Goal: Task Accomplishment & Management: Manage account settings

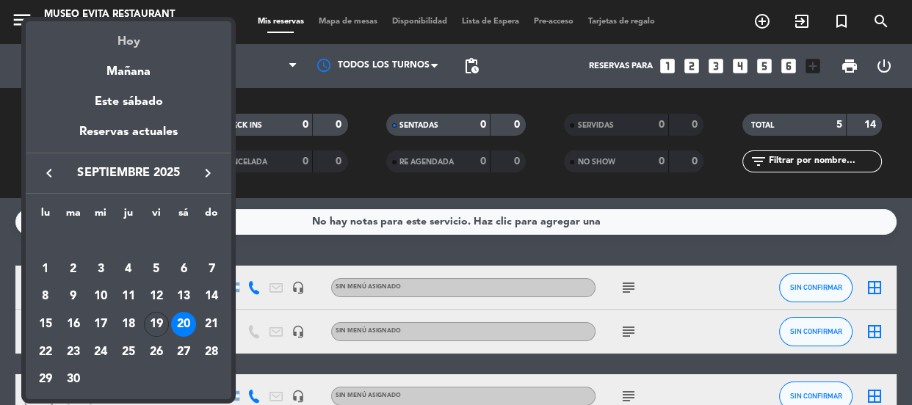
click at [131, 36] on div "Hoy" at bounding box center [129, 36] width 206 height 30
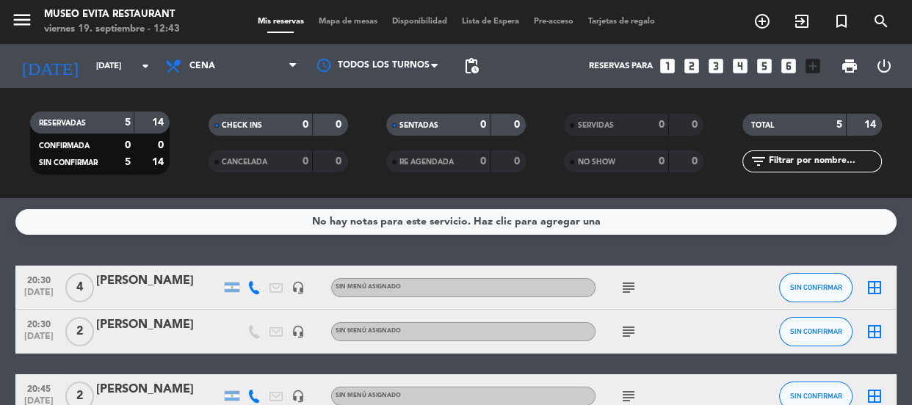
type input "[DATE]"
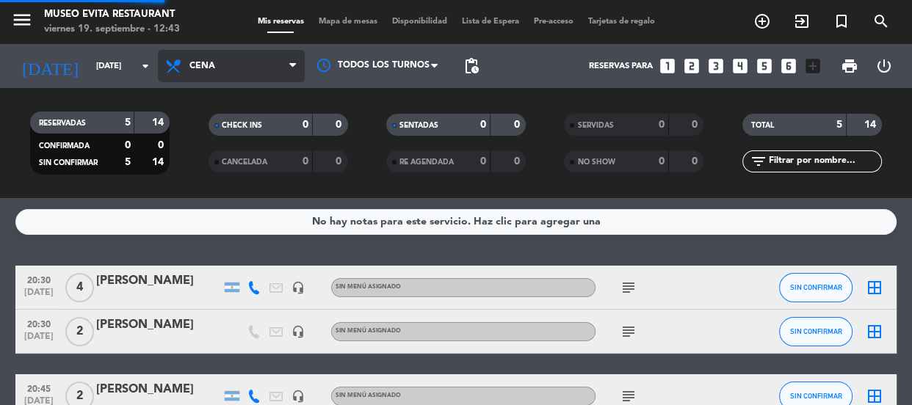
click at [195, 63] on span "Cena" at bounding box center [202, 66] width 26 height 10
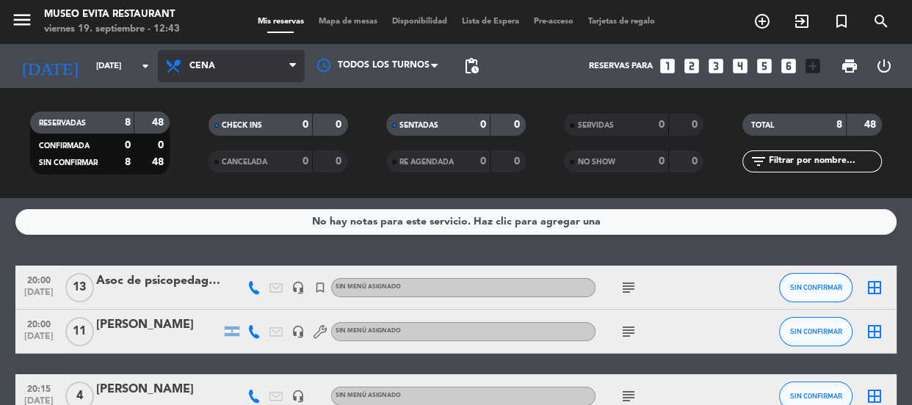
click at [221, 58] on span "Cena" at bounding box center [231, 66] width 147 height 32
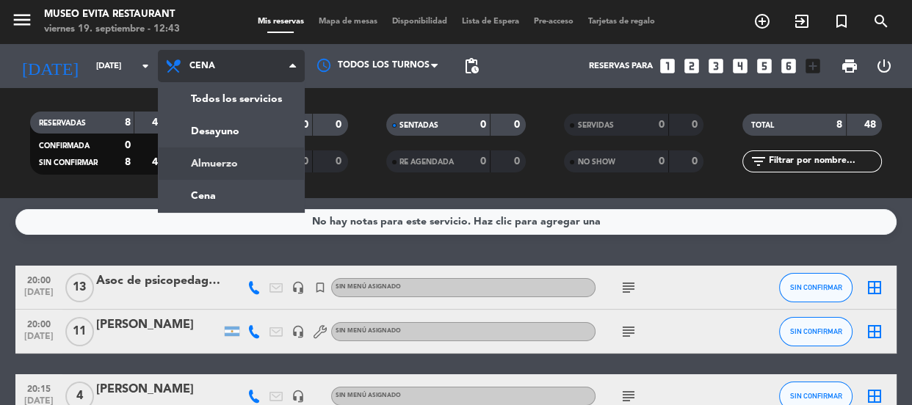
click at [233, 165] on div "menu [GEOGRAPHIC_DATA] [DATE] 19. septiembre - 12:43 Mis reservas Mapa de mesas…" at bounding box center [456, 99] width 912 height 198
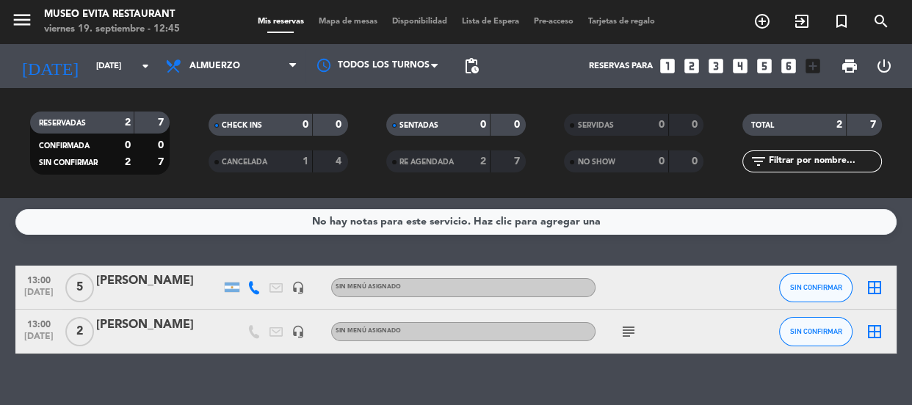
click at [173, 277] on div "[PERSON_NAME]" at bounding box center [158, 281] width 125 height 19
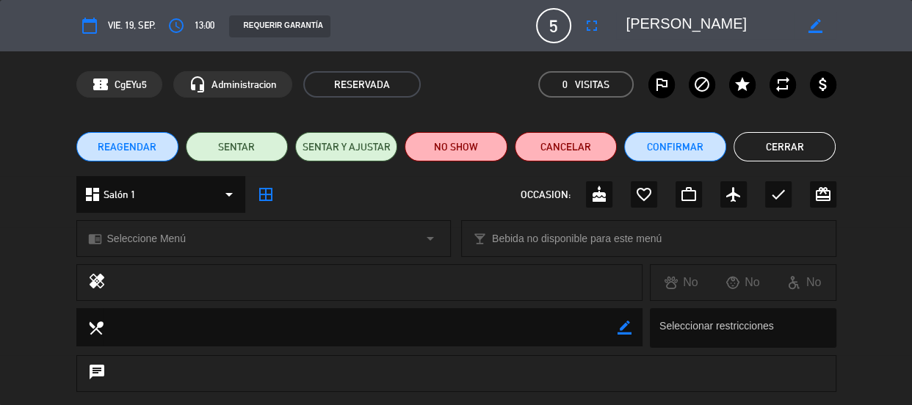
click at [778, 153] on button "Cerrar" at bounding box center [784, 146] width 102 height 29
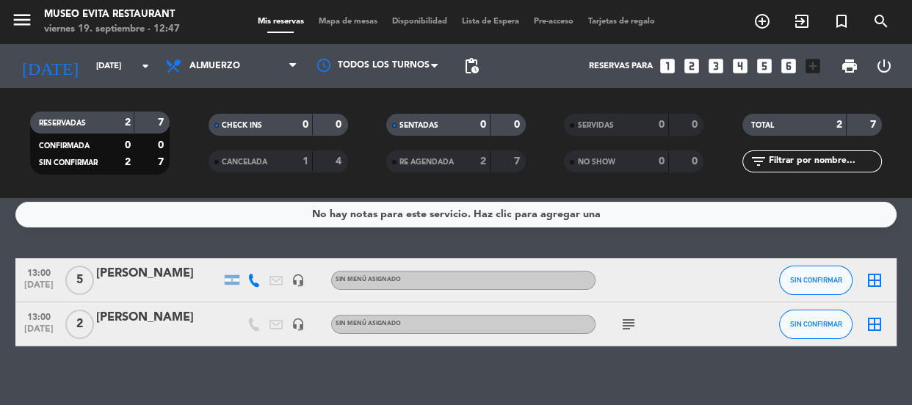
scroll to position [22, 0]
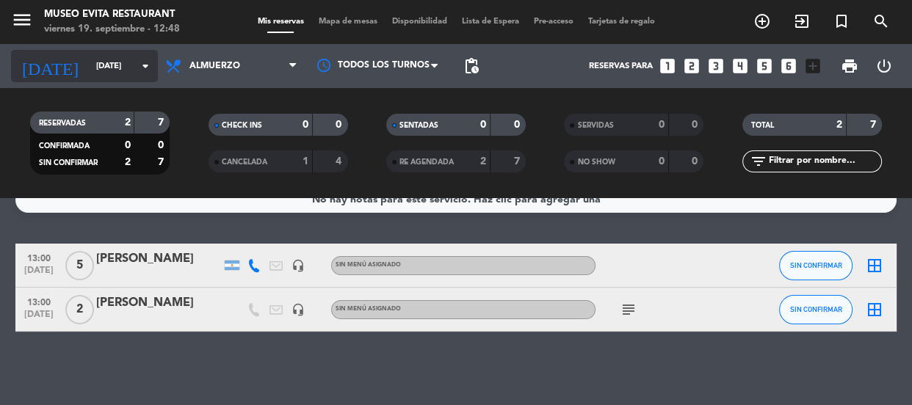
click at [103, 54] on input "[DATE]" at bounding box center [145, 66] width 113 height 24
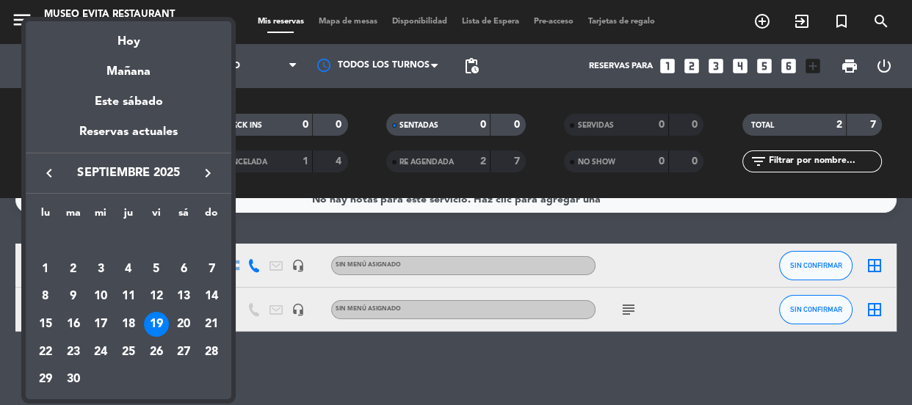
click at [283, 95] on div at bounding box center [456, 202] width 912 height 405
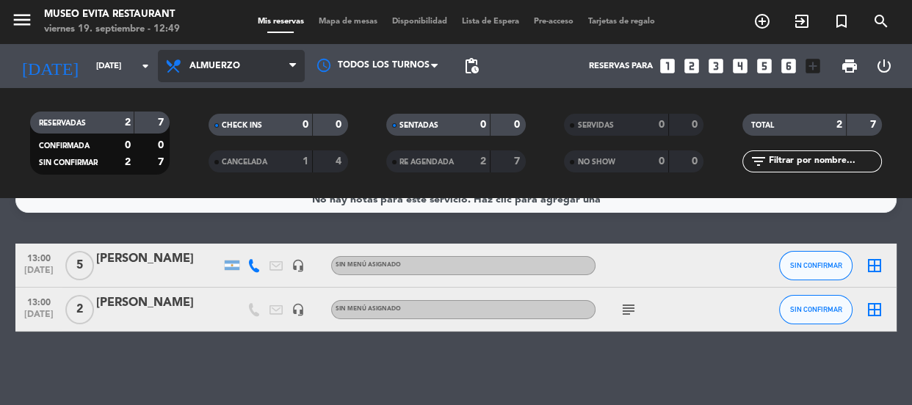
click at [207, 69] on span "Almuerzo" at bounding box center [214, 66] width 51 height 10
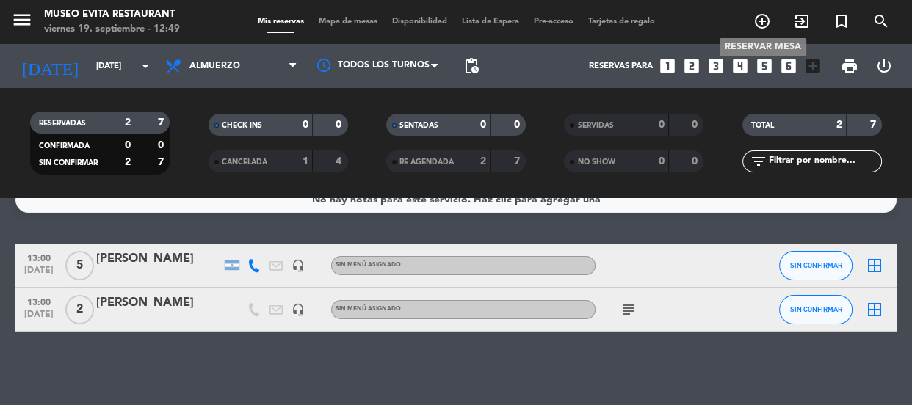
click at [770, 17] on icon "add_circle_outline" at bounding box center [762, 21] width 18 height 18
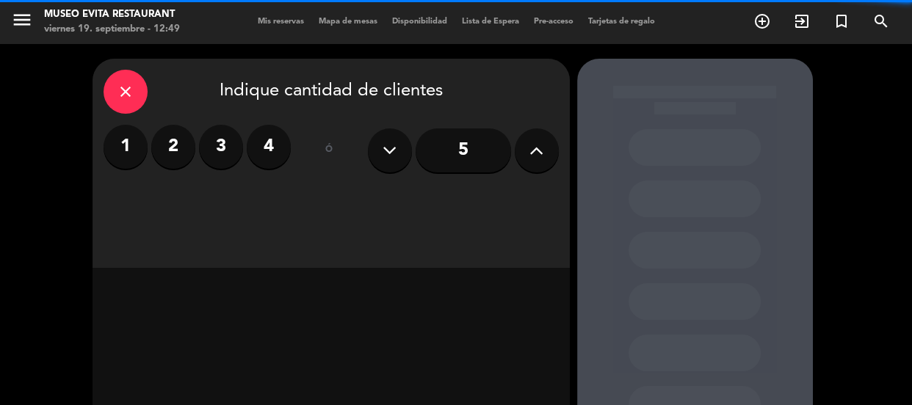
click at [282, 142] on label "4" at bounding box center [269, 147] width 44 height 44
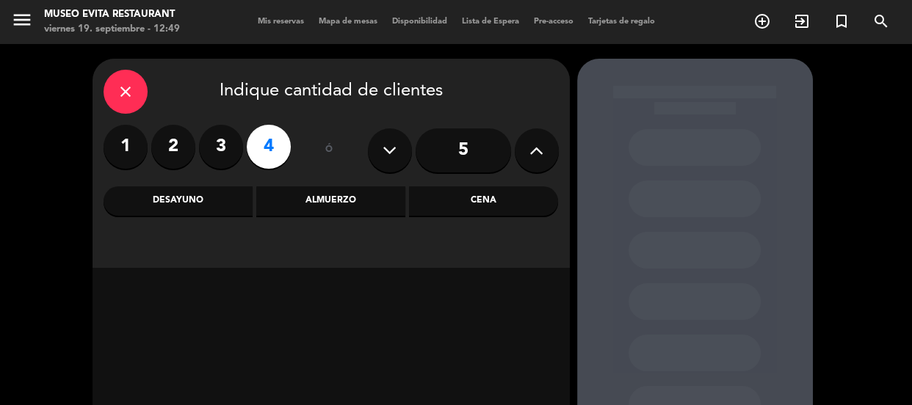
click at [327, 201] on div "Almuerzo" at bounding box center [330, 200] width 149 height 29
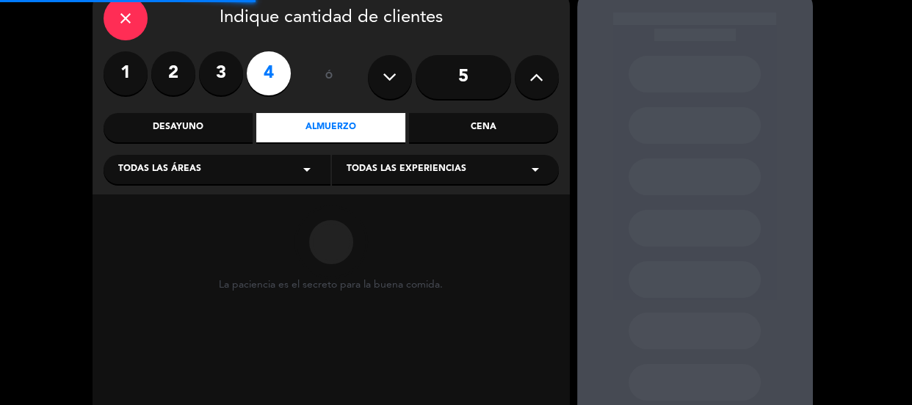
scroll to position [133, 0]
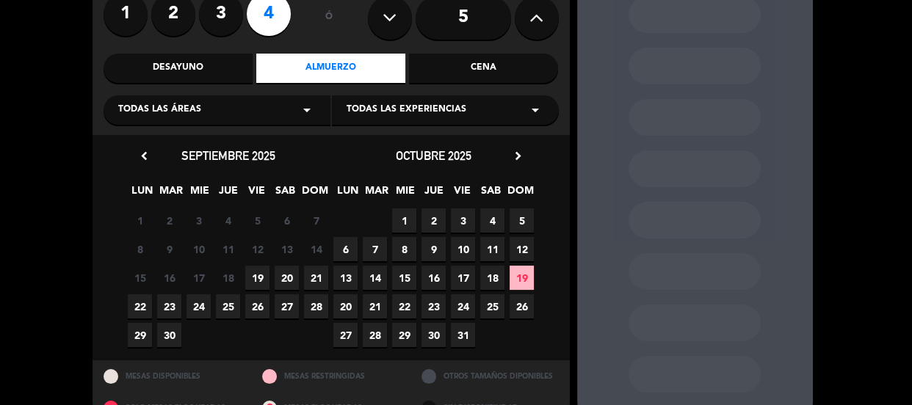
click at [316, 104] on div "Todas las áreas arrow_drop_down" at bounding box center [217, 109] width 227 height 29
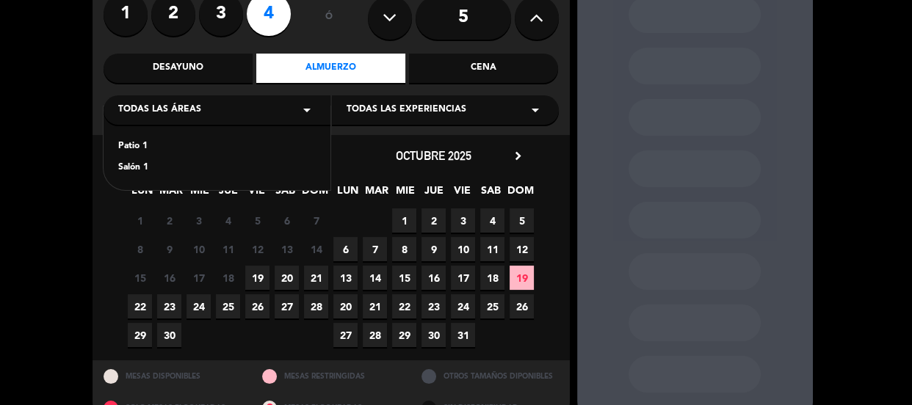
click at [205, 173] on div "Salón 1" at bounding box center [216, 168] width 197 height 15
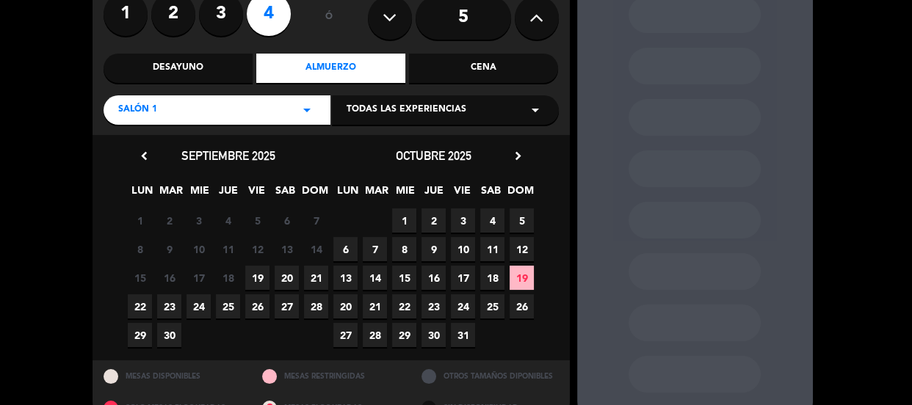
click at [252, 279] on span "19" at bounding box center [257, 278] width 24 height 24
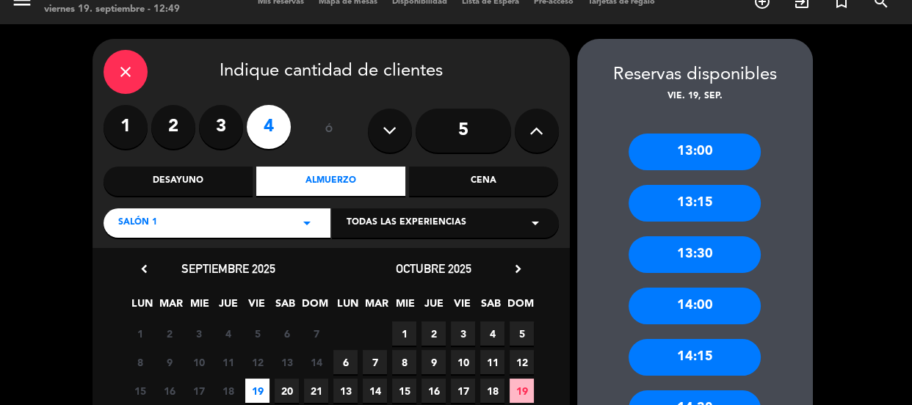
scroll to position [0, 0]
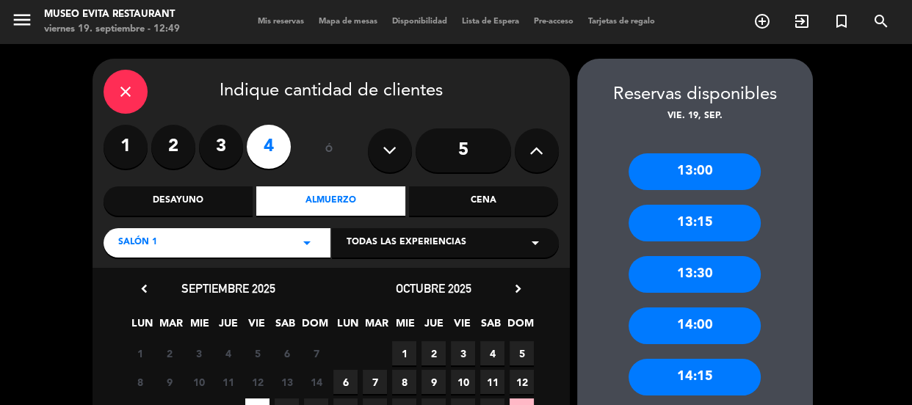
click at [129, 87] on icon "close" at bounding box center [126, 92] width 18 height 18
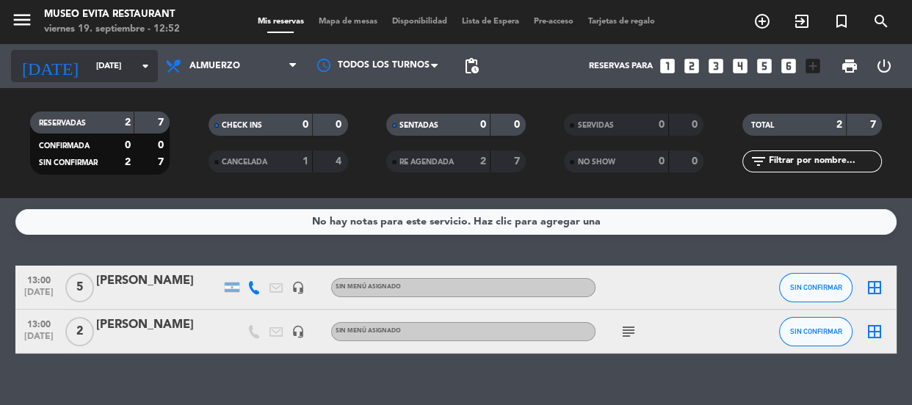
click at [112, 72] on input "[DATE]" at bounding box center [145, 66] width 113 height 24
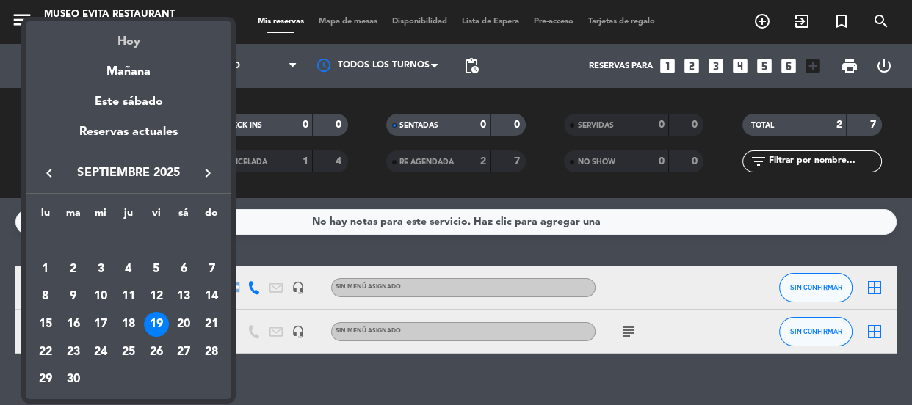
click at [126, 42] on div "Hoy" at bounding box center [129, 36] width 206 height 30
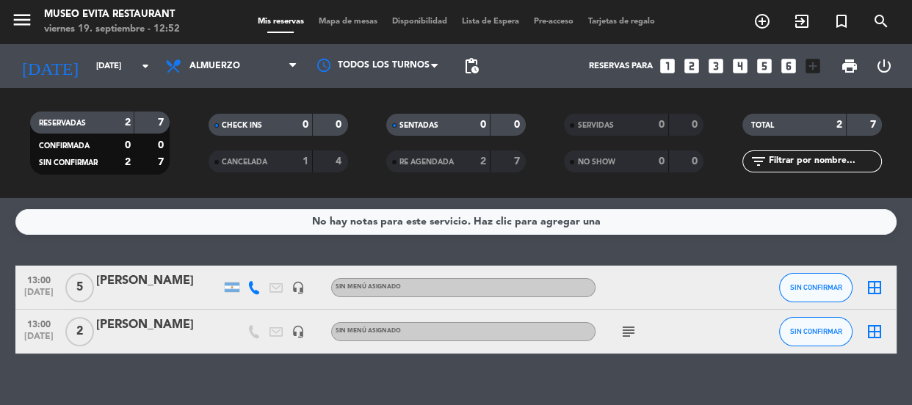
click at [433, 18] on span "Disponibilidad" at bounding box center [420, 22] width 70 height 8
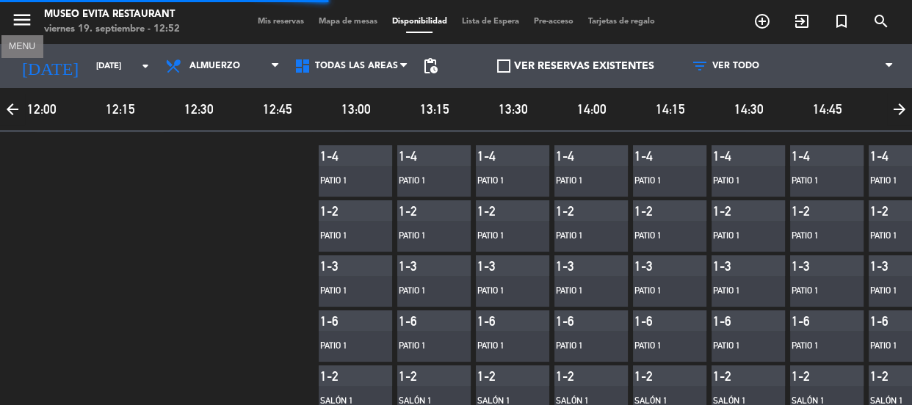
scroll to position [0, 318]
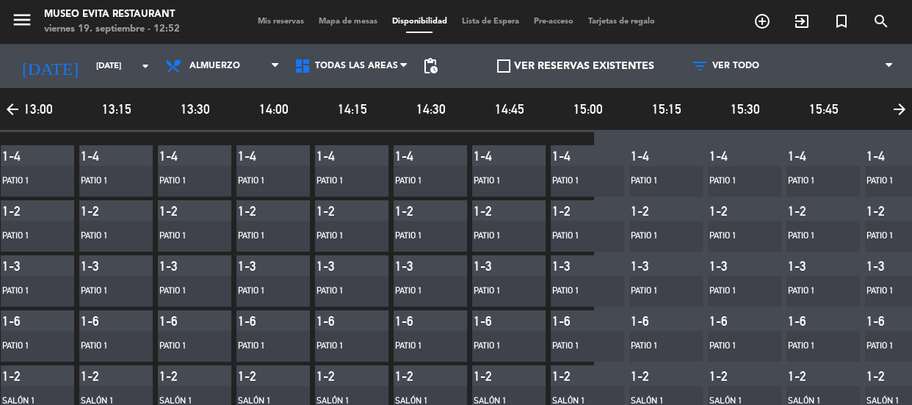
click at [352, 18] on span "Mapa de mesas" at bounding box center [347, 22] width 73 height 8
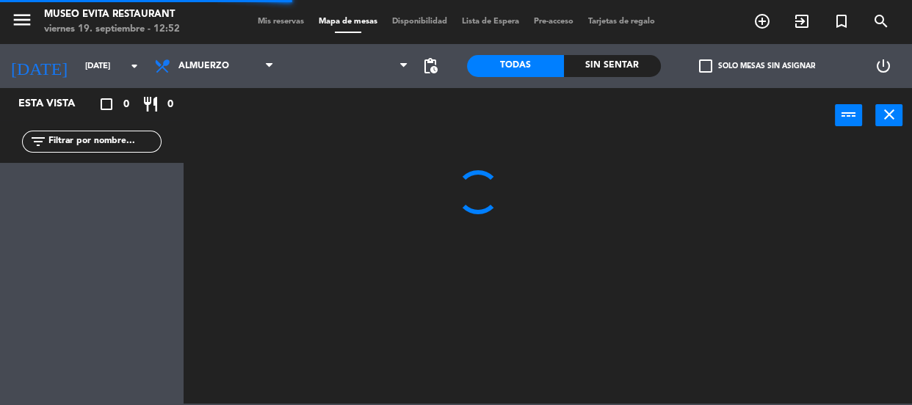
click at [291, 12] on div "menu [GEOGRAPHIC_DATA] [DATE] 19. septiembre - 12:52 Mis reservas Mapa de mesas…" at bounding box center [456, 22] width 912 height 44
click at [285, 18] on span "Mis reservas" at bounding box center [280, 22] width 61 height 8
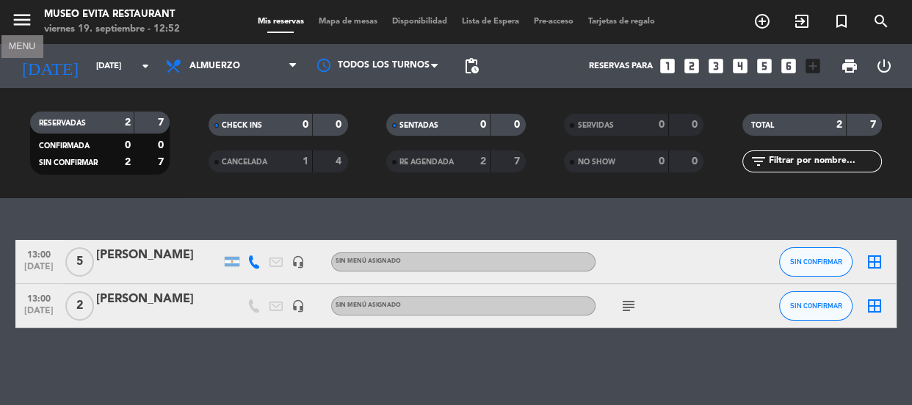
click at [20, 17] on icon "menu" at bounding box center [22, 20] width 22 height 22
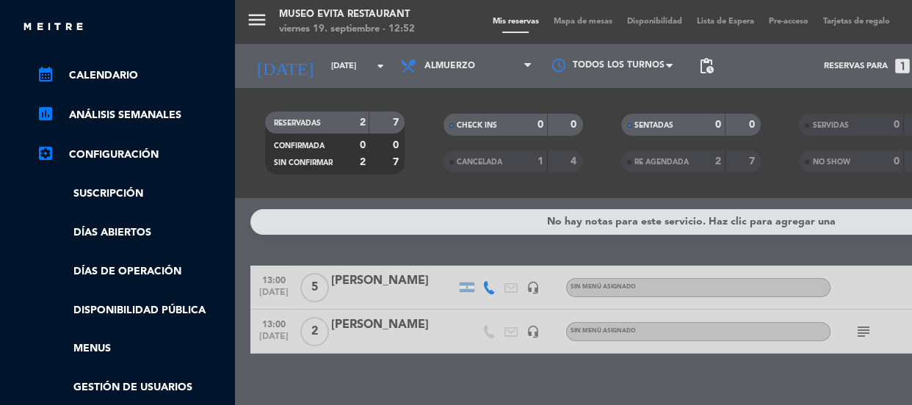
scroll to position [200, 0]
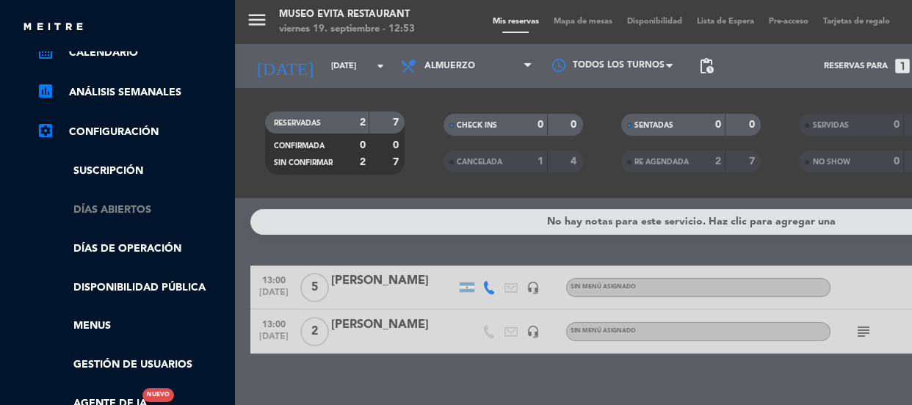
click at [134, 217] on link "Días abiertos" at bounding box center [132, 210] width 191 height 17
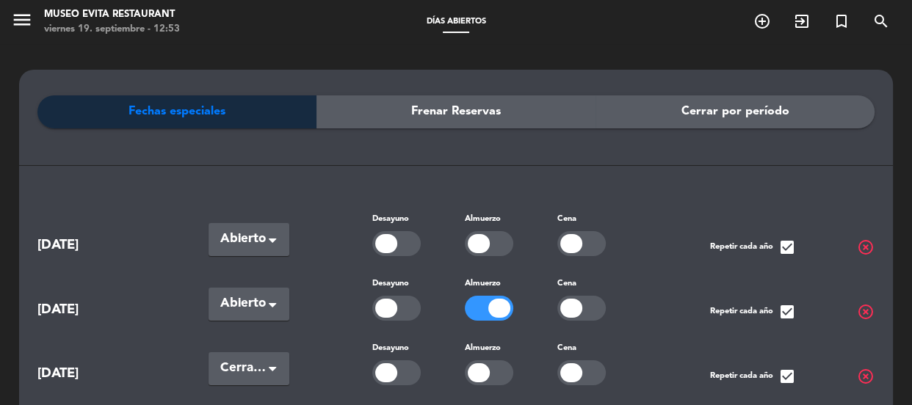
click at [41, 15] on span "menu" at bounding box center [27, 22] width 33 height 35
click at [12, 23] on icon "menu" at bounding box center [22, 20] width 22 height 22
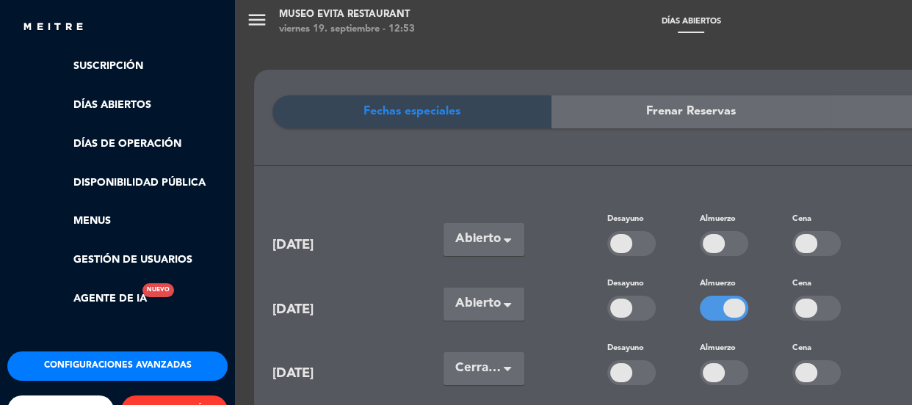
scroll to position [282, 0]
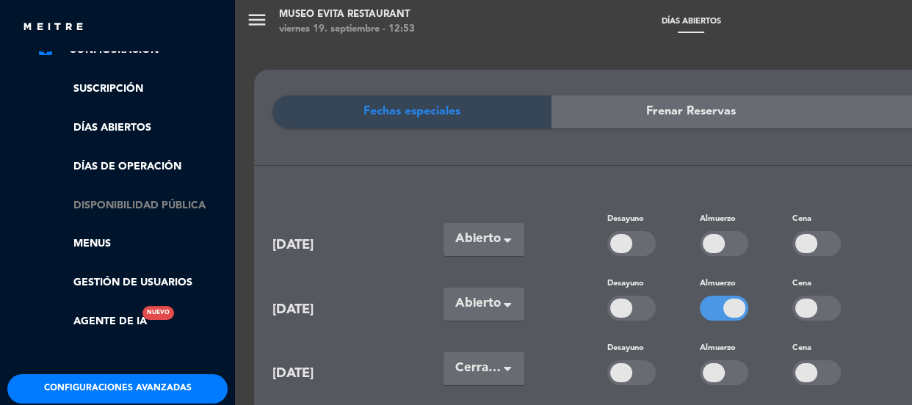
click at [175, 206] on link "Disponibilidad pública" at bounding box center [132, 205] width 191 height 17
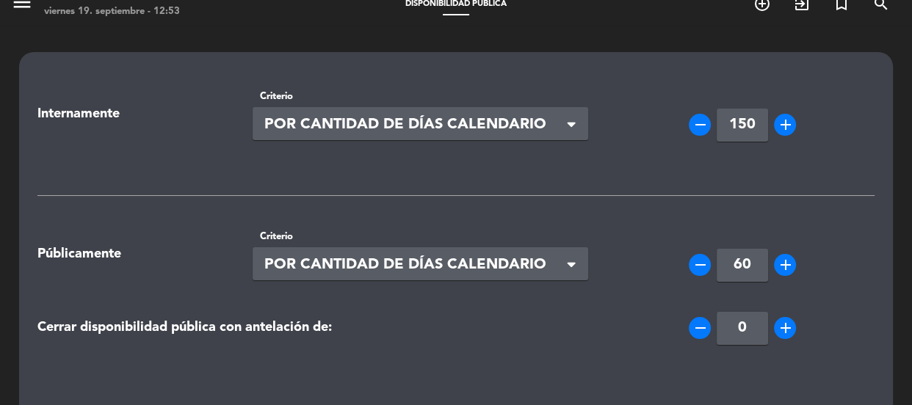
scroll to position [0, 0]
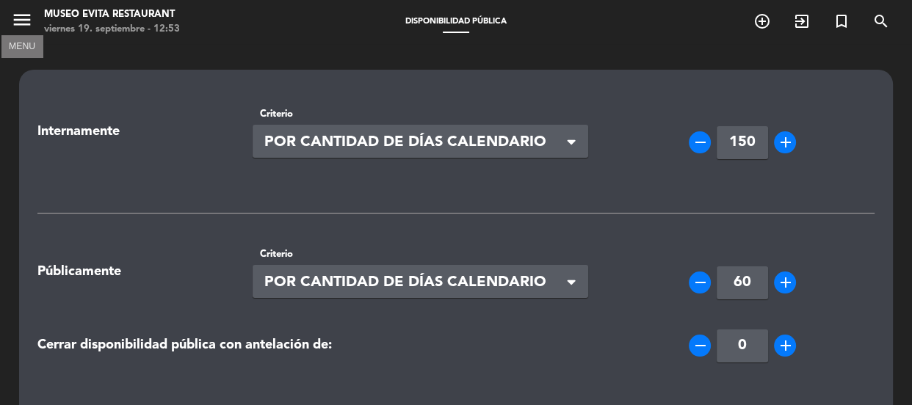
click at [23, 18] on icon "menu" at bounding box center [22, 20] width 22 height 22
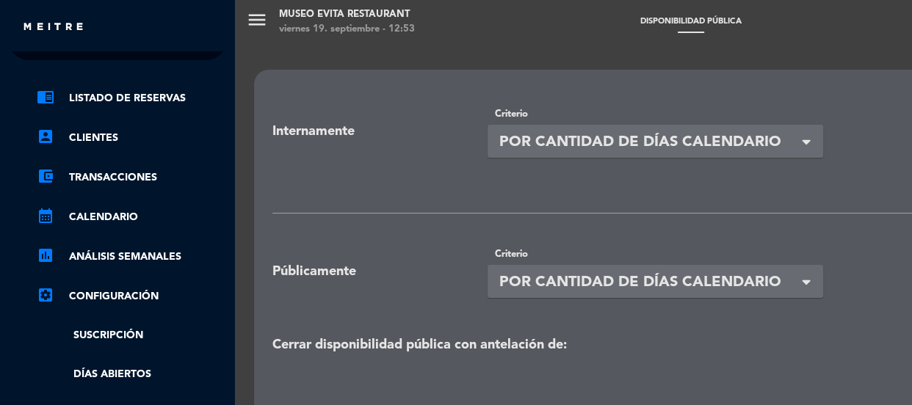
scroll to position [15, 0]
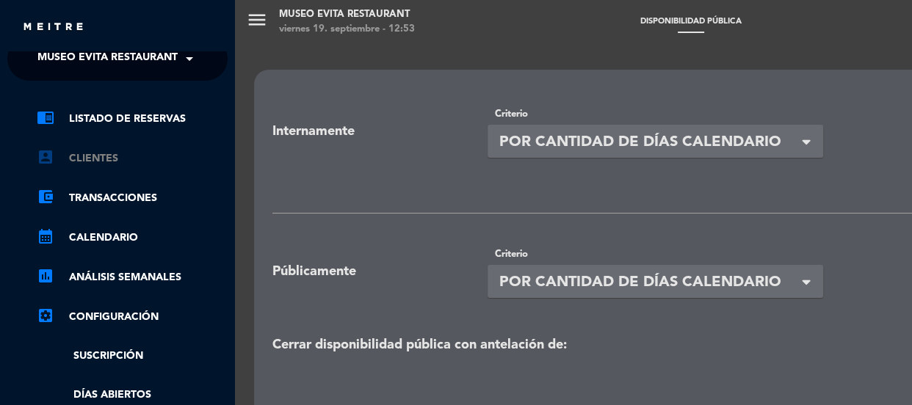
click at [131, 162] on link "account_box Clientes" at bounding box center [132, 159] width 191 height 18
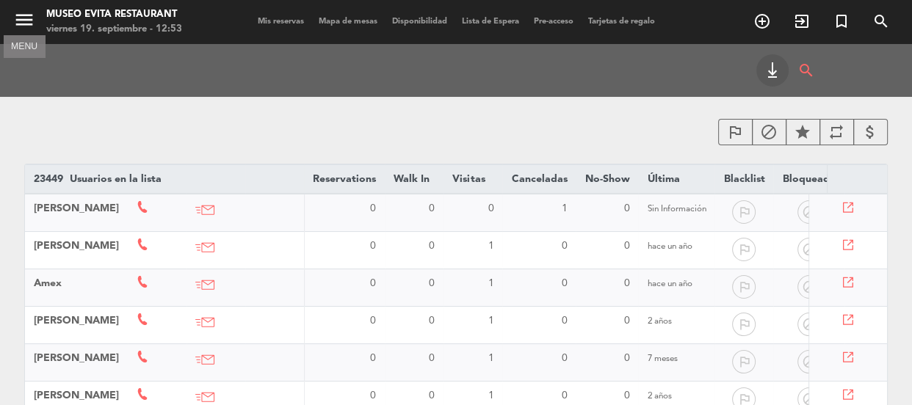
click at [25, 23] on icon "menu" at bounding box center [24, 20] width 22 height 22
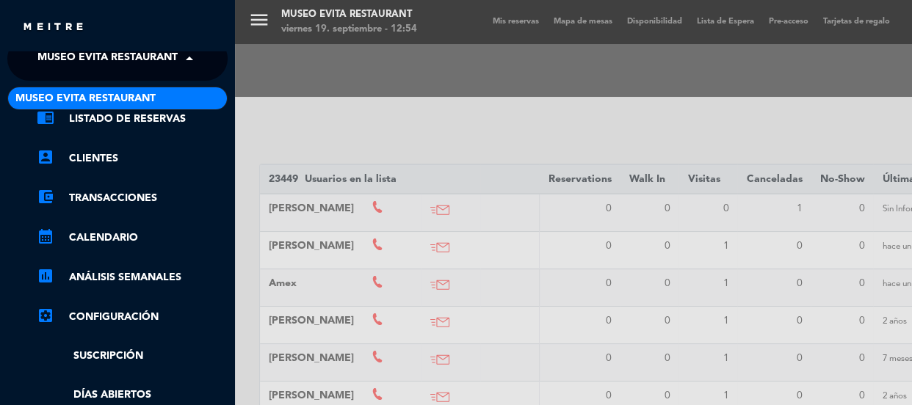
scroll to position [7, 0]
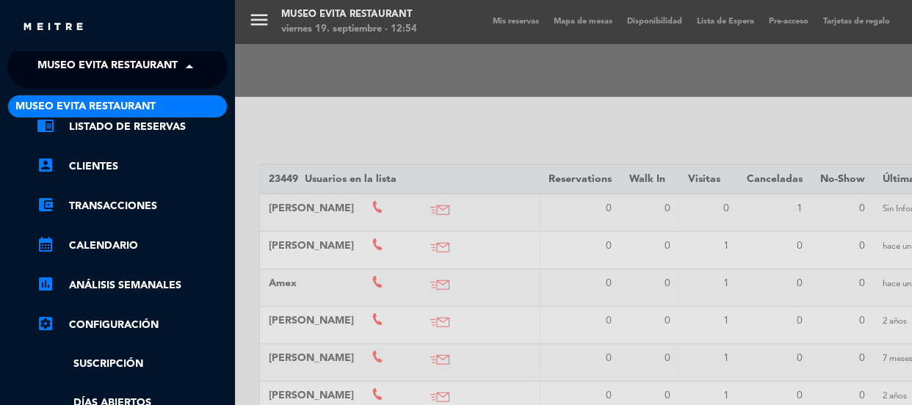
click at [108, 51] on span "Museo Evita Restaurant" at bounding box center [107, 66] width 140 height 31
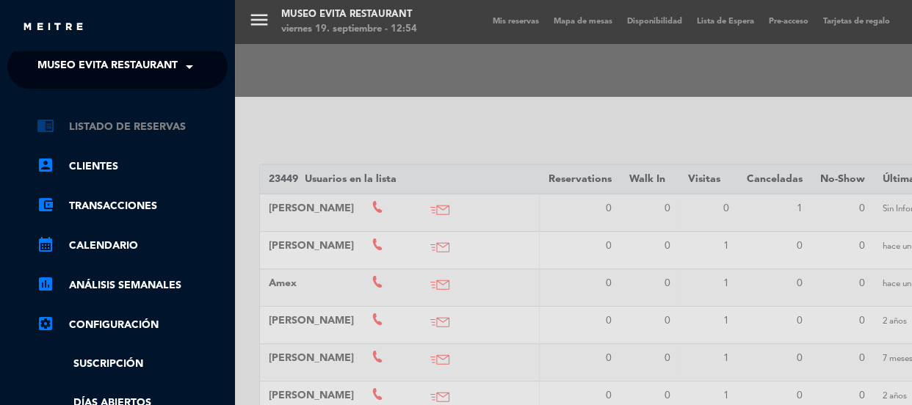
click at [123, 128] on link "chrome_reader_mode Listado de Reservas" at bounding box center [132, 127] width 191 height 18
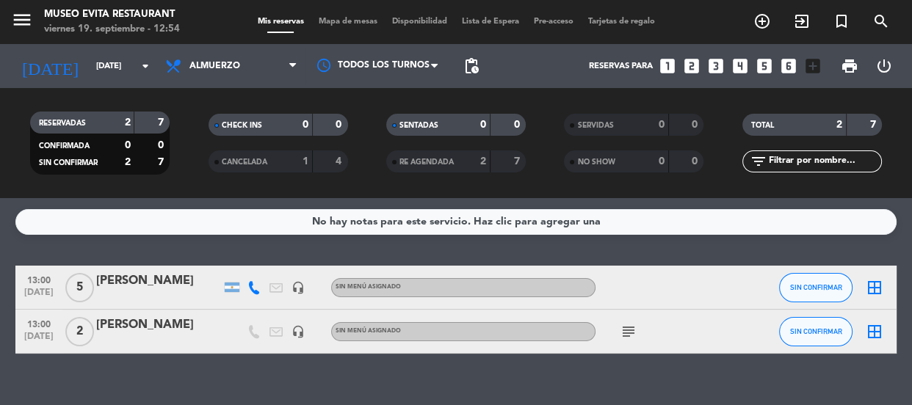
click at [409, 18] on span "Disponibilidad" at bounding box center [420, 22] width 70 height 8
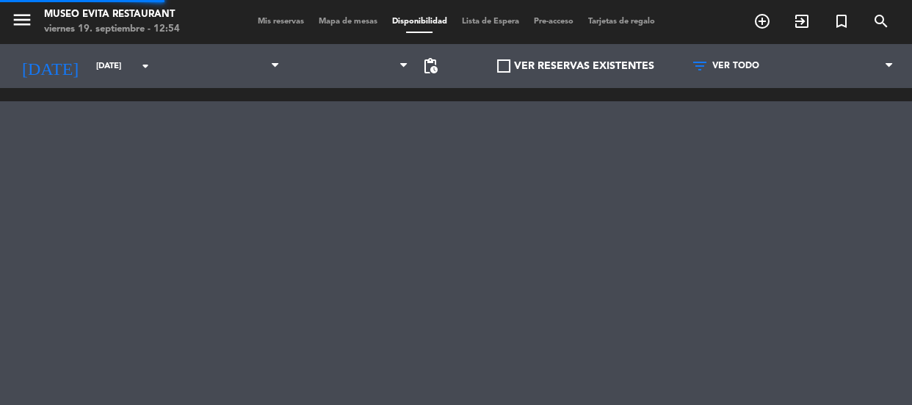
scroll to position [0, 318]
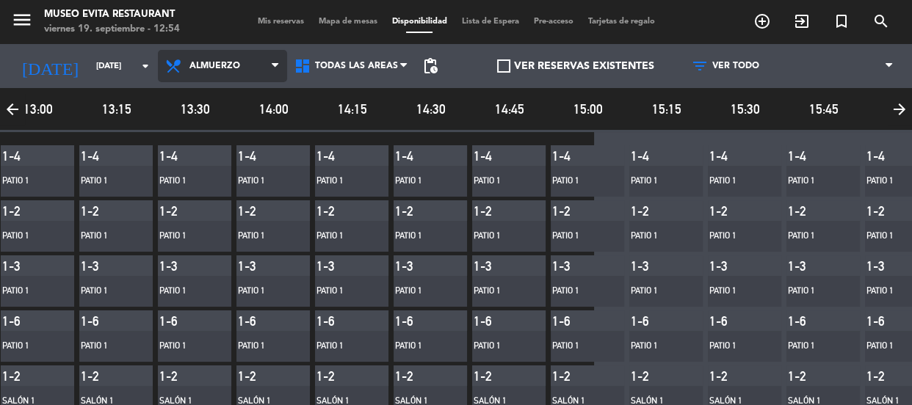
click at [240, 67] on span "Almuerzo" at bounding box center [222, 66] width 129 height 32
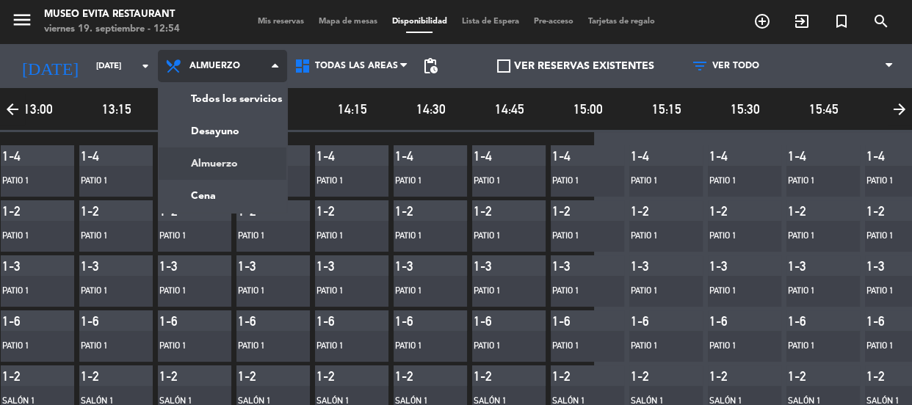
click at [255, 162] on main "menu [GEOGRAPHIC_DATA] [DATE] 19. septiembre - 12:54 Mis reservas Mapa de mesas…" at bounding box center [456, 202] width 912 height 405
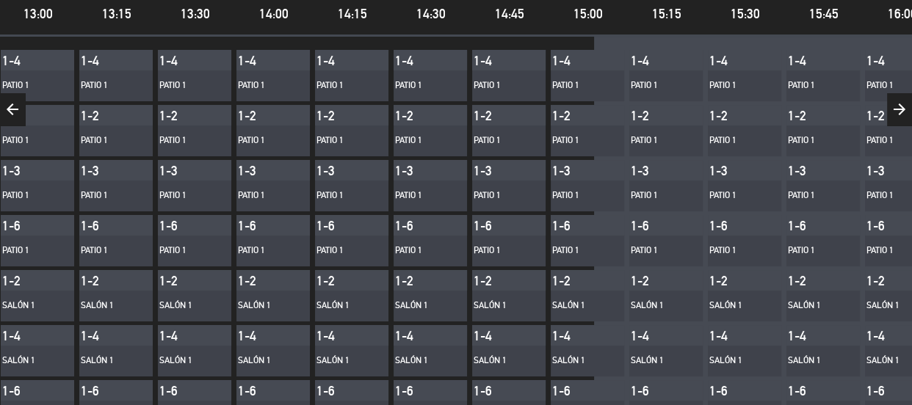
scroll to position [0, 0]
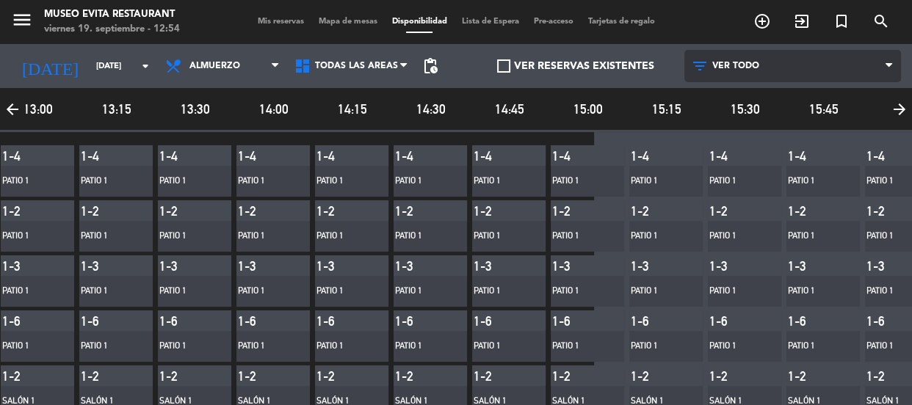
click at [719, 66] on span "VER TODO" at bounding box center [735, 66] width 47 height 10
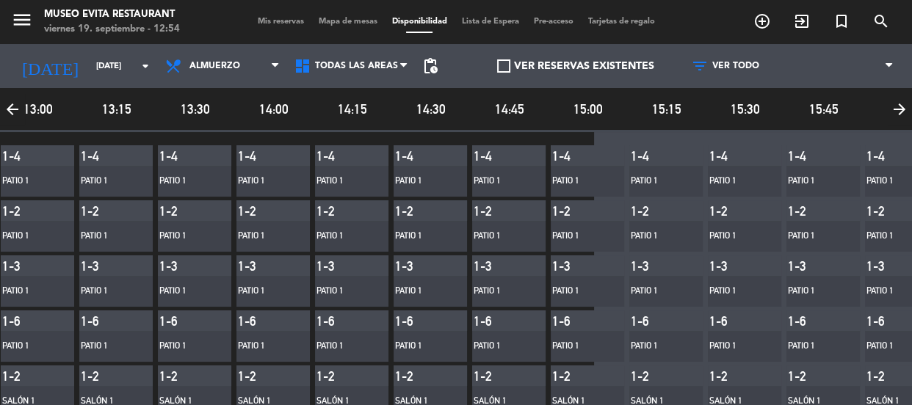
click at [566, 123] on div "arrow_back 12:00 12:15 12:30 12:45 13:00 13:15 13:30 14:00 14:15 14:30 14:45 15…" at bounding box center [899, 110] width 2435 height 44
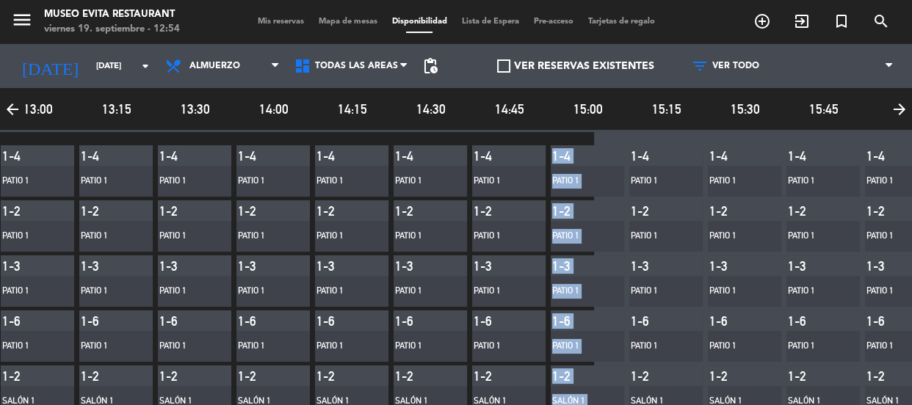
drag, startPoint x: 570, startPoint y: 135, endPoint x: 676, endPoint y: 134, distance: 106.5
click at [676, 134] on div "arrow_back 12:00 12:15 12:30 12:45 13:00 13:15 13:30 14:00 14:15 14:30 14:45 15…" at bounding box center [456, 337] width 912 height 498
drag, startPoint x: 577, startPoint y: 133, endPoint x: 736, endPoint y: 137, distance: 159.4
click at [687, 132] on div "arrow_back 12:00 12:15 12:30 12:45 13:00 13:15 13:30 14:00 14:15 14:30 14:45 15…" at bounding box center [456, 337] width 912 height 498
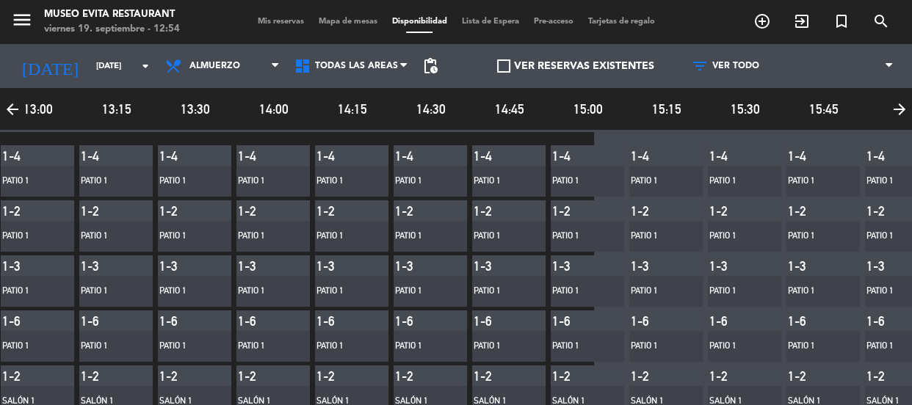
click at [900, 101] on icon "arrow_forward" at bounding box center [899, 109] width 25 height 32
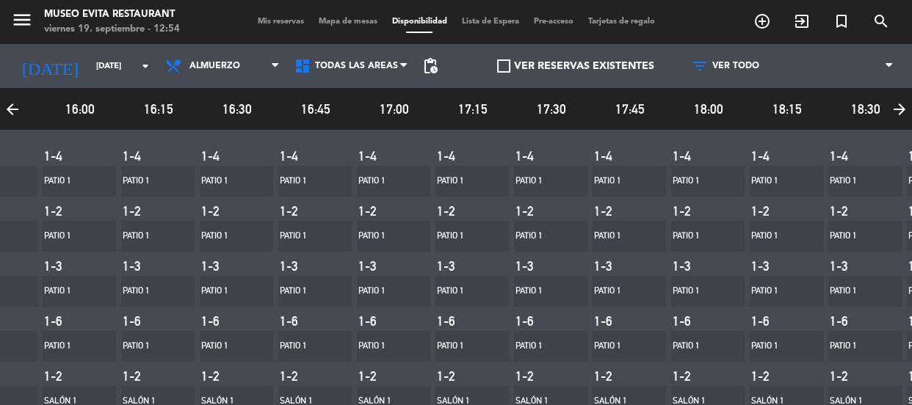
click at [900, 101] on icon "arrow_forward" at bounding box center [899, 109] width 25 height 32
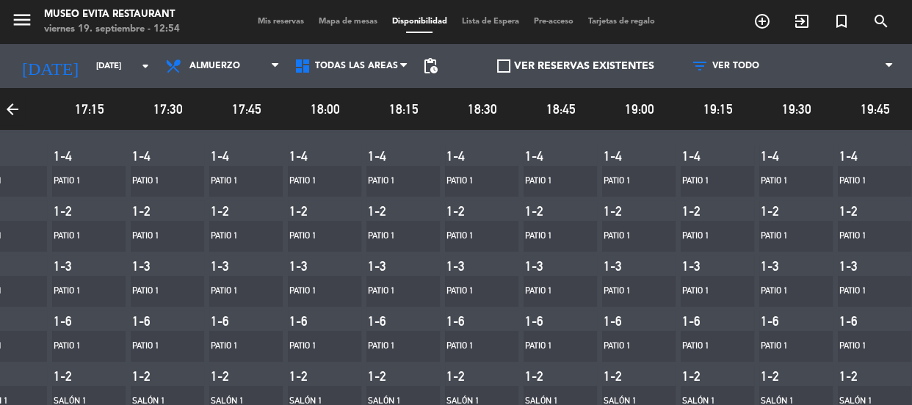
click at [14, 107] on icon "arrow_back" at bounding box center [12, 109] width 25 height 32
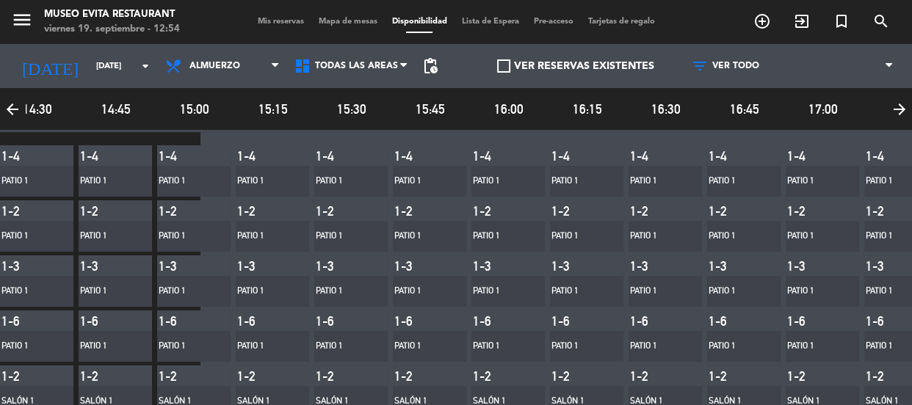
click at [13, 109] on icon "arrow_back" at bounding box center [12, 109] width 25 height 32
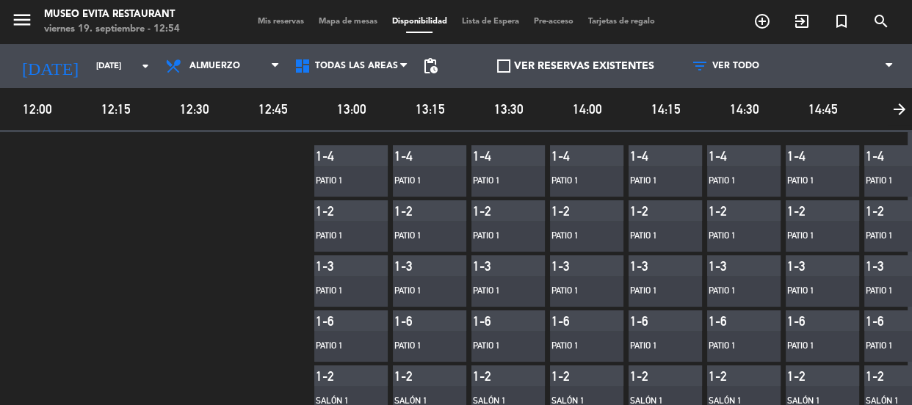
click at [502, 18] on span "Lista de Espera" at bounding box center [490, 22] width 72 height 8
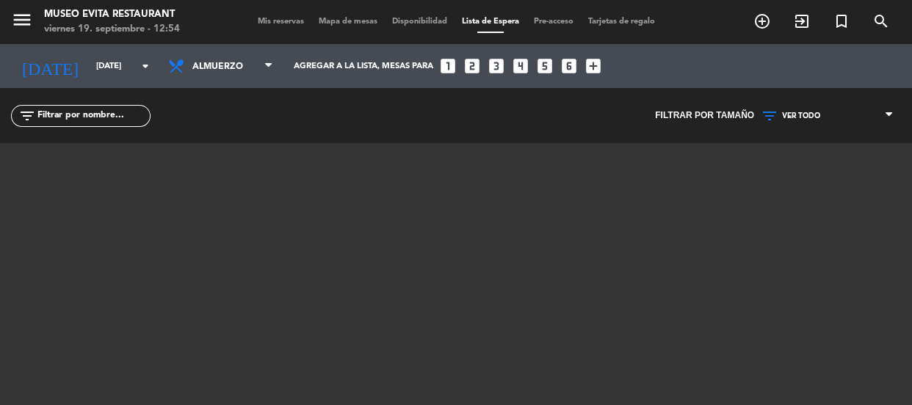
click at [275, 18] on span "Mis reservas" at bounding box center [280, 22] width 61 height 8
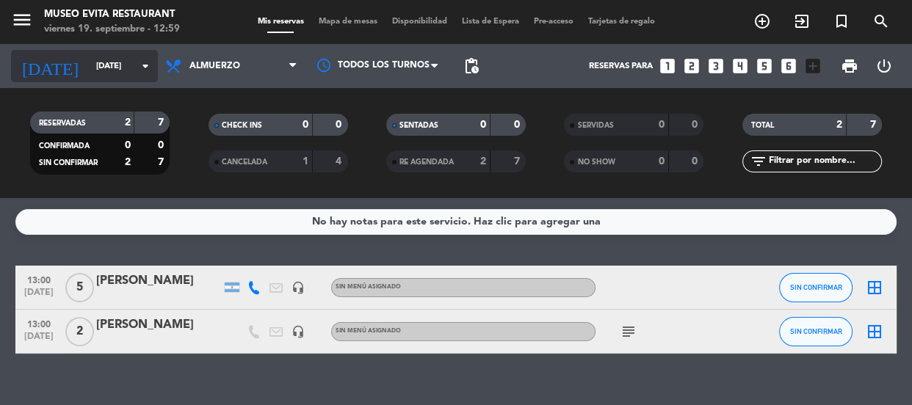
click at [133, 61] on input "[DATE]" at bounding box center [145, 66] width 113 height 24
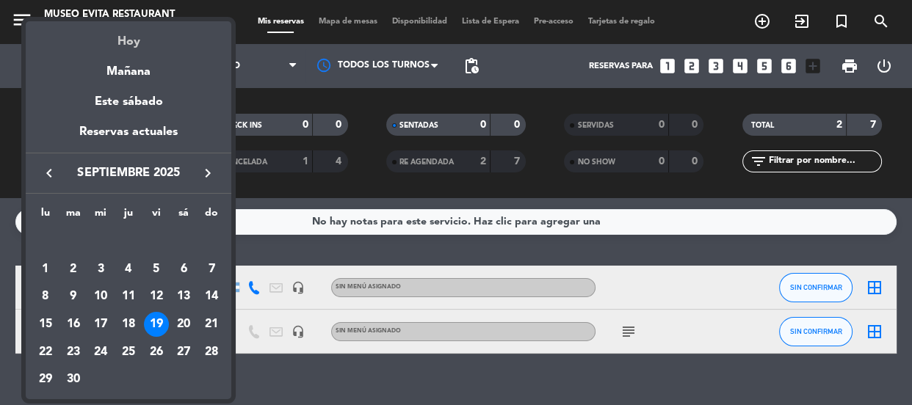
click at [134, 50] on div "Hoy" at bounding box center [129, 36] width 206 height 30
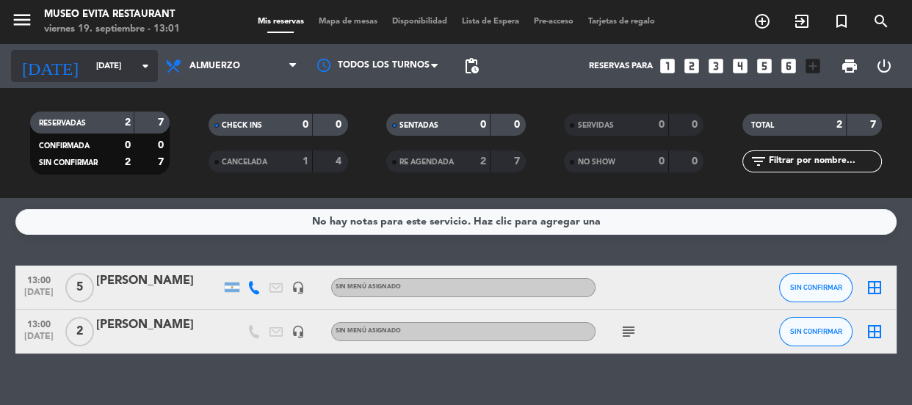
click at [144, 63] on icon "arrow_drop_down" at bounding box center [146, 66] width 18 height 18
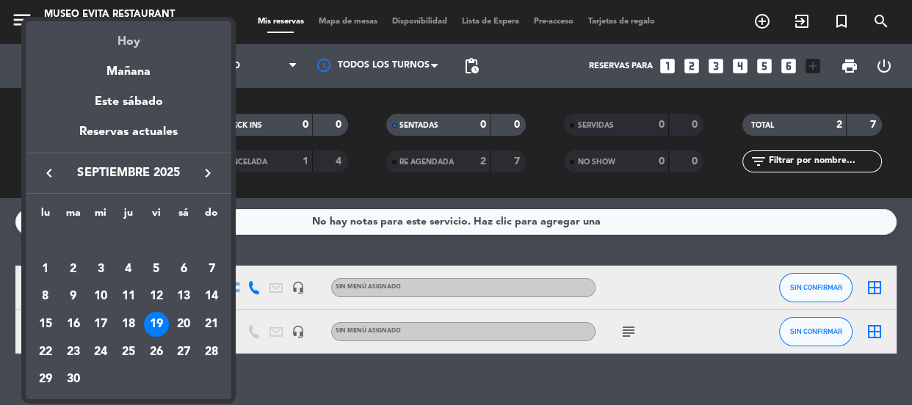
click at [134, 45] on div "Hoy" at bounding box center [129, 36] width 206 height 30
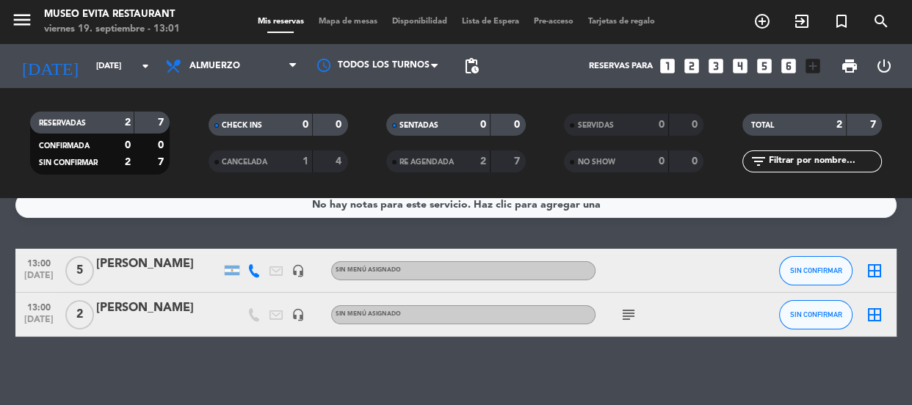
scroll to position [22, 0]
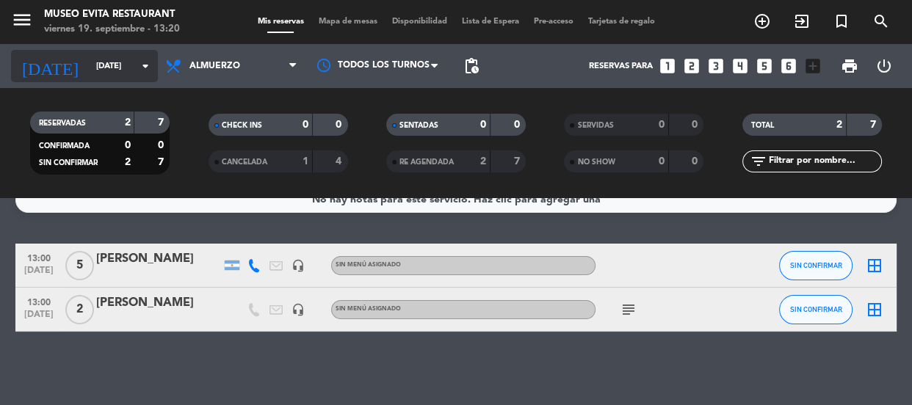
click at [140, 60] on icon "arrow_drop_down" at bounding box center [146, 66] width 18 height 18
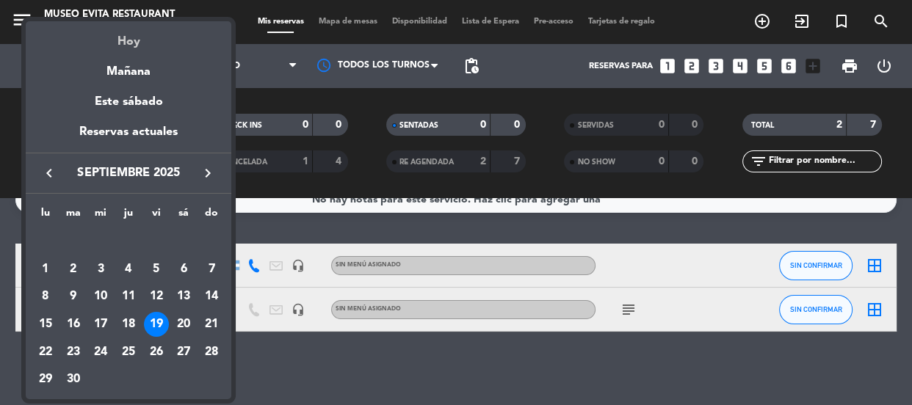
click at [128, 37] on div "Hoy" at bounding box center [129, 36] width 206 height 30
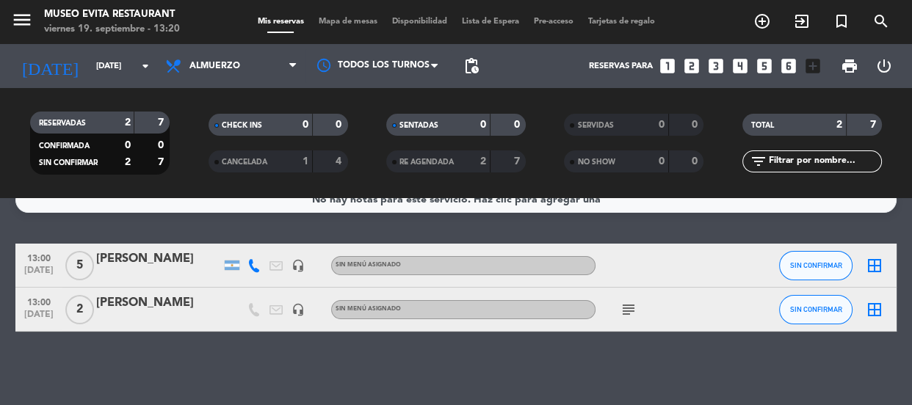
scroll to position [0, 0]
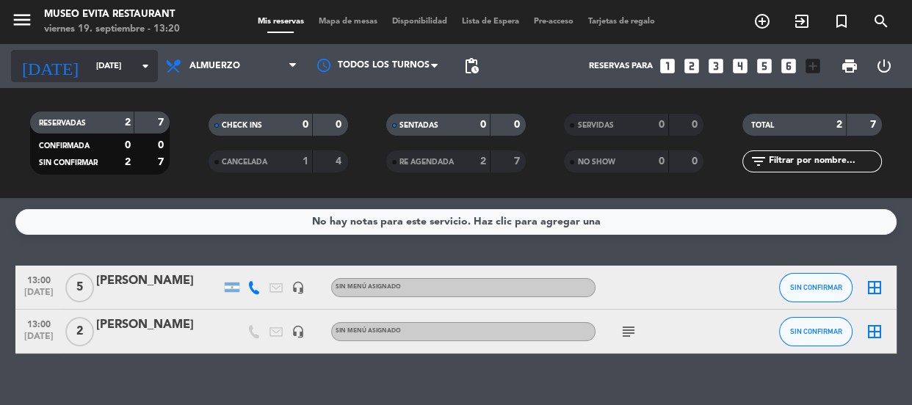
click at [125, 73] on input "[DATE]" at bounding box center [145, 66] width 113 height 24
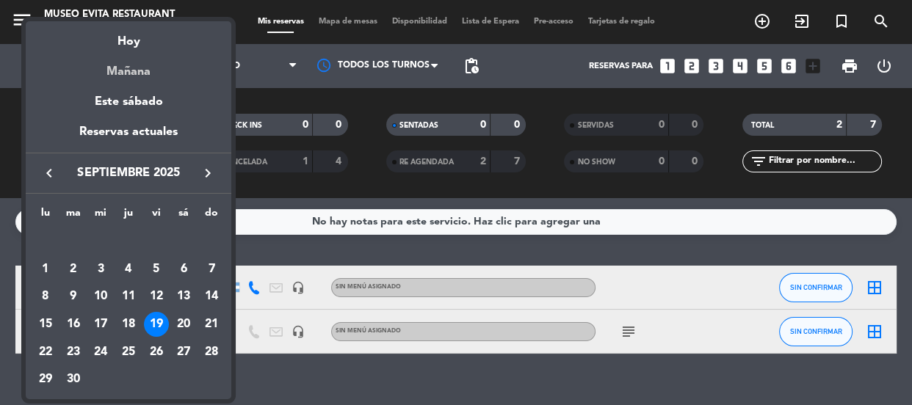
click at [138, 70] on div "Mañana" at bounding box center [129, 66] width 206 height 30
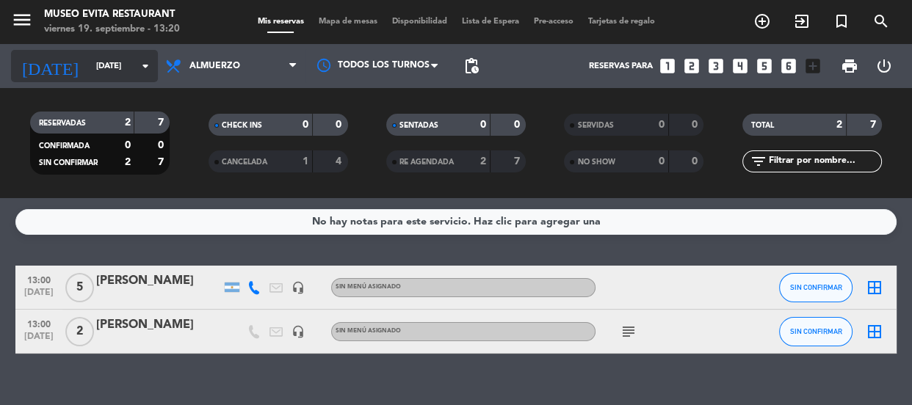
type input "[DATE]"
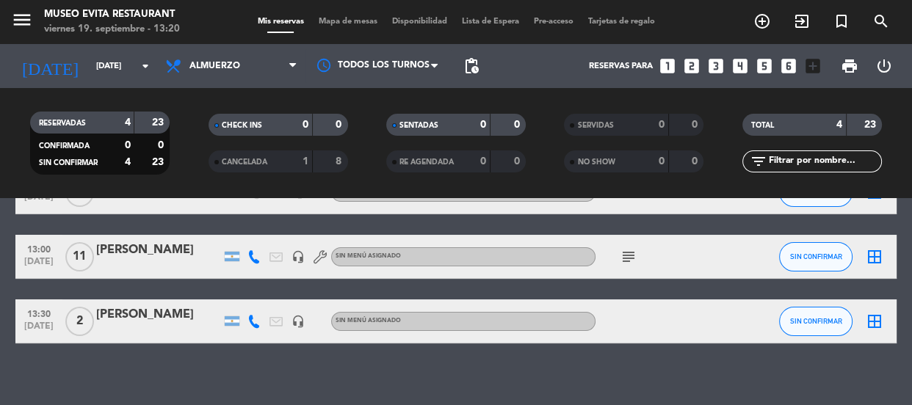
scroll to position [172, 0]
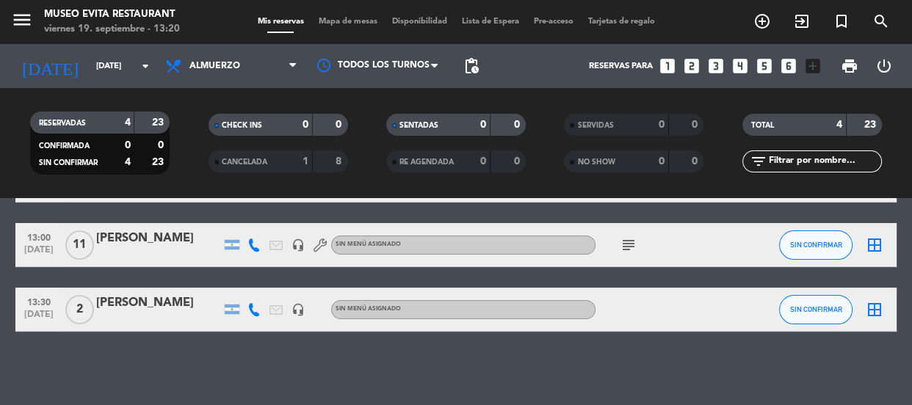
click at [165, 303] on div "[PERSON_NAME]" at bounding box center [158, 303] width 125 height 19
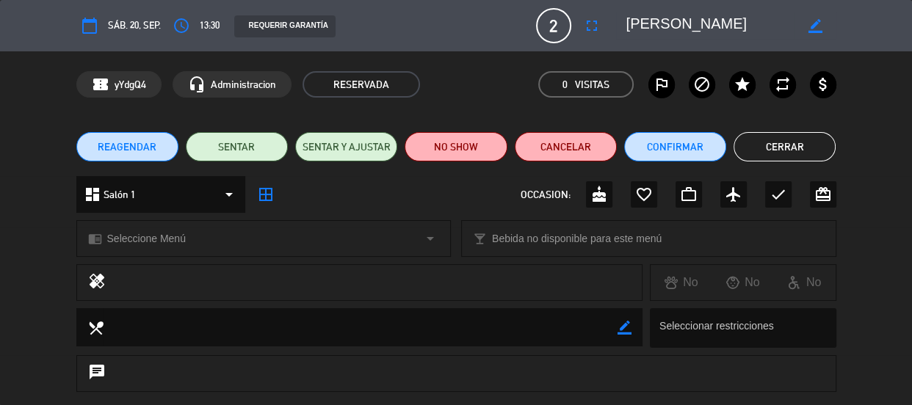
click at [765, 140] on button "Cerrar" at bounding box center [784, 146] width 102 height 29
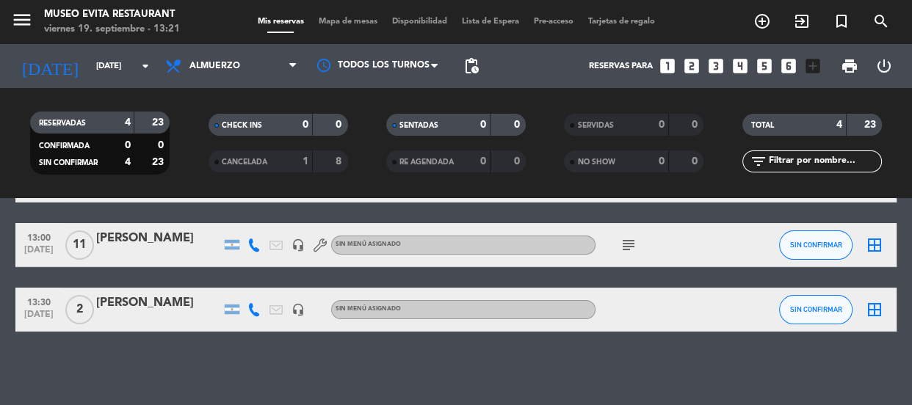
click at [302, 95] on div "RESERVADAS 4 23 CONFIRMADA 0 0 SIN CONFIRMAR 4 23 CHECK INS 0 0 CANCELADA 1 8 S…" at bounding box center [456, 143] width 912 height 110
click at [176, 302] on div "[PERSON_NAME]" at bounding box center [158, 303] width 125 height 19
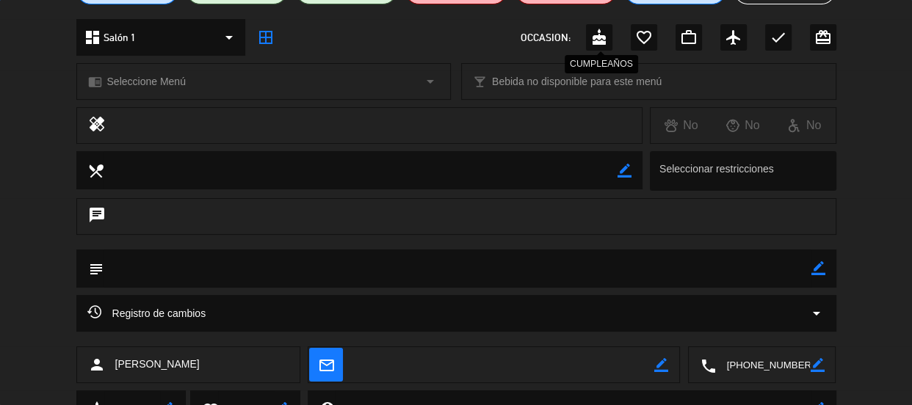
scroll to position [223, 0]
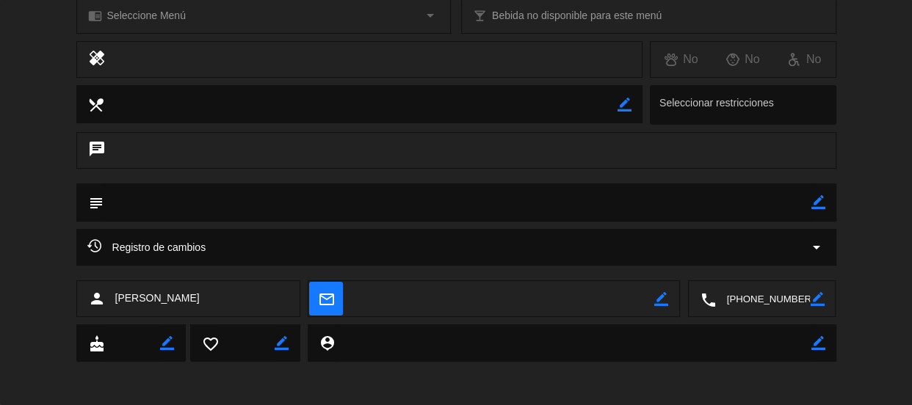
click at [815, 202] on icon "border_color" at bounding box center [818, 202] width 14 height 14
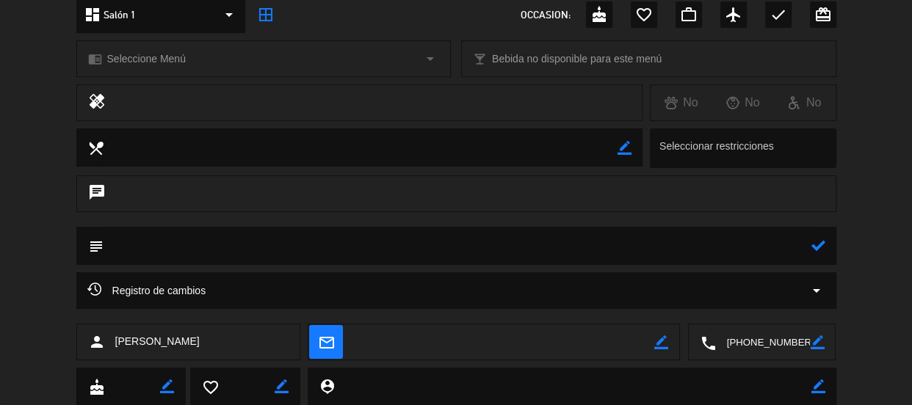
scroll to position [156, 0]
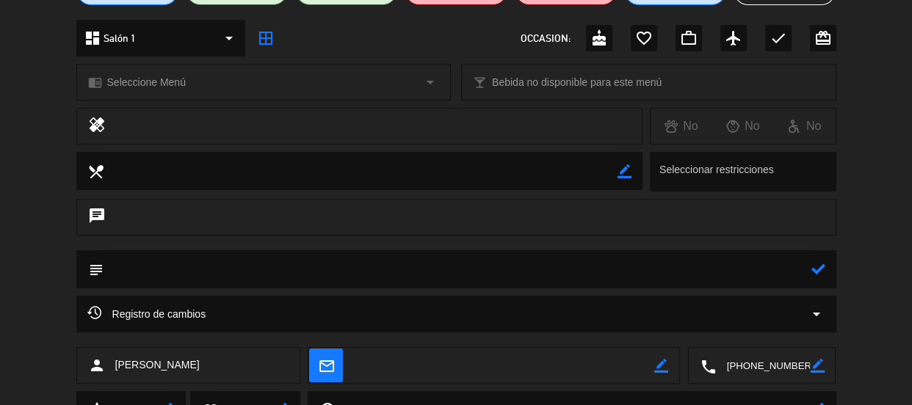
drag, startPoint x: 821, startPoint y: 269, endPoint x: 770, endPoint y: 278, distance: 51.5
click at [818, 269] on icon at bounding box center [818, 269] width 14 height 14
click at [813, 269] on icon "border_color" at bounding box center [818, 269] width 14 height 14
click at [755, 273] on textarea at bounding box center [458, 268] width 708 height 37
type textarea "torta simbolica"
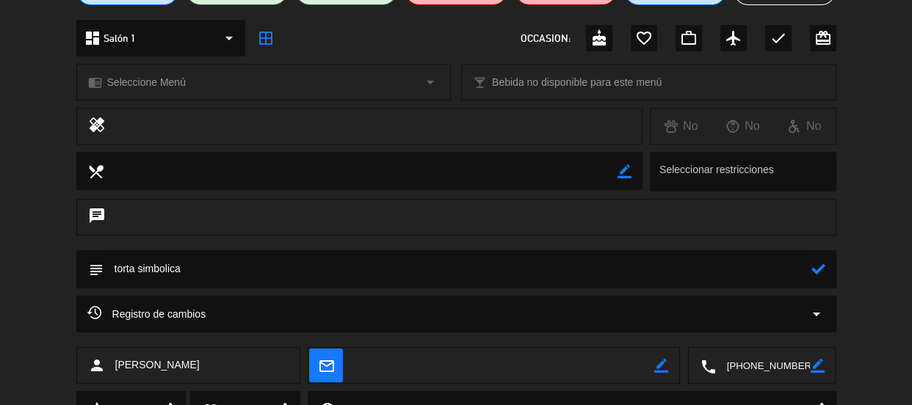
click at [817, 269] on icon at bounding box center [818, 269] width 14 height 14
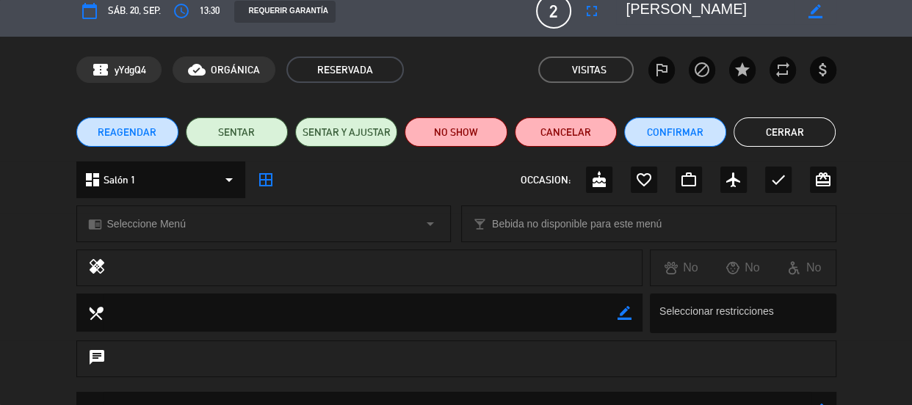
scroll to position [0, 0]
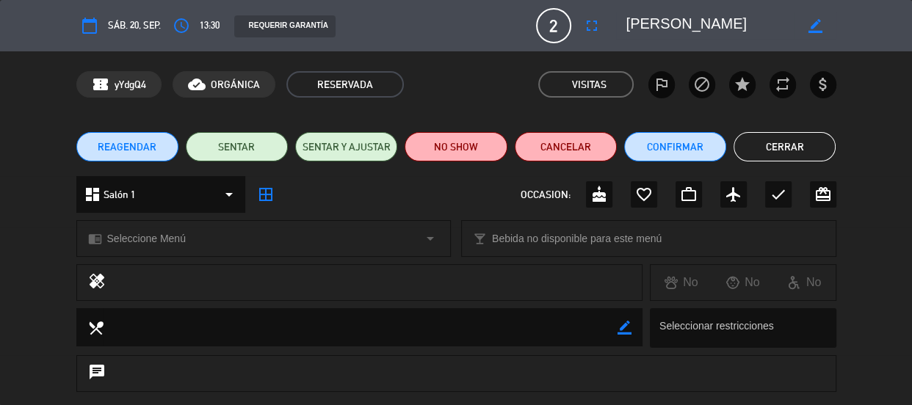
click at [753, 141] on button "Cerrar" at bounding box center [784, 146] width 102 height 29
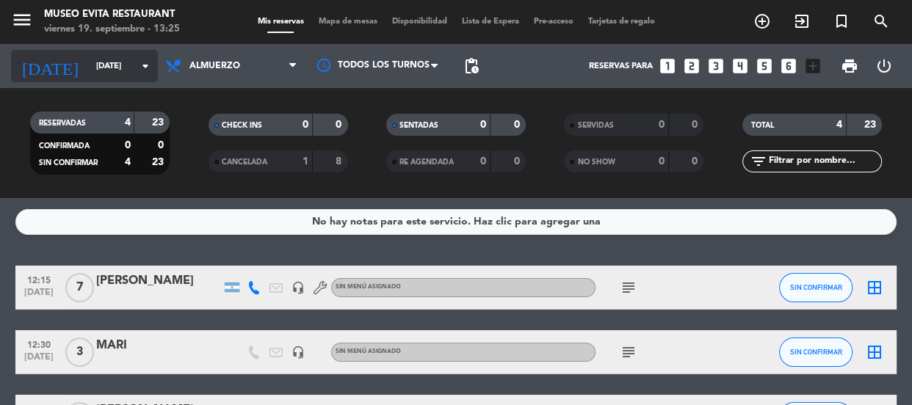
click at [127, 59] on input "[DATE]" at bounding box center [145, 66] width 113 height 24
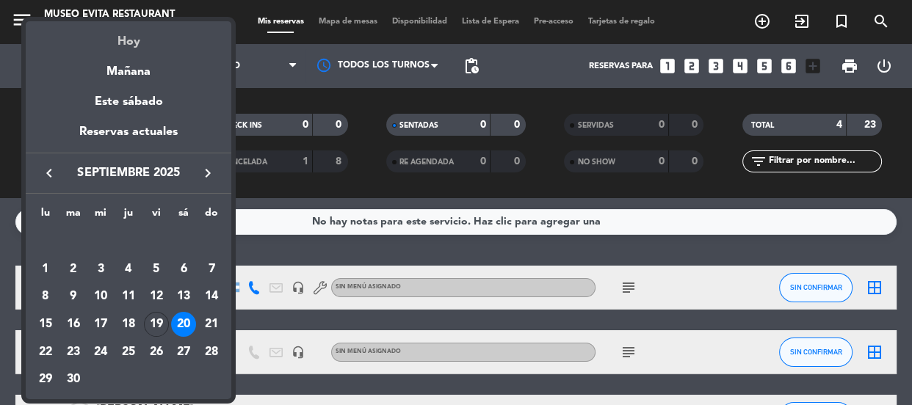
click at [132, 43] on div "Hoy" at bounding box center [129, 36] width 206 height 30
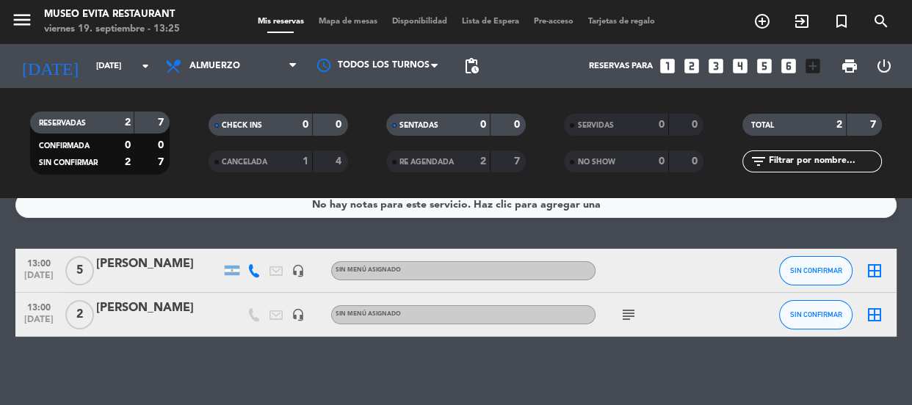
scroll to position [22, 0]
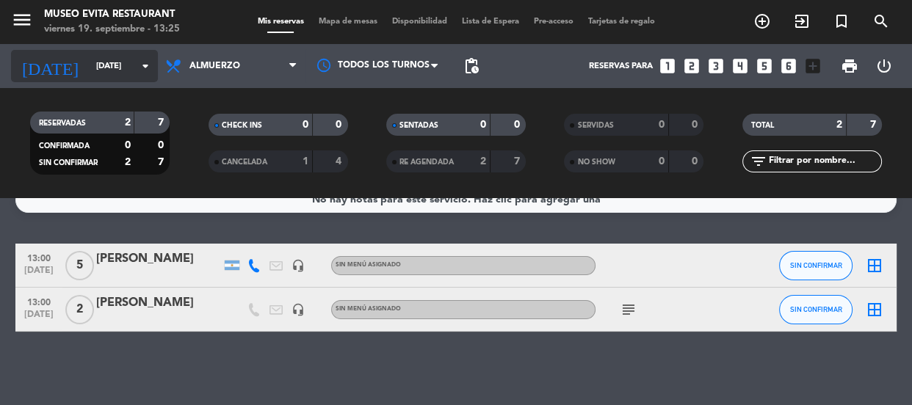
click at [118, 66] on input "[DATE]" at bounding box center [145, 66] width 113 height 24
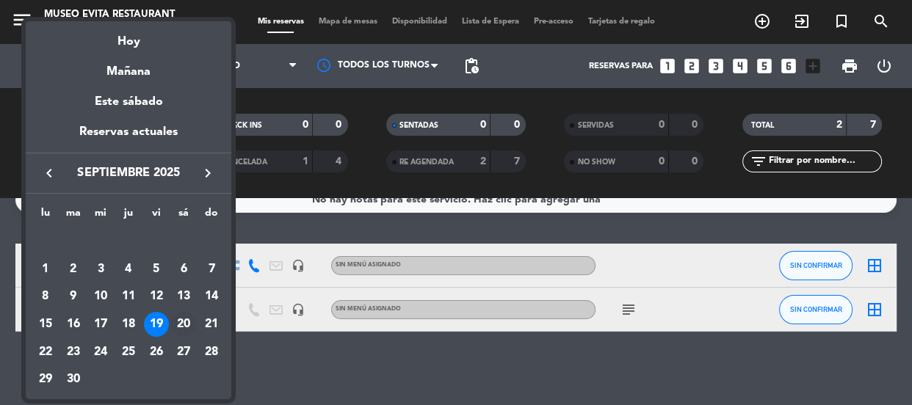
click at [181, 322] on div "20" at bounding box center [183, 324] width 25 height 25
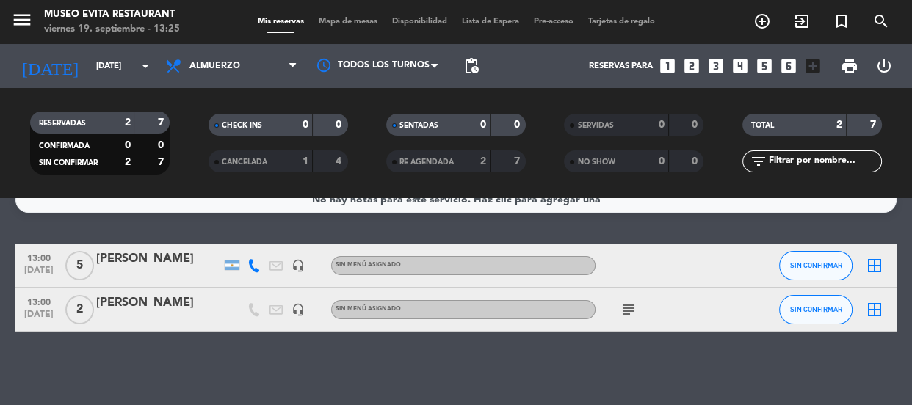
type input "[DATE]"
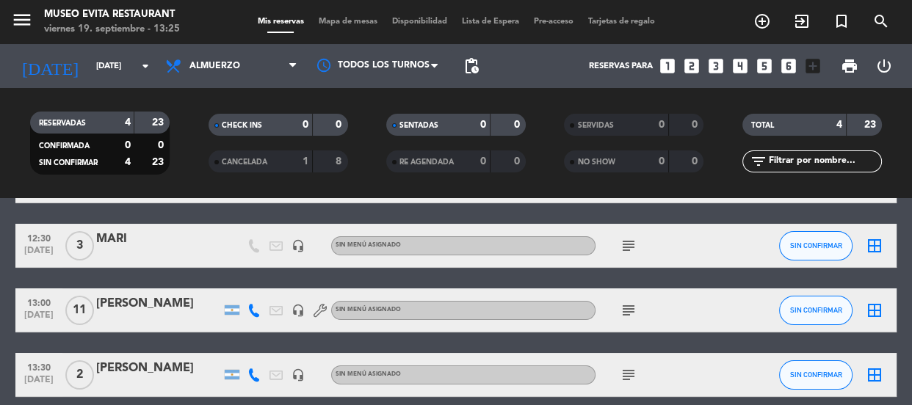
scroll to position [172, 0]
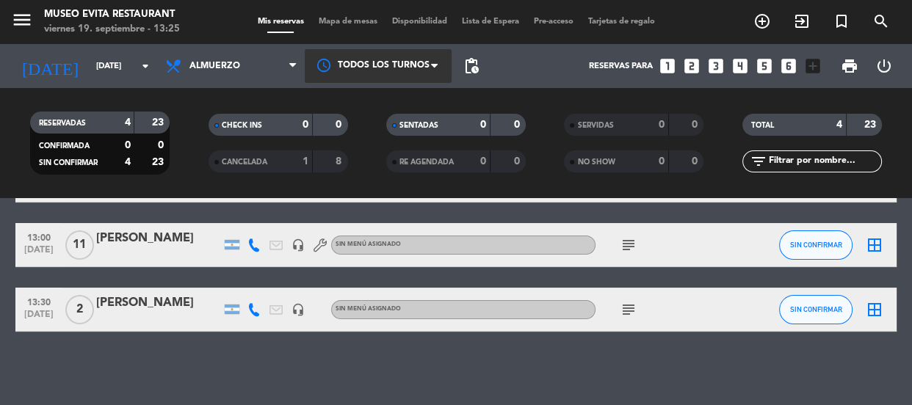
click at [382, 80] on div at bounding box center [378, 65] width 147 height 33
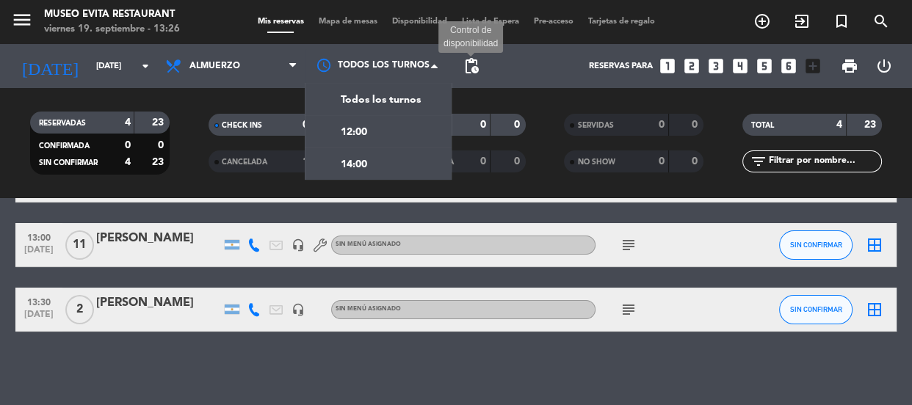
click at [467, 63] on span "pending_actions" at bounding box center [472, 66] width 18 height 18
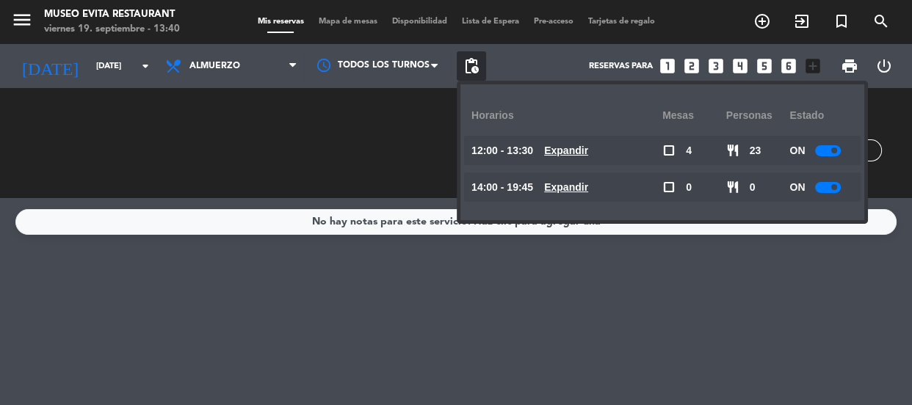
scroll to position [0, 0]
click at [287, 144] on div "CHECK INS 0 0" at bounding box center [278, 143] width 178 height 15
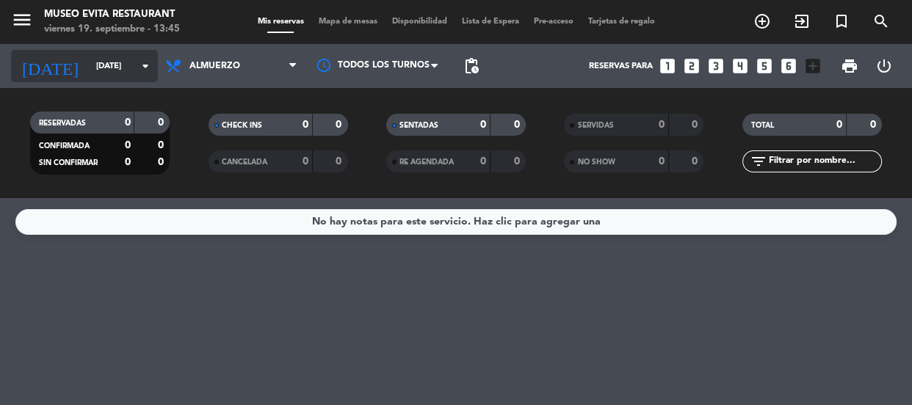
click at [139, 65] on icon "arrow_drop_down" at bounding box center [146, 66] width 18 height 18
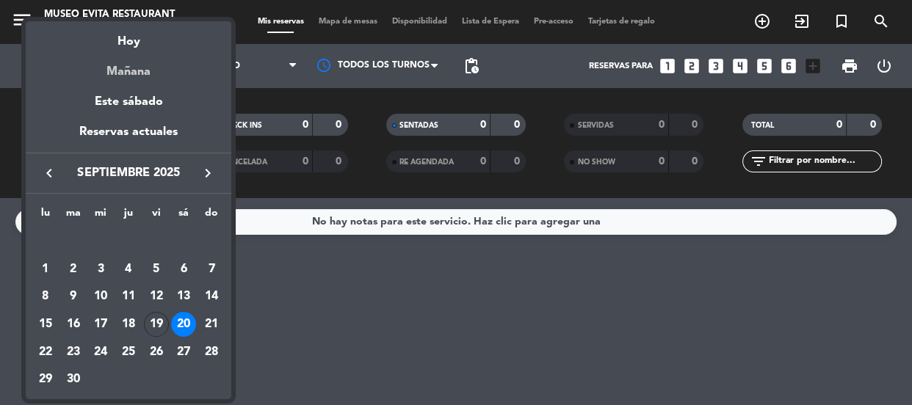
click at [140, 73] on div "Mañana" at bounding box center [129, 66] width 206 height 30
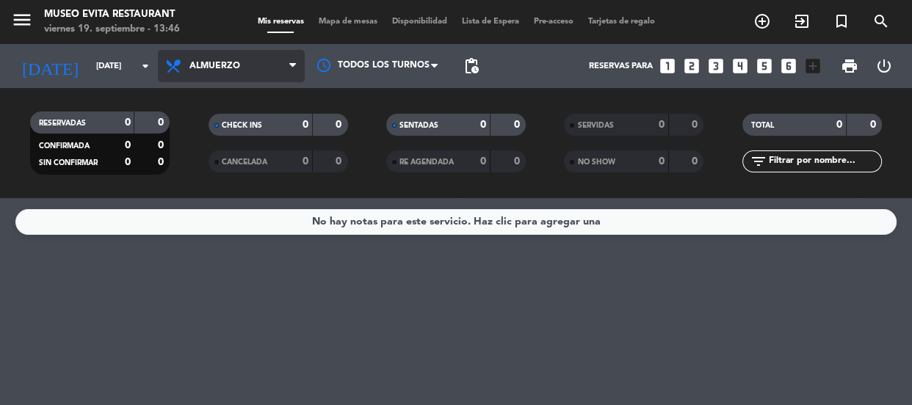
click at [244, 73] on span "Almuerzo" at bounding box center [231, 66] width 147 height 32
click at [258, 151] on div "menu [GEOGRAPHIC_DATA] [DATE] 19. septiembre - 13:46 Mis reservas Mapa de mesas…" at bounding box center [456, 99] width 912 height 198
click at [247, 70] on span "Almuerzo" at bounding box center [231, 66] width 147 height 32
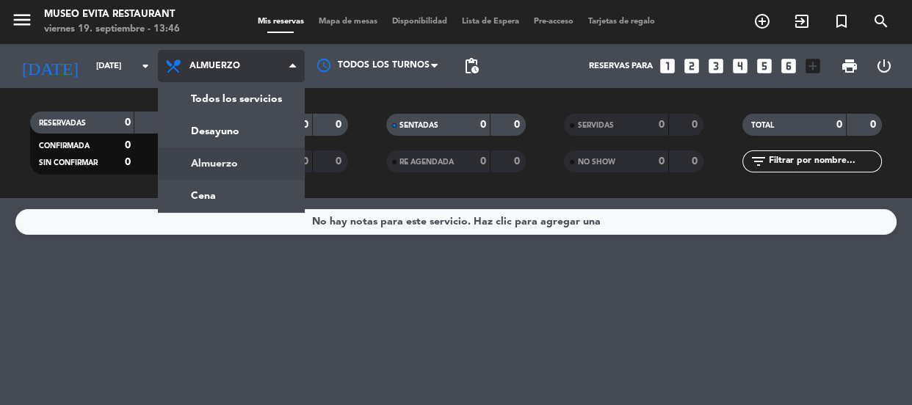
click at [258, 162] on div "menu [GEOGRAPHIC_DATA] [DATE] 19. septiembre - 13:46 Mis reservas Mapa de mesas…" at bounding box center [456, 99] width 912 height 198
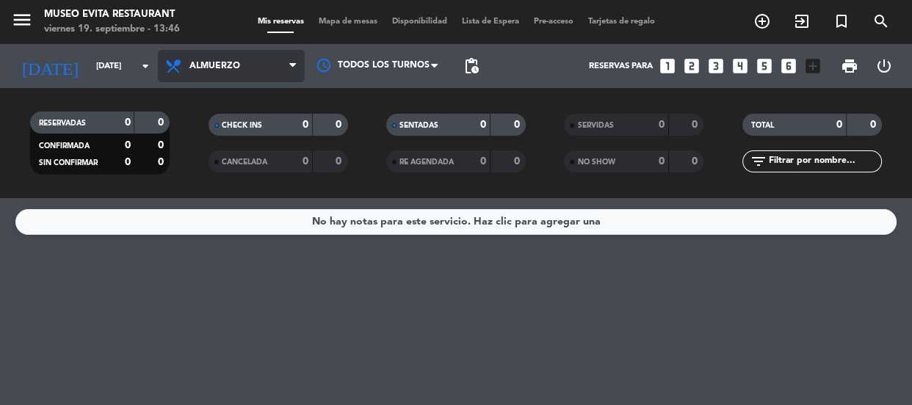
drag, startPoint x: 239, startPoint y: 50, endPoint x: 247, endPoint y: 70, distance: 21.1
click at [239, 51] on span "Almuerzo" at bounding box center [231, 66] width 147 height 32
click at [244, 126] on div "menu [GEOGRAPHIC_DATA] [DATE] 19. septiembre - 13:46 Mis reservas Mapa de mesas…" at bounding box center [456, 99] width 912 height 198
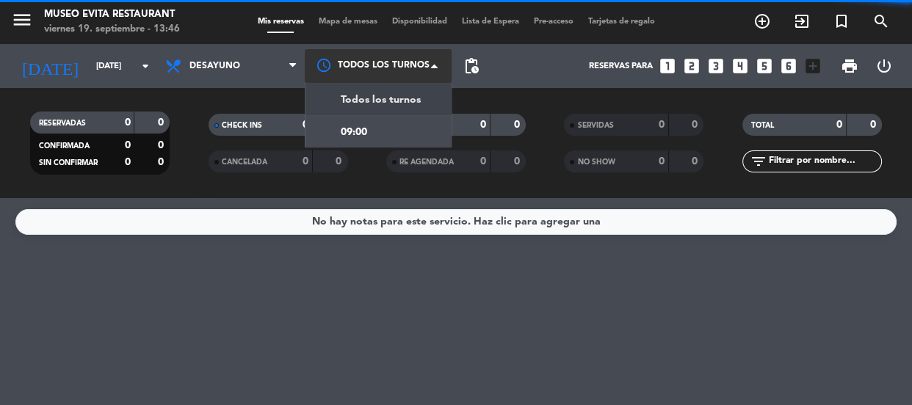
click at [406, 55] on div at bounding box center [378, 65] width 147 height 33
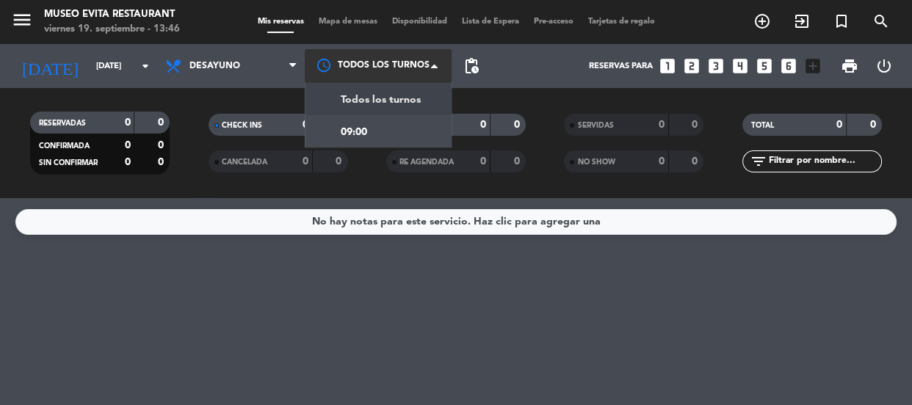
click at [403, 102] on span "Todos los turnos" at bounding box center [381, 100] width 80 height 17
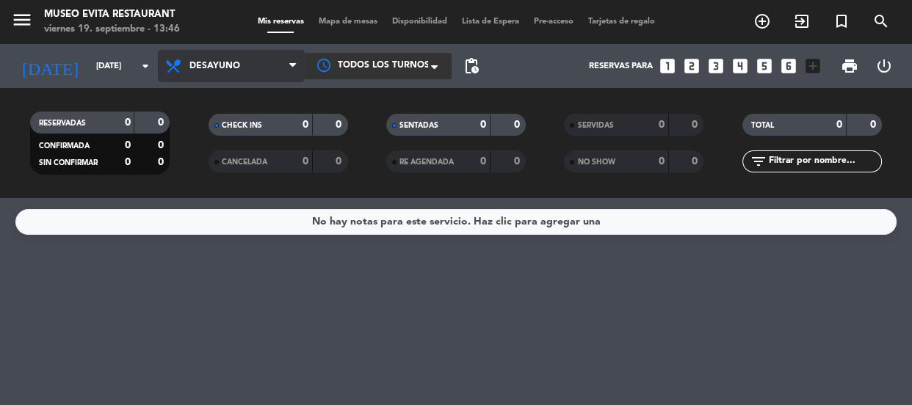
click at [291, 73] on span "Desayuno" at bounding box center [231, 66] width 147 height 32
click at [253, 153] on div "menu [GEOGRAPHIC_DATA] [DATE] 19. septiembre - 13:46 Mis reservas Mapa de mesas…" at bounding box center [456, 99] width 912 height 198
drag, startPoint x: 258, startPoint y: 65, endPoint x: 258, endPoint y: 129, distance: 64.6
click at [258, 65] on span "Almuerzo" at bounding box center [231, 66] width 147 height 32
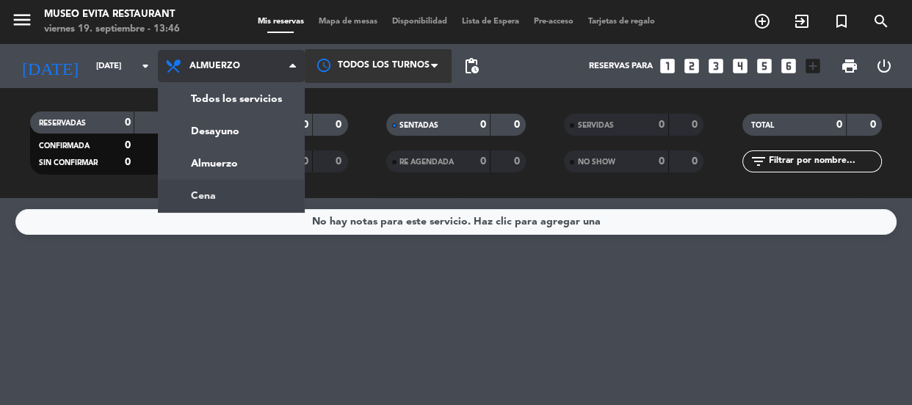
click at [257, 184] on div "menu [GEOGRAPHIC_DATA] [DATE] 19. septiembre - 13:46 Mis reservas Mapa de mesas…" at bounding box center [456, 99] width 912 height 198
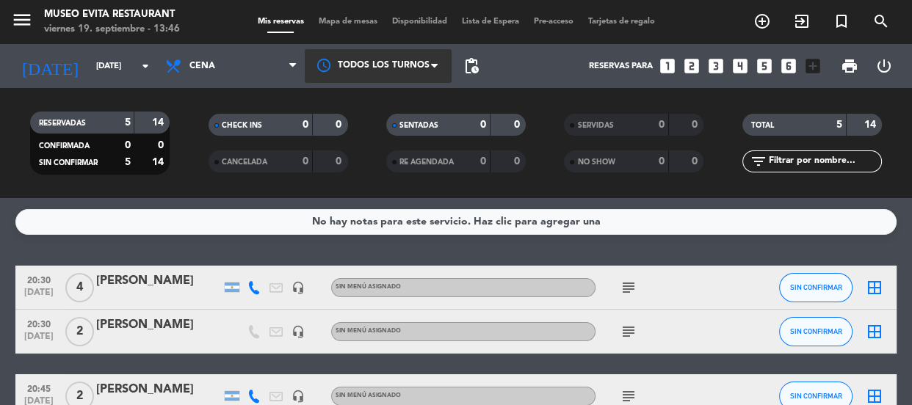
click at [410, 19] on span "Disponibilidad" at bounding box center [420, 22] width 70 height 8
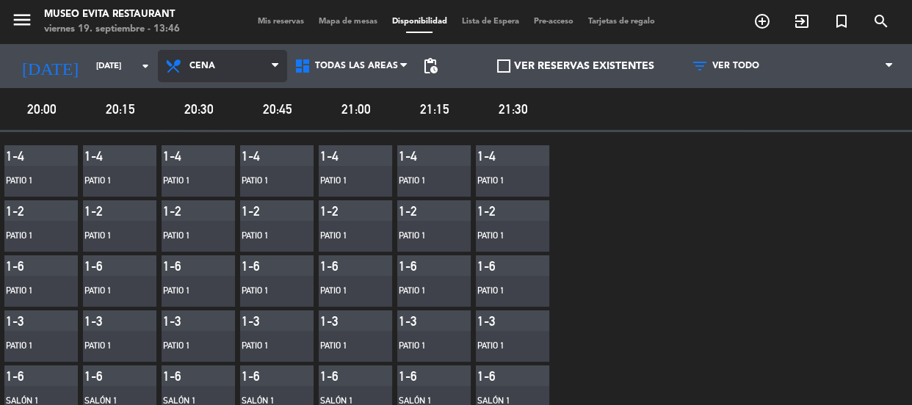
click at [202, 59] on span "Cena" at bounding box center [222, 66] width 129 height 32
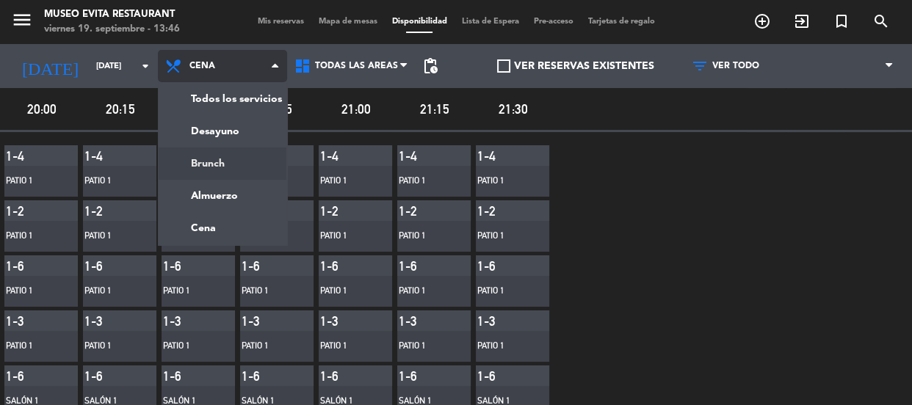
click at [228, 165] on main "menu [GEOGRAPHIC_DATA] [DATE] 19. septiembre - 13:46 Mis reservas Mapa de mesas…" at bounding box center [456, 202] width 912 height 405
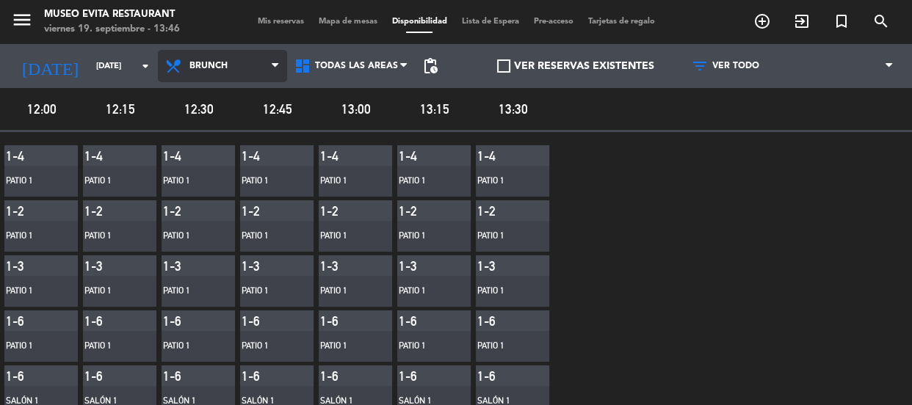
click at [207, 66] on span "Brunch" at bounding box center [208, 66] width 38 height 10
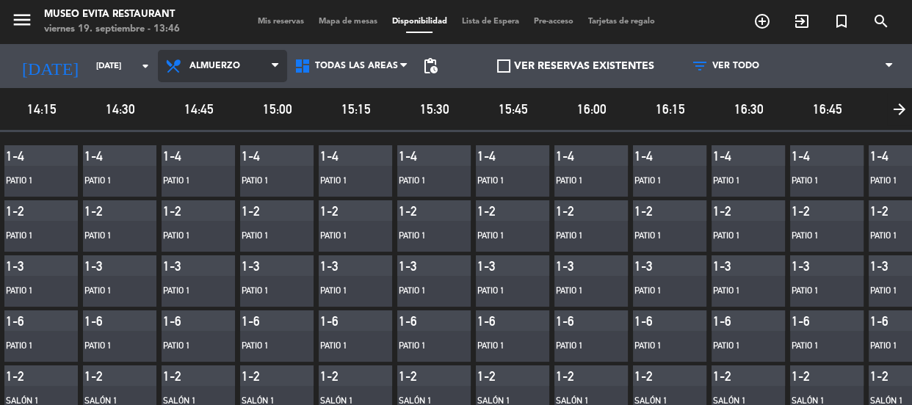
click at [222, 184] on main "menu [GEOGRAPHIC_DATA] [DATE] 19. septiembre - 13:46 Mis reservas Mapa de mesas…" at bounding box center [456, 202] width 912 height 405
click at [903, 109] on icon "arrow_forward" at bounding box center [899, 109] width 25 height 32
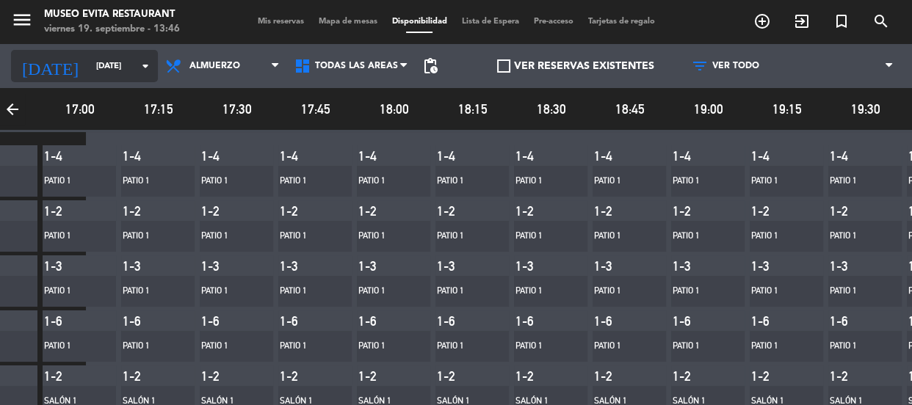
click at [89, 68] on input "[DATE]" at bounding box center [145, 66] width 113 height 24
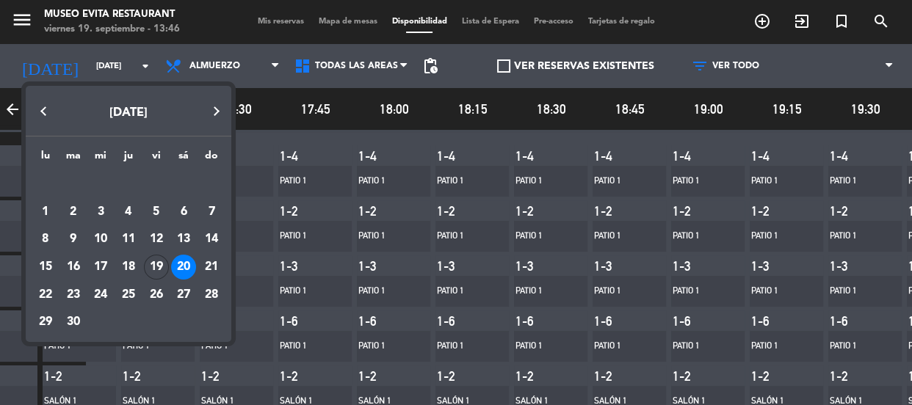
click at [165, 82] on mat-datepicker-content "[DATE] lu ma mi ju vi sá do [DATE] 2 3 4 5 6 7 8 9 10 11 12 13 14 15 16 17 18 1…" at bounding box center [129, 212] width 206 height 260
click at [212, 262] on div "21" at bounding box center [211, 267] width 25 height 25
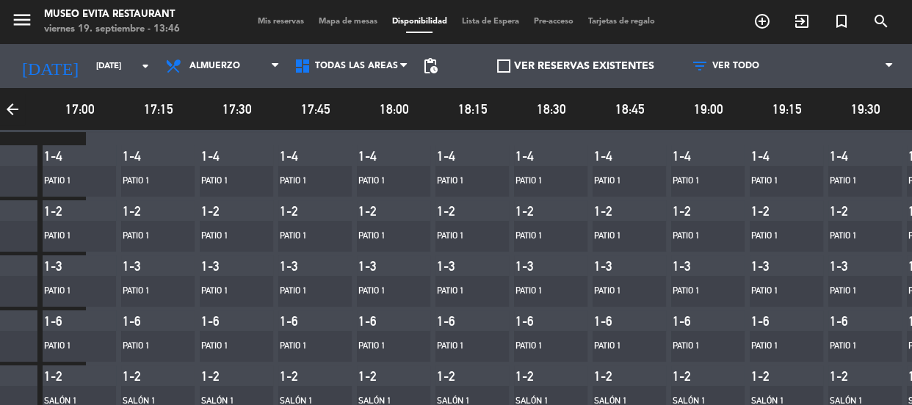
type input "[DATE]"
click at [347, 71] on span "Todas las áreas" at bounding box center [351, 66] width 129 height 32
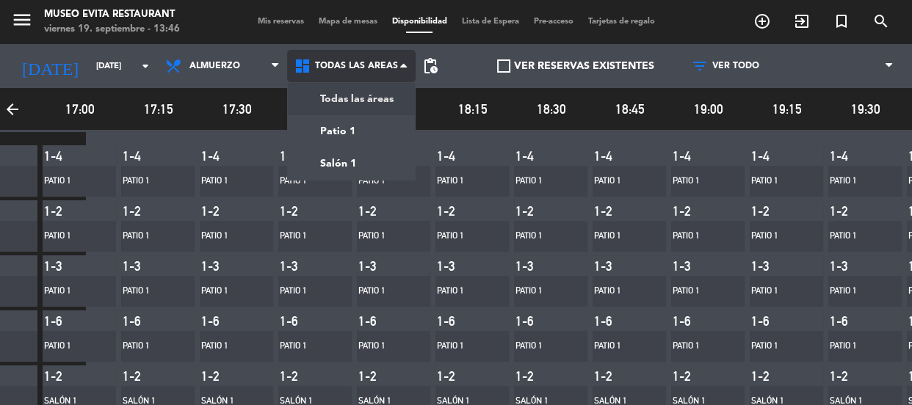
click at [358, 98] on main "menu [GEOGRAPHIC_DATA] [DATE] 19. septiembre - 13:46 Mis reservas Mapa de mesas…" at bounding box center [456, 202] width 912 height 405
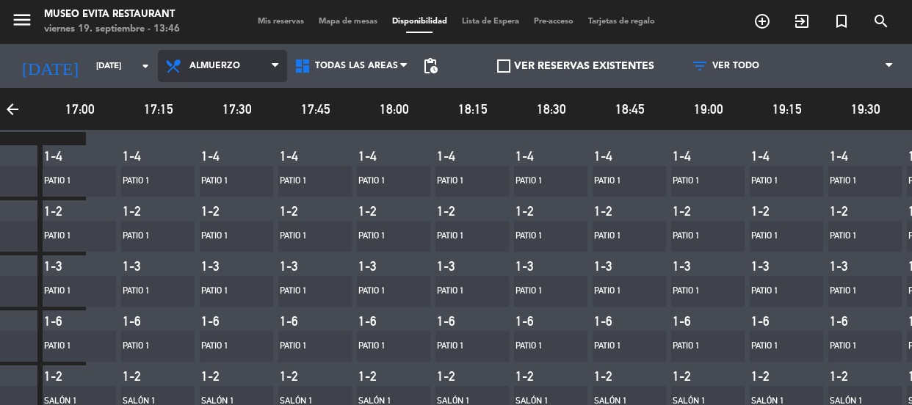
click at [257, 65] on span "Almuerzo" at bounding box center [222, 66] width 129 height 32
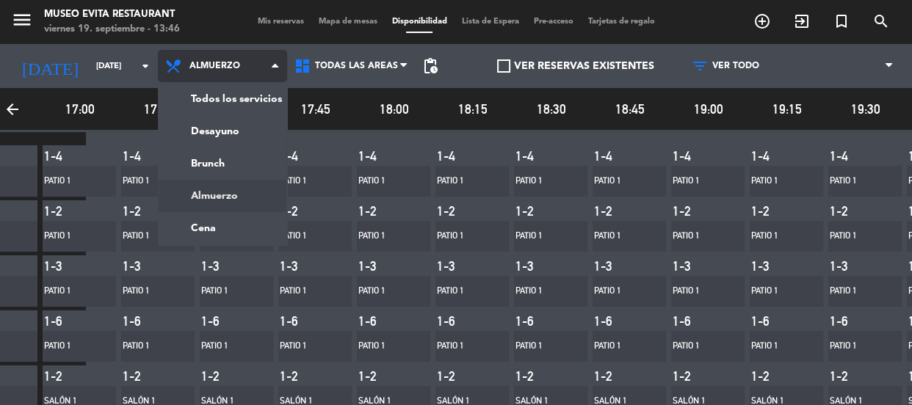
click at [256, 93] on main "menu [GEOGRAPHIC_DATA] [DATE] 19. septiembre - 13:46 Mis reservas Mapa de mesas…" at bounding box center [456, 202] width 912 height 405
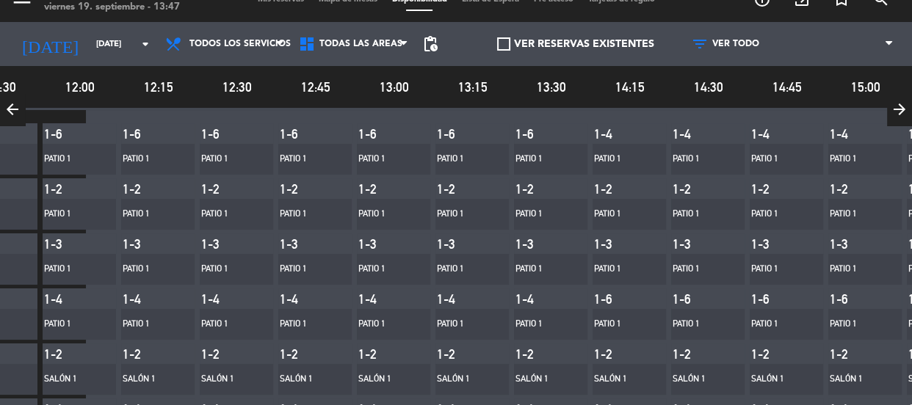
scroll to position [0, 0]
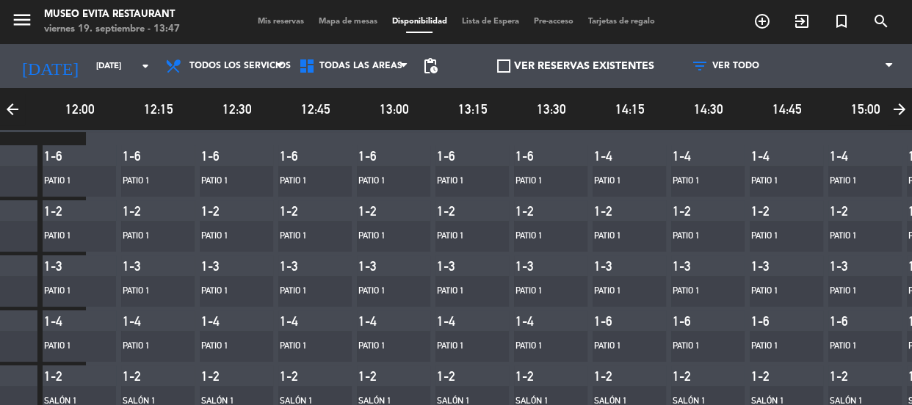
click at [250, 15] on div "Mis reservas Mapa de mesas Disponibilidad Lista de Espera Pre-acceso Tarjetas d…" at bounding box center [456, 21] width 412 height 13
click at [263, 18] on span "Mis reservas" at bounding box center [280, 22] width 61 height 8
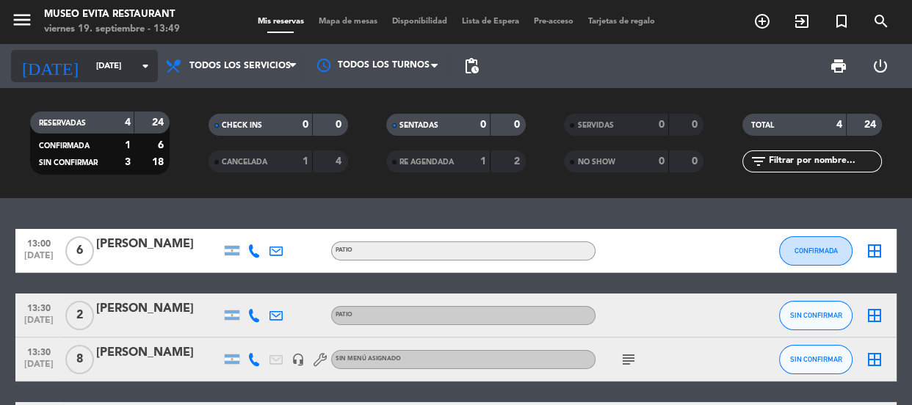
click at [134, 67] on input "[DATE]" at bounding box center [145, 66] width 113 height 24
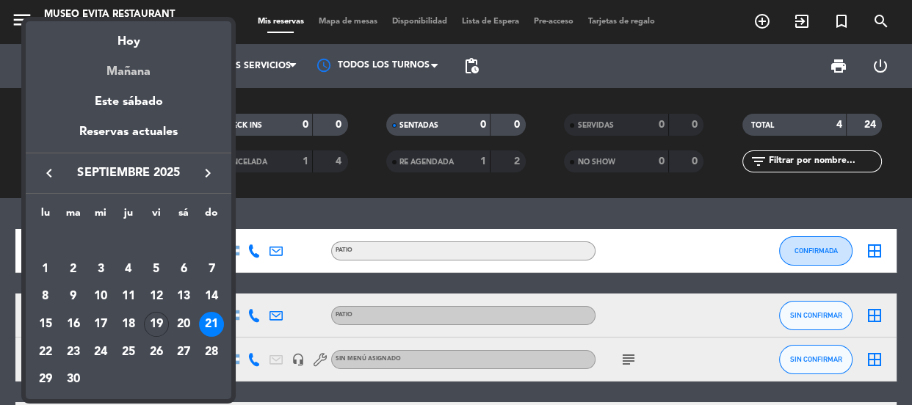
click at [137, 65] on div "Mañana" at bounding box center [129, 66] width 206 height 30
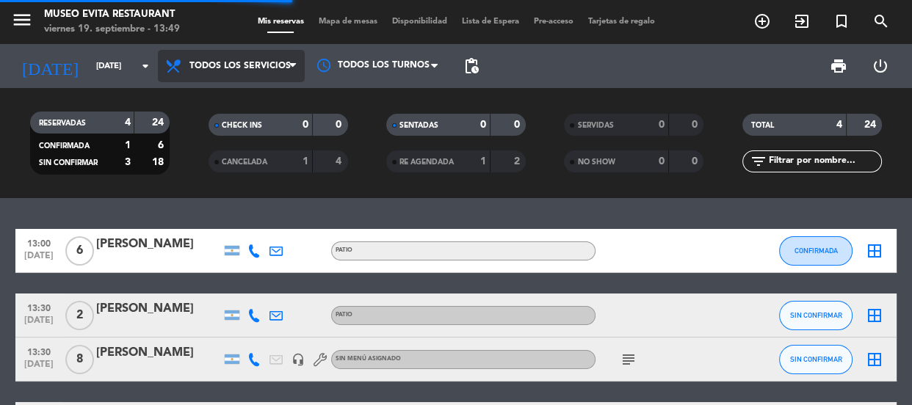
click at [235, 61] on span "Todos los servicios" at bounding box center [239, 66] width 101 height 10
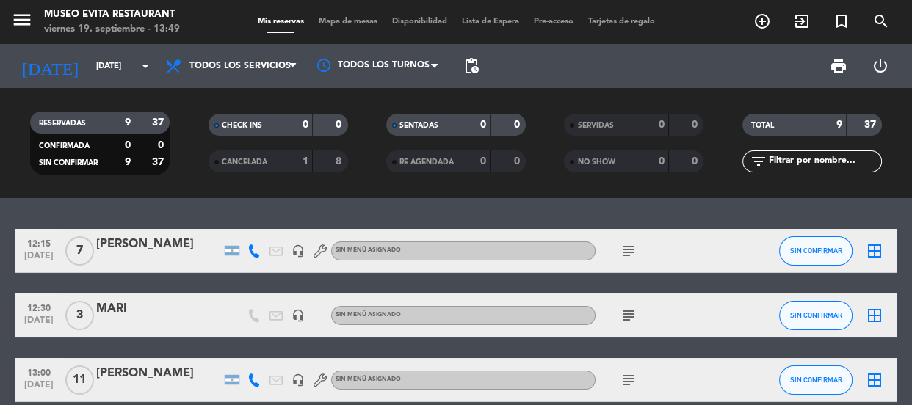
click at [235, 61] on span "Todos los servicios" at bounding box center [239, 66] width 101 height 10
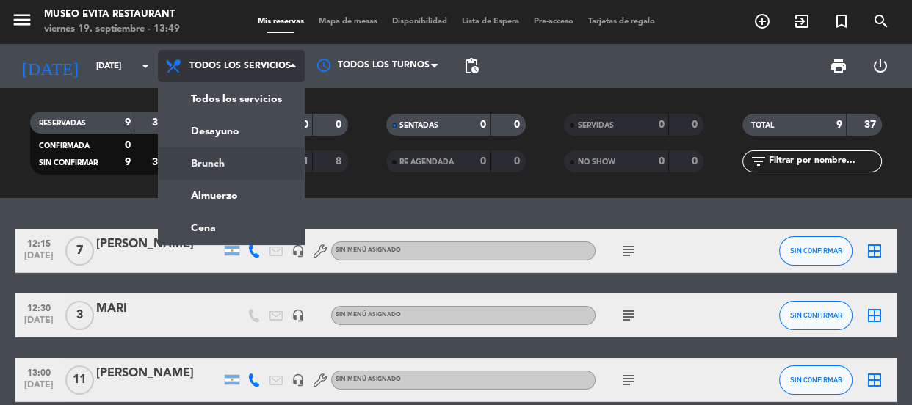
click at [242, 164] on div "menu [GEOGRAPHIC_DATA] [DATE] 19. septiembre - 13:49 Mis reservas Mapa de mesas…" at bounding box center [456, 99] width 912 height 198
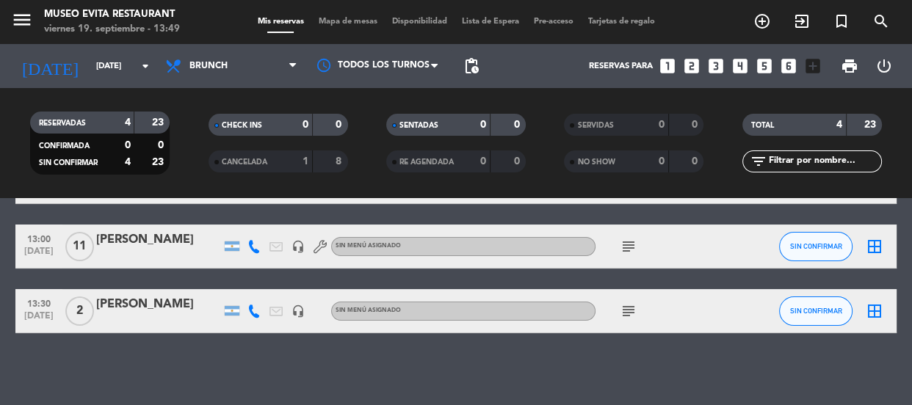
scroll to position [172, 0]
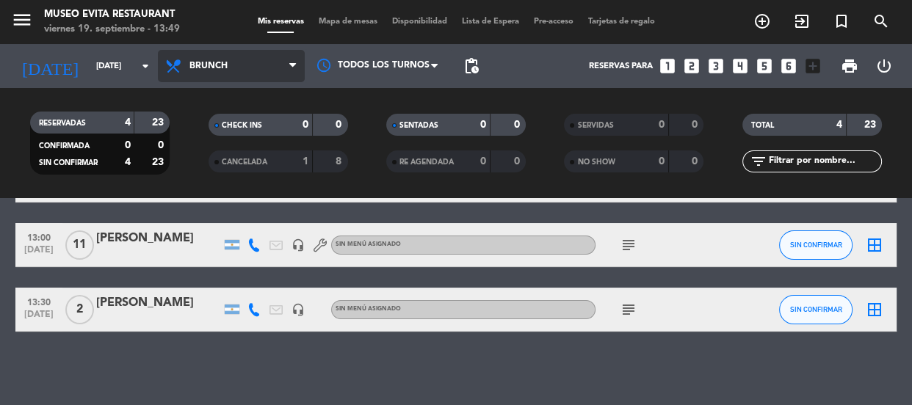
click at [276, 65] on span "Brunch" at bounding box center [231, 66] width 147 height 32
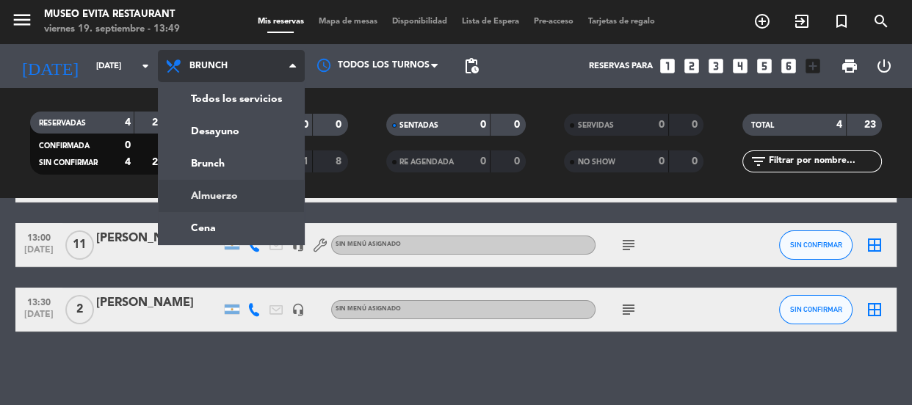
click at [247, 193] on div "menu [GEOGRAPHIC_DATA] [DATE] 19. septiembre - 13:49 Mis reservas Mapa de mesas…" at bounding box center [456, 99] width 912 height 198
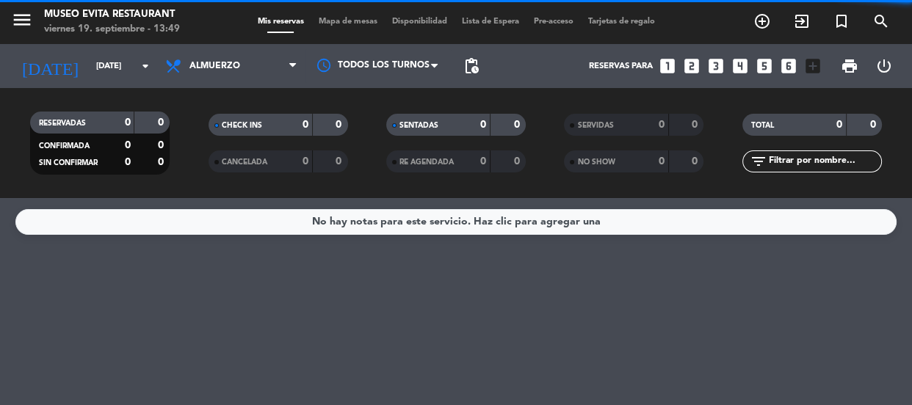
scroll to position [0, 0]
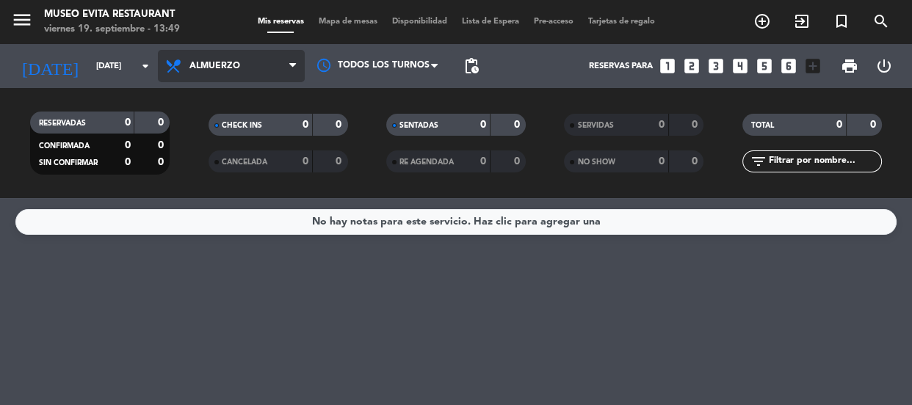
click at [233, 71] on span "Almuerzo" at bounding box center [231, 66] width 147 height 32
click at [224, 220] on ng-component "menu [GEOGRAPHIC_DATA] [DATE] 19. septiembre - 13:49 Mis reservas Mapa de mesas…" at bounding box center [456, 202] width 912 height 405
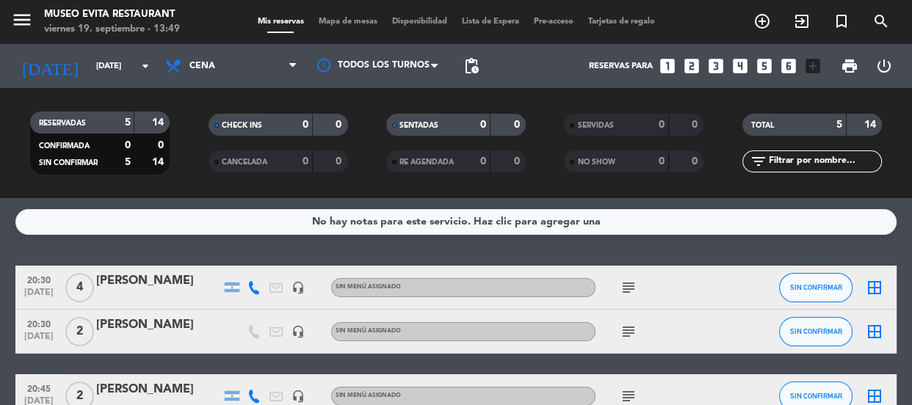
scroll to position [66, 0]
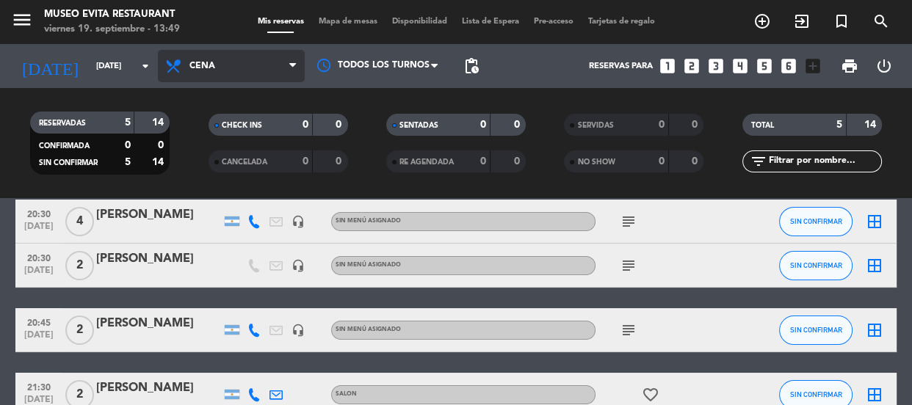
click at [256, 57] on span "Cena" at bounding box center [231, 66] width 147 height 32
click at [261, 132] on div "menu [GEOGRAPHIC_DATA] [DATE] 19. septiembre - 13:49 Mis reservas Mapa de mesas…" at bounding box center [456, 99] width 912 height 198
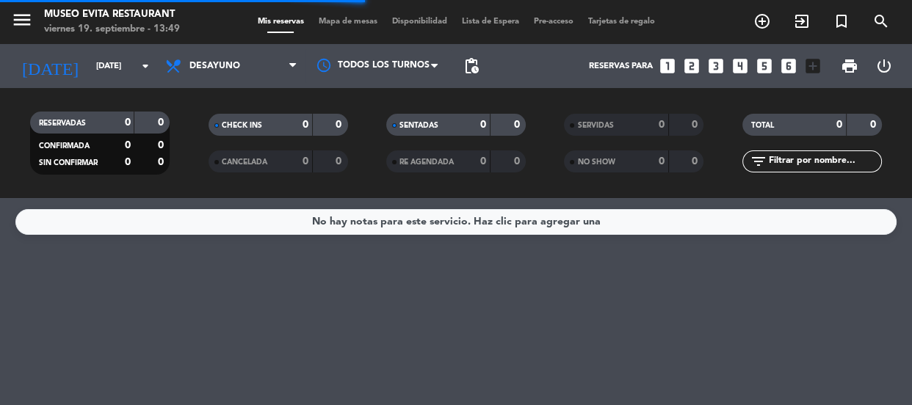
scroll to position [0, 0]
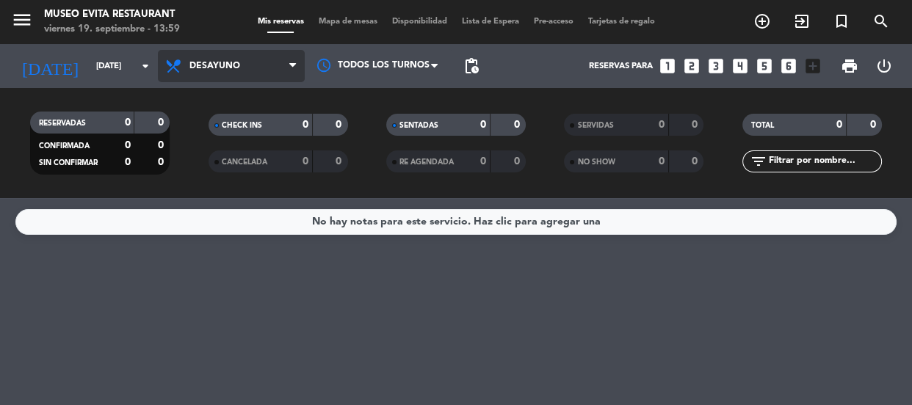
click at [197, 67] on span "Desayuno" at bounding box center [214, 66] width 51 height 10
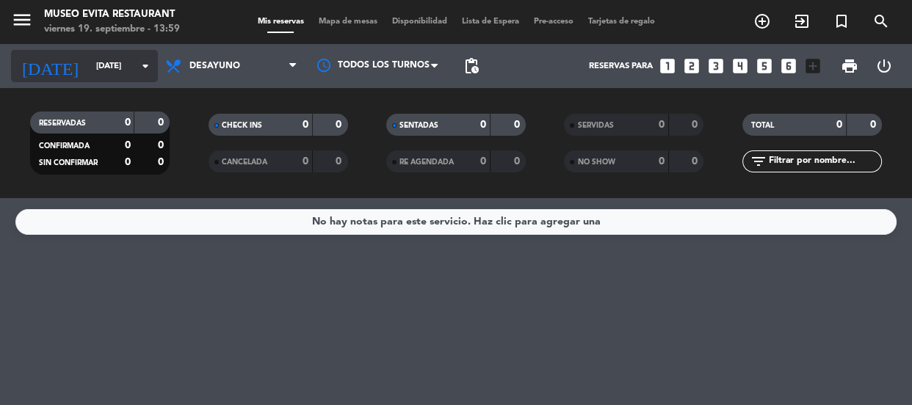
click at [119, 58] on input "[DATE]" at bounding box center [145, 66] width 113 height 24
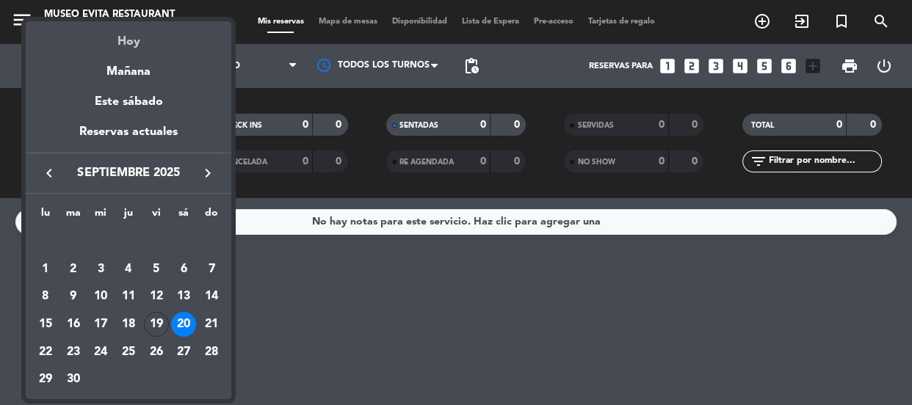
click at [126, 41] on div "Hoy" at bounding box center [129, 36] width 206 height 30
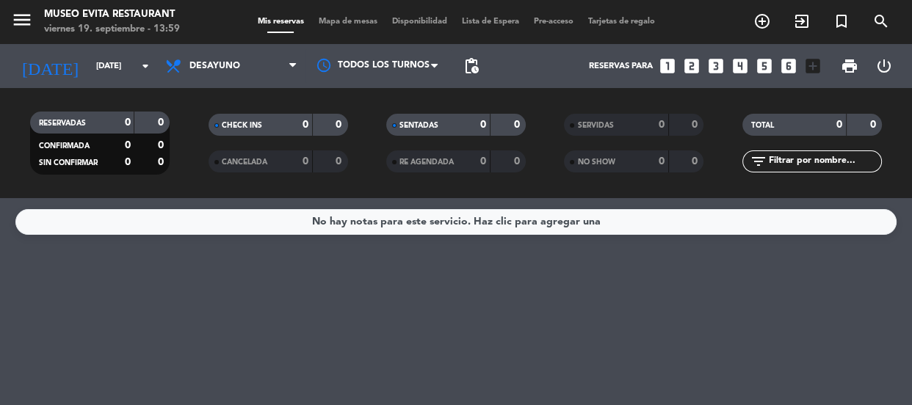
type input "[DATE]"
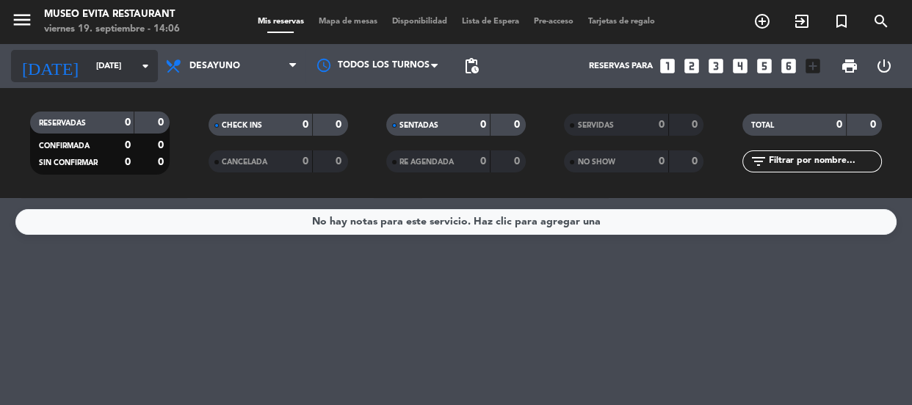
click at [126, 66] on input "[DATE]" at bounding box center [145, 66] width 113 height 24
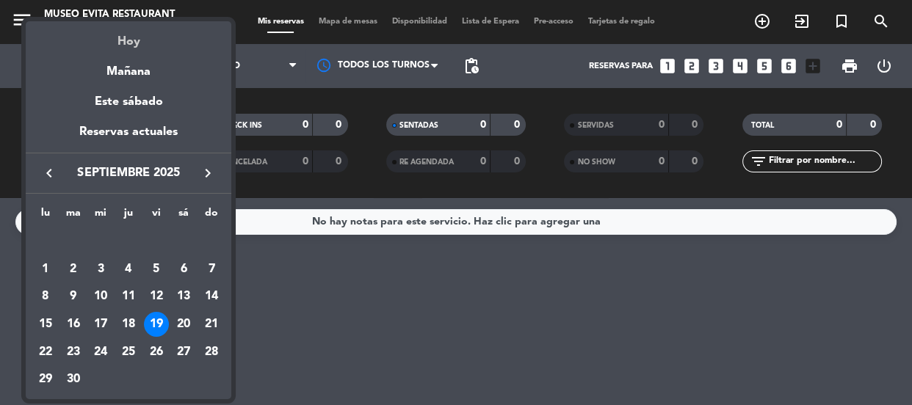
click at [125, 48] on div "Hoy" at bounding box center [129, 36] width 206 height 30
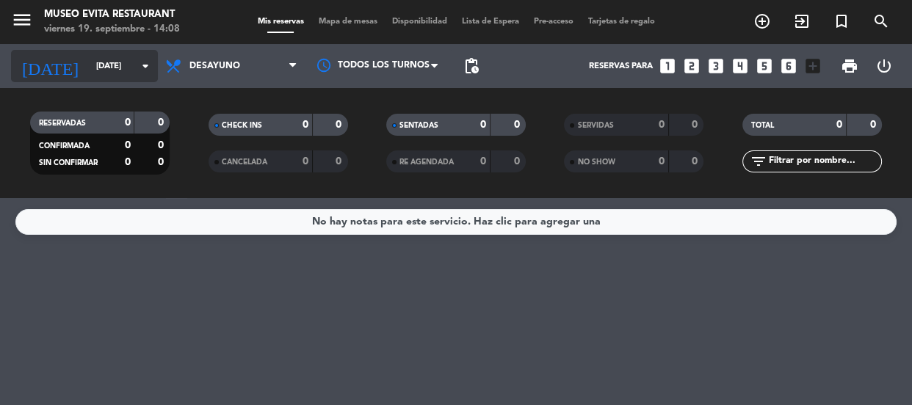
click at [124, 67] on input "[DATE]" at bounding box center [145, 66] width 113 height 24
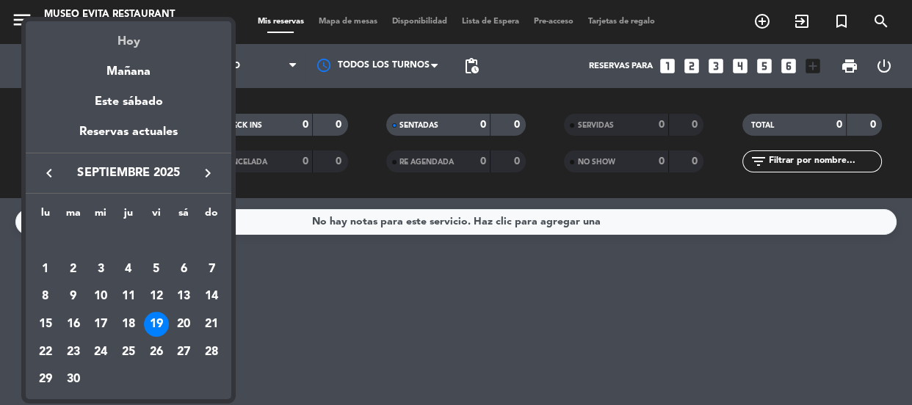
click at [128, 44] on div "Hoy" at bounding box center [129, 36] width 206 height 30
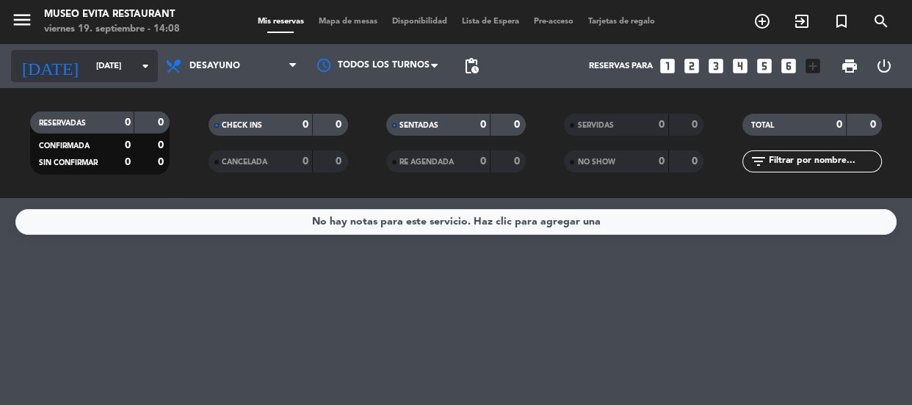
click at [134, 67] on input "[DATE]" at bounding box center [145, 66] width 113 height 24
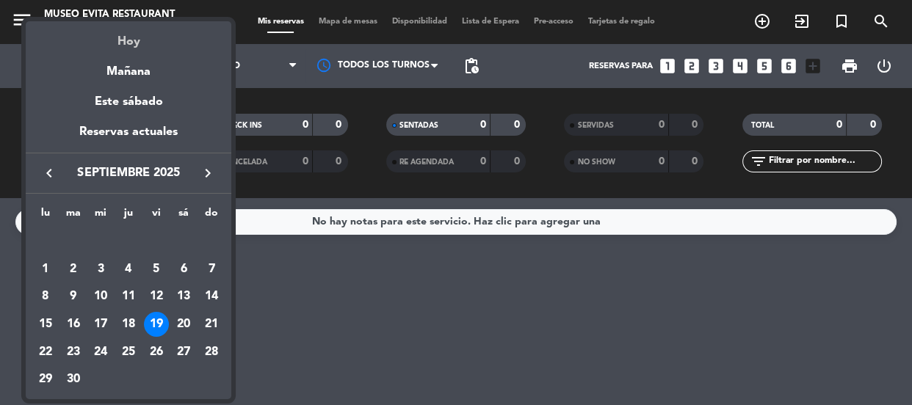
click at [128, 40] on div "Hoy" at bounding box center [129, 36] width 206 height 30
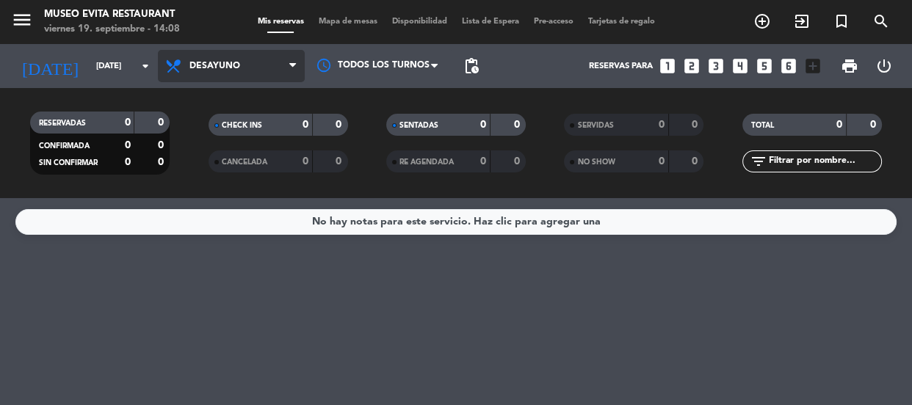
click at [214, 65] on span "Desayuno" at bounding box center [214, 66] width 51 height 10
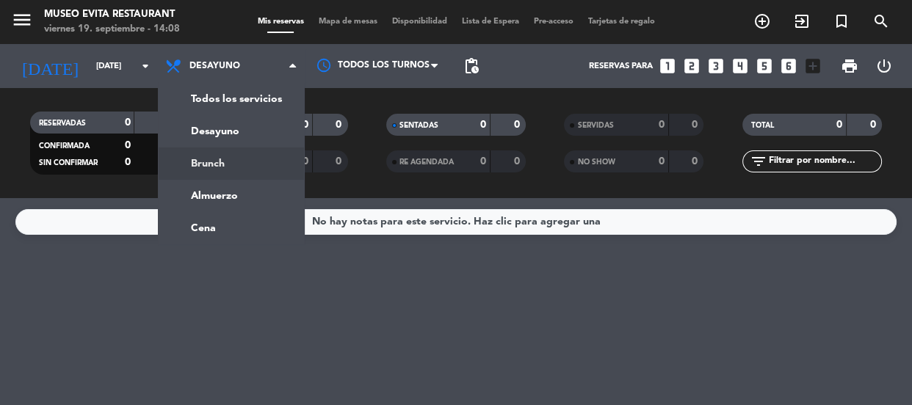
click at [245, 159] on div "menu [GEOGRAPHIC_DATA] [DATE] 19. septiembre - 14:08 Mis reservas Mapa de mesas…" at bounding box center [456, 99] width 912 height 198
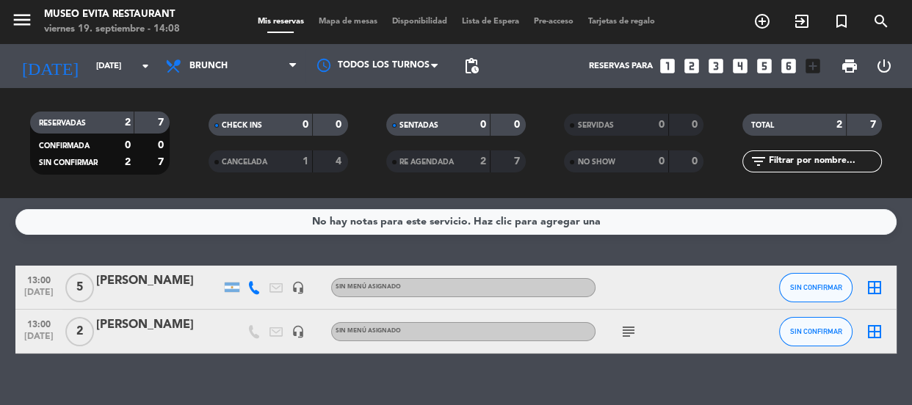
scroll to position [22, 0]
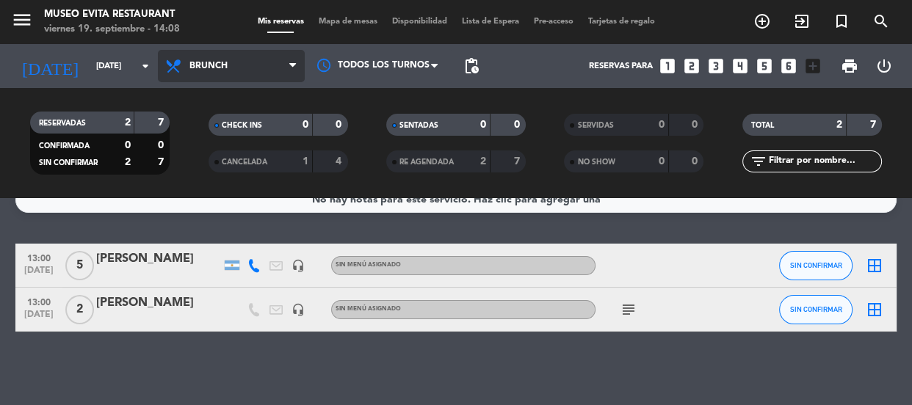
click at [239, 73] on span "Brunch" at bounding box center [231, 66] width 147 height 32
click at [253, 187] on div "menu [GEOGRAPHIC_DATA] [DATE] 19. septiembre - 14:08 Mis reservas Mapa de mesas…" at bounding box center [456, 99] width 912 height 198
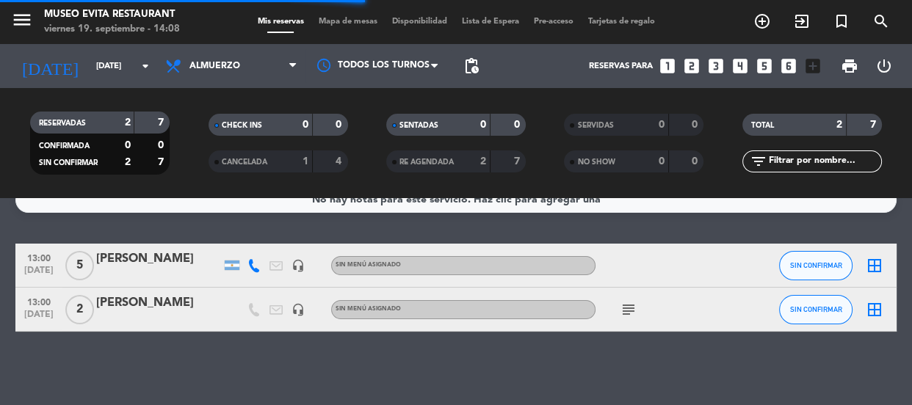
scroll to position [0, 0]
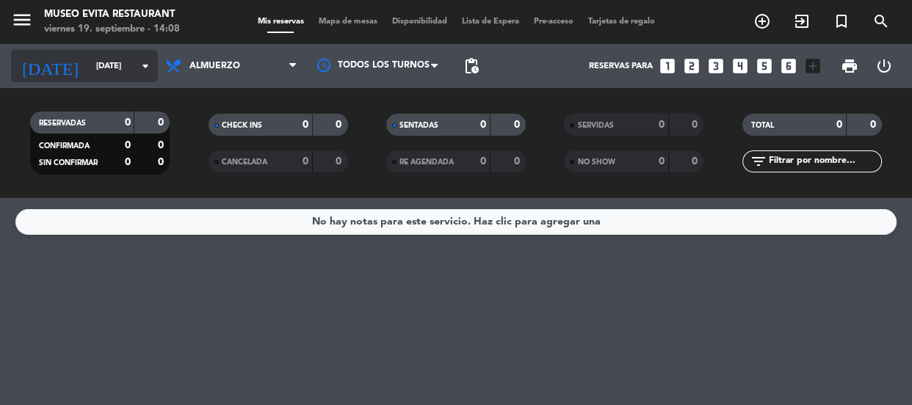
click at [115, 62] on input "[DATE]" at bounding box center [145, 66] width 113 height 24
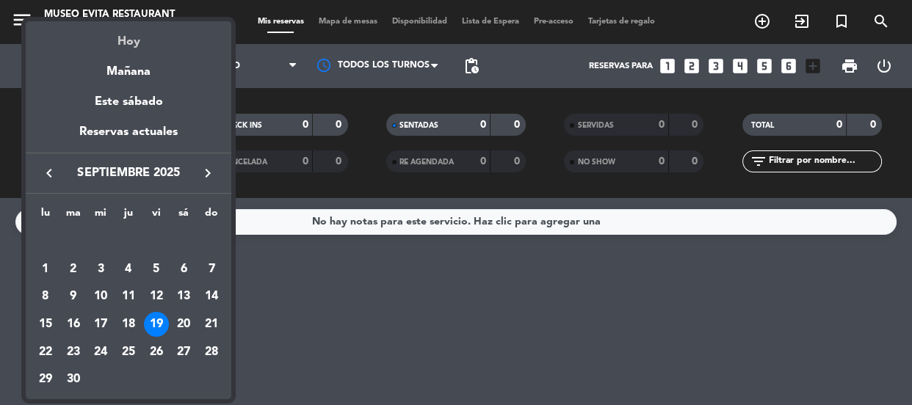
click at [137, 40] on div "Hoy" at bounding box center [129, 36] width 206 height 30
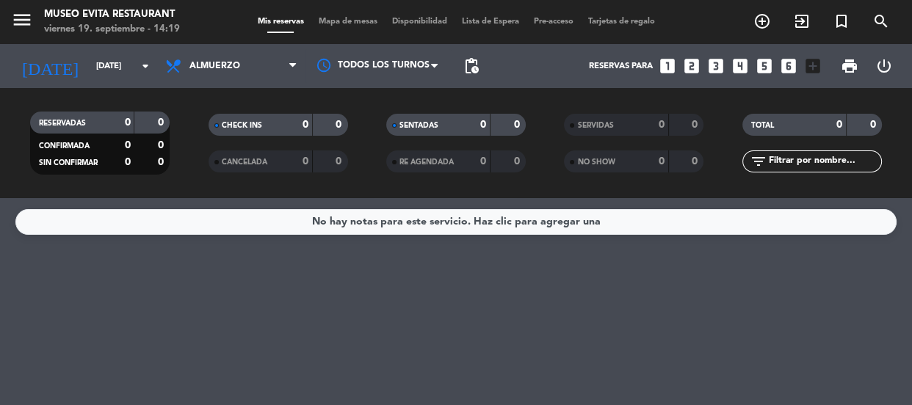
click at [360, 42] on div "menu [GEOGRAPHIC_DATA] [DATE] 19. septiembre - 14:19 Mis reservas Mapa de mesas…" at bounding box center [456, 22] width 912 height 44
click at [766, 15] on icon "add_circle_outline" at bounding box center [762, 21] width 18 height 18
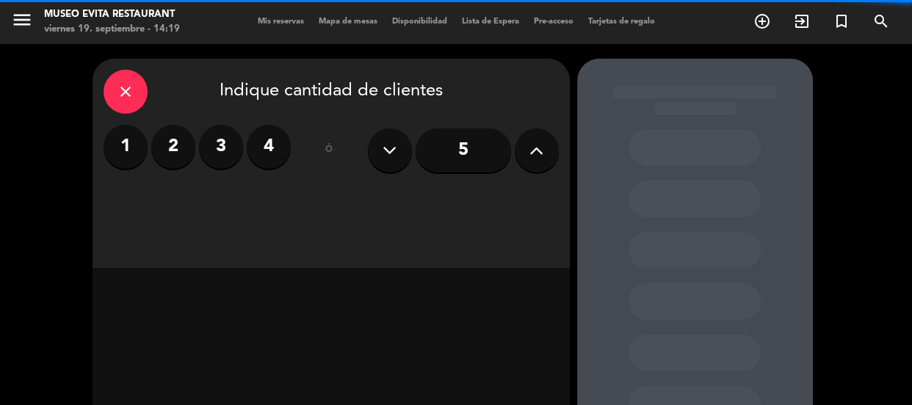
drag, startPoint x: 177, startPoint y: 142, endPoint x: 266, endPoint y: 183, distance: 98.6
click at [177, 139] on label "2" at bounding box center [173, 147] width 44 height 44
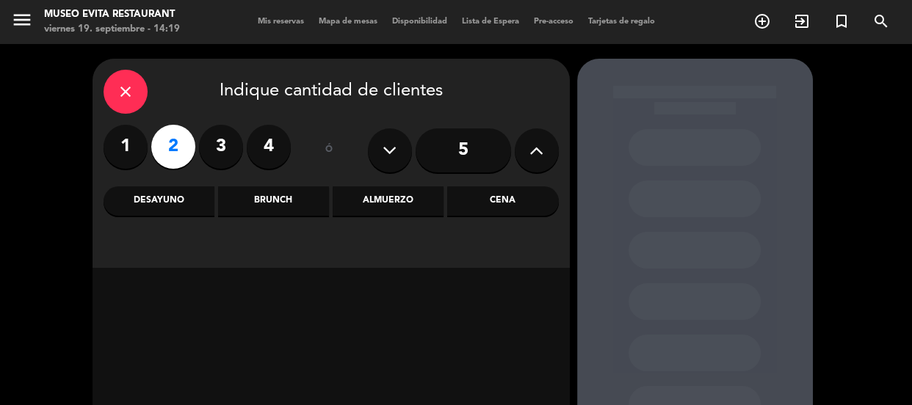
click at [482, 200] on div "Cena" at bounding box center [502, 200] width 111 height 29
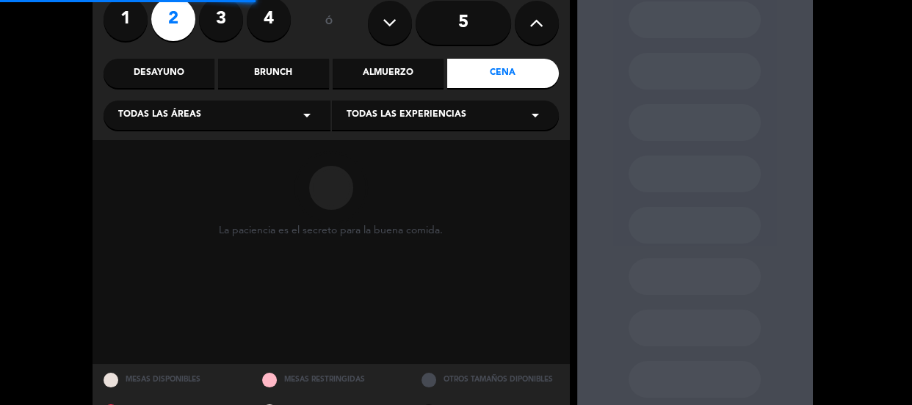
scroll to position [133, 0]
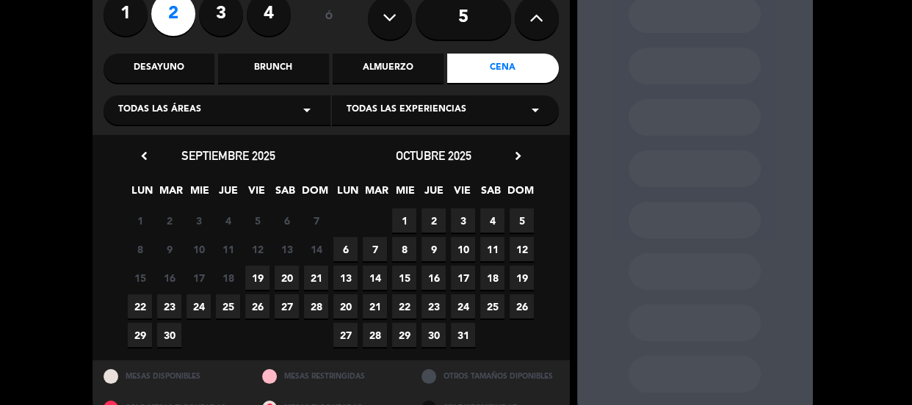
click at [250, 101] on div "Todas las áreas arrow_drop_down" at bounding box center [217, 109] width 227 height 29
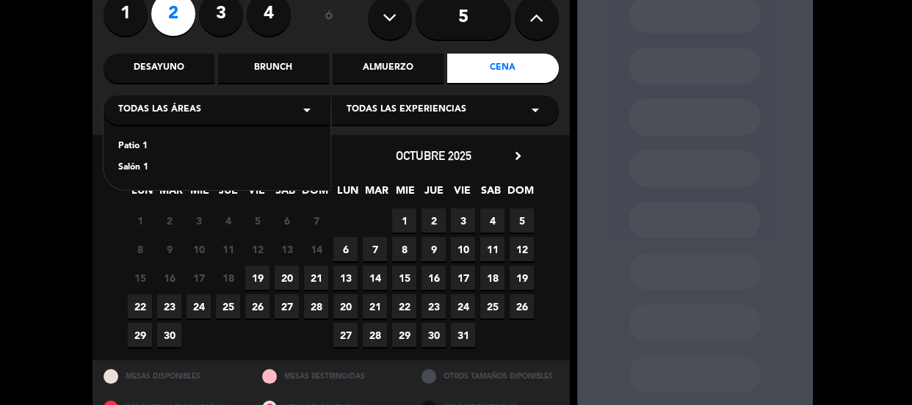
drag, startPoint x: 138, startPoint y: 167, endPoint x: 144, endPoint y: 181, distance: 14.5
click at [137, 167] on div "Salón 1" at bounding box center [216, 168] width 197 height 15
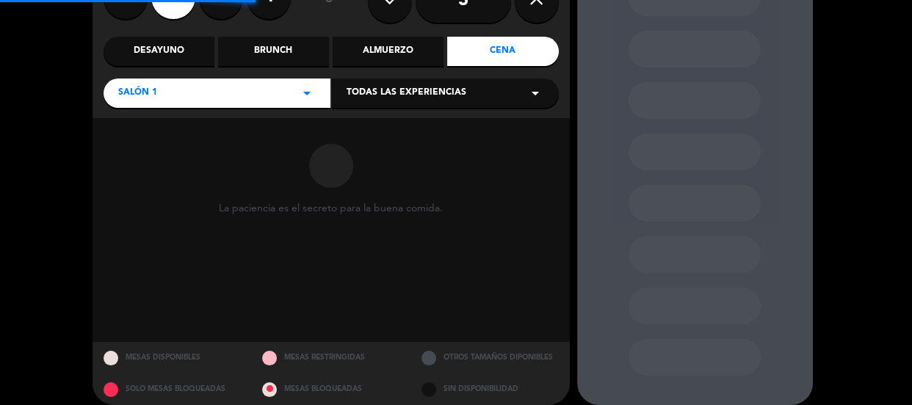
scroll to position [164, 0]
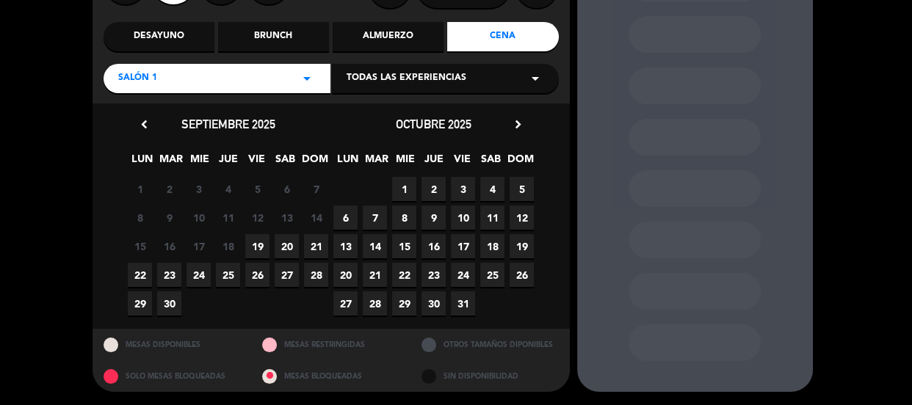
click at [289, 249] on span "20" at bounding box center [287, 246] width 24 height 24
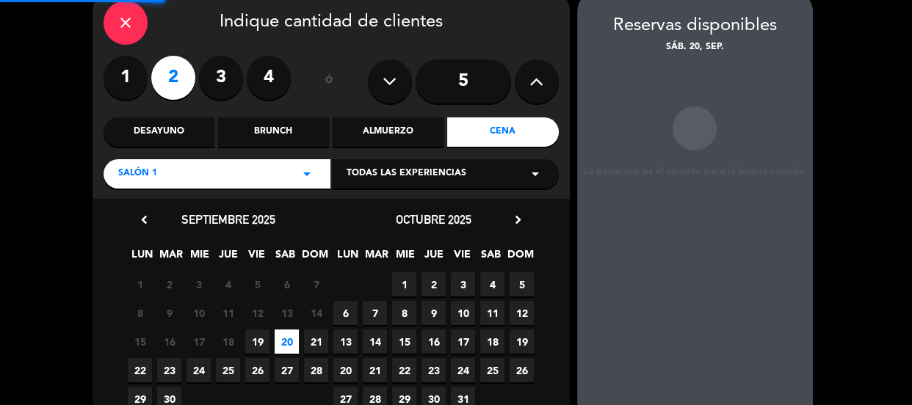
scroll to position [59, 0]
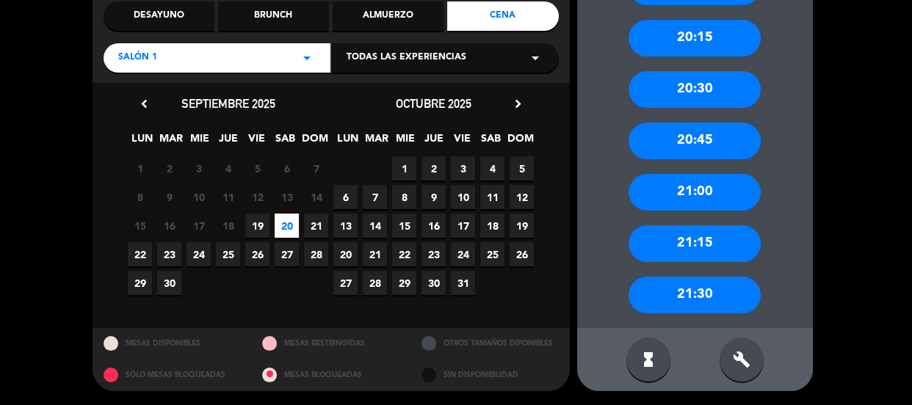
click at [712, 305] on div "21:30" at bounding box center [694, 295] width 132 height 37
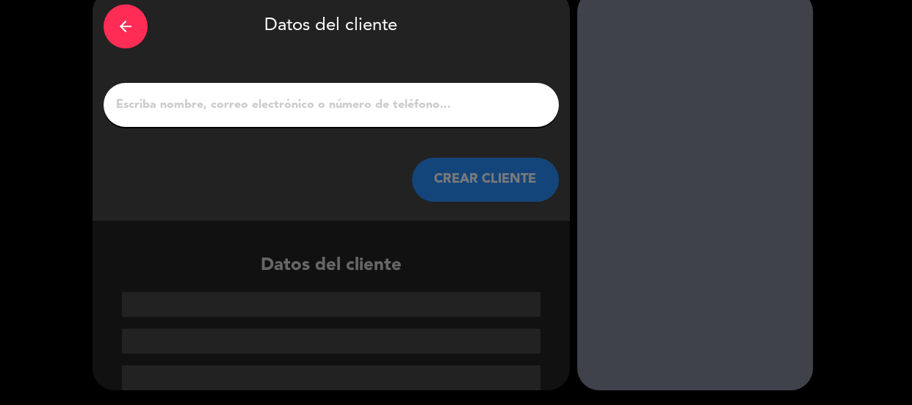
click at [427, 104] on input "1" at bounding box center [331, 105] width 433 height 21
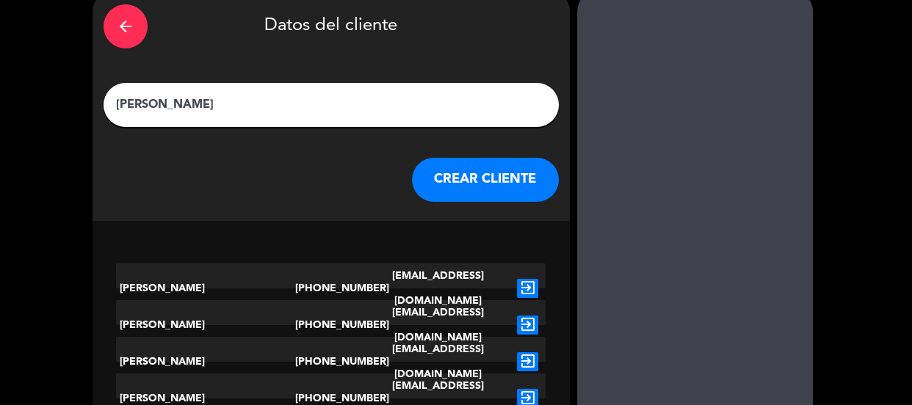
scroll to position [35, 0]
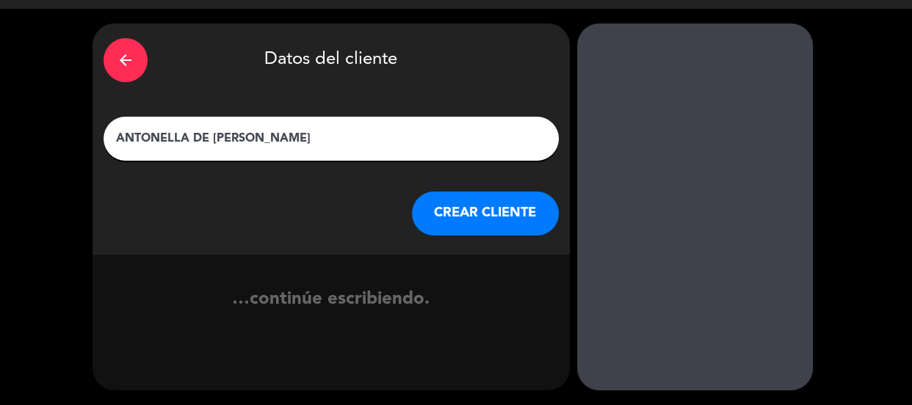
type input "ANTONELLA DE [PERSON_NAME]"
click at [492, 195] on button "CREAR CLIENTE" at bounding box center [485, 214] width 147 height 44
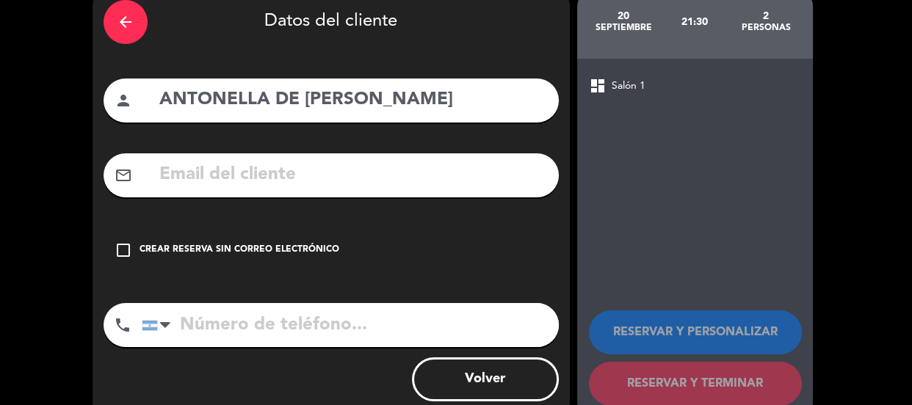
scroll to position [106, 0]
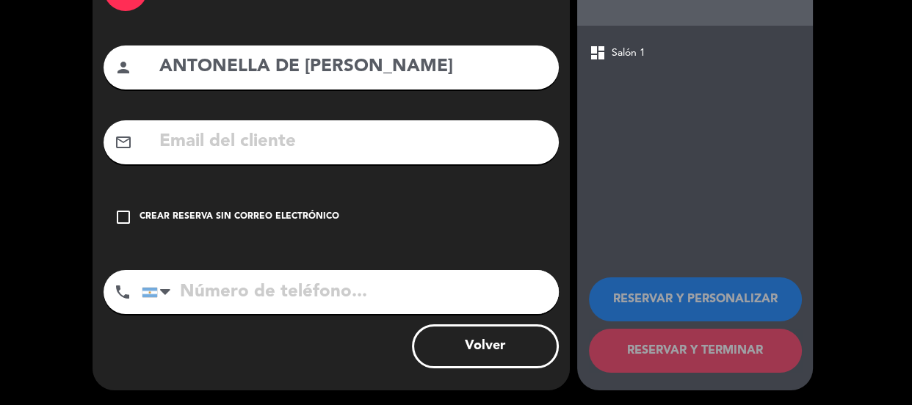
click at [476, 213] on div "check_box_outline_blank Crear reserva sin correo electrónico" at bounding box center [331, 217] width 455 height 44
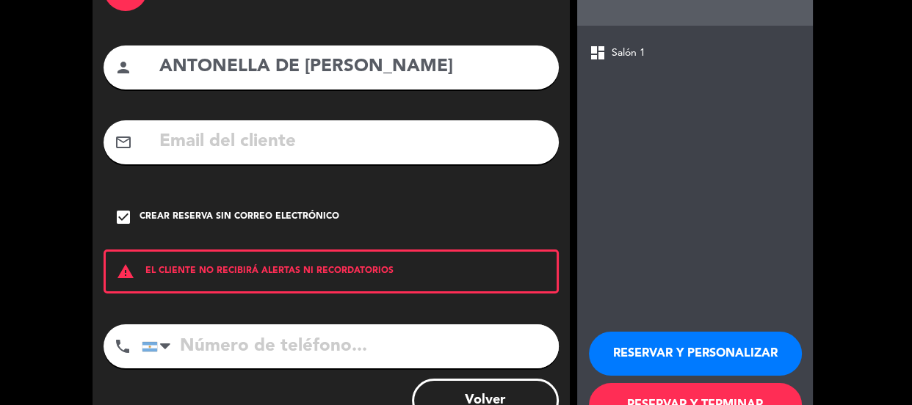
click at [658, 354] on button "RESERVAR Y PERSONALIZAR" at bounding box center [695, 354] width 213 height 44
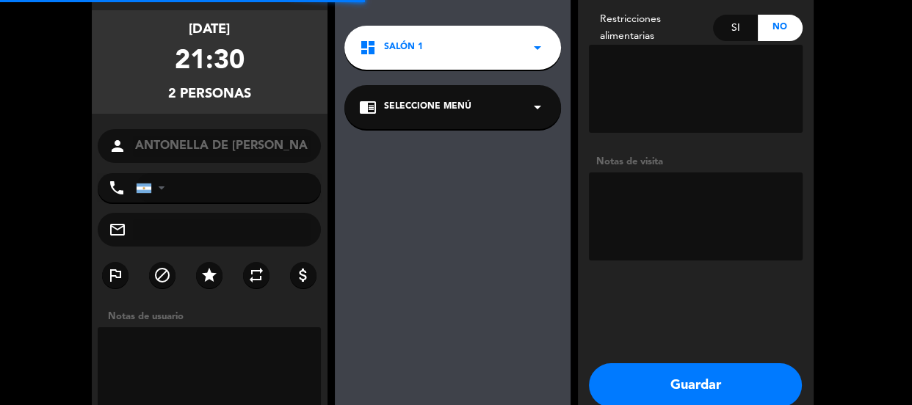
scroll to position [59, 0]
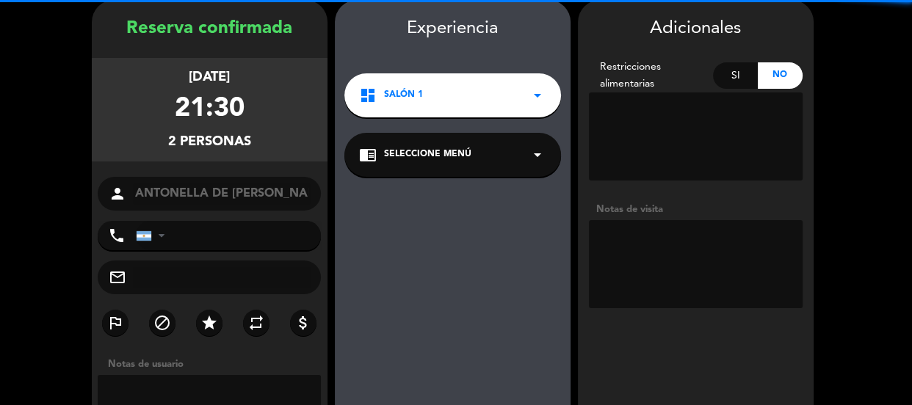
click at [667, 269] on textarea at bounding box center [696, 264] width 214 height 88
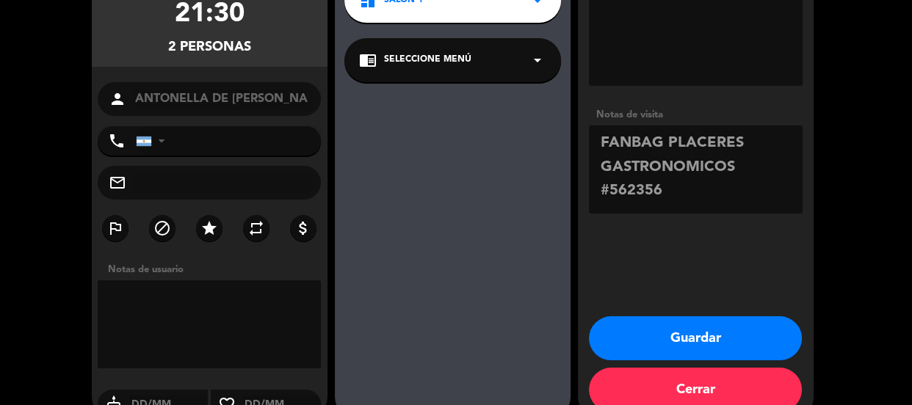
scroll to position [182, 0]
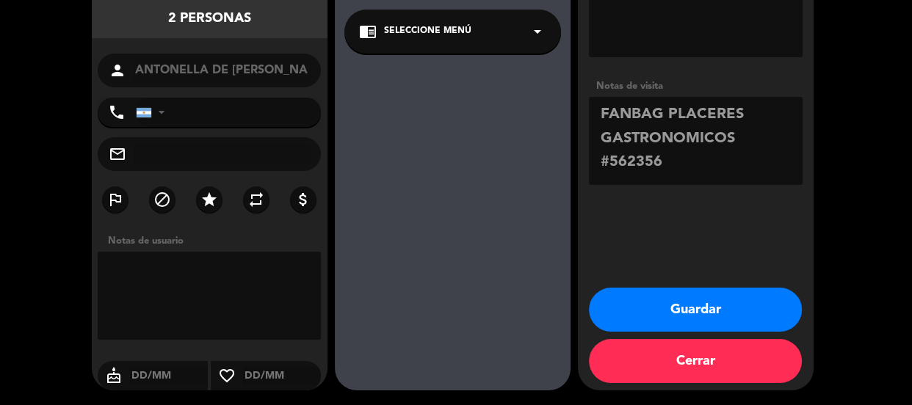
type textarea "FANBAG PLACERES GASTRONOMICOS #562356"
click at [695, 303] on button "Guardar" at bounding box center [695, 310] width 213 height 44
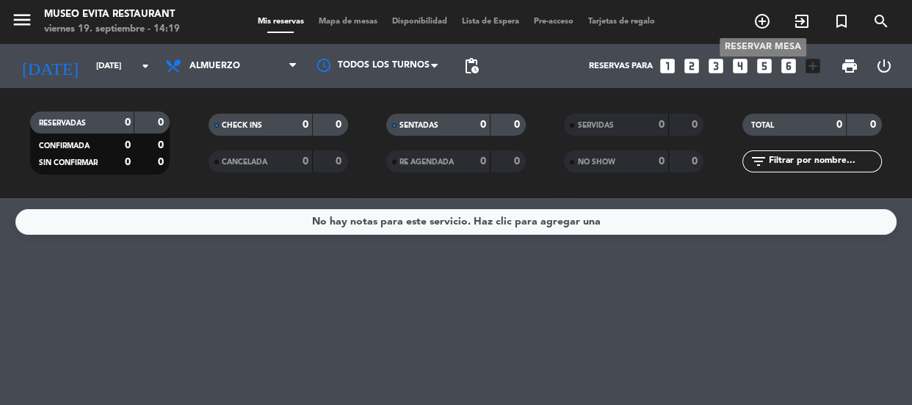
click at [764, 19] on icon "add_circle_outline" at bounding box center [762, 21] width 18 height 18
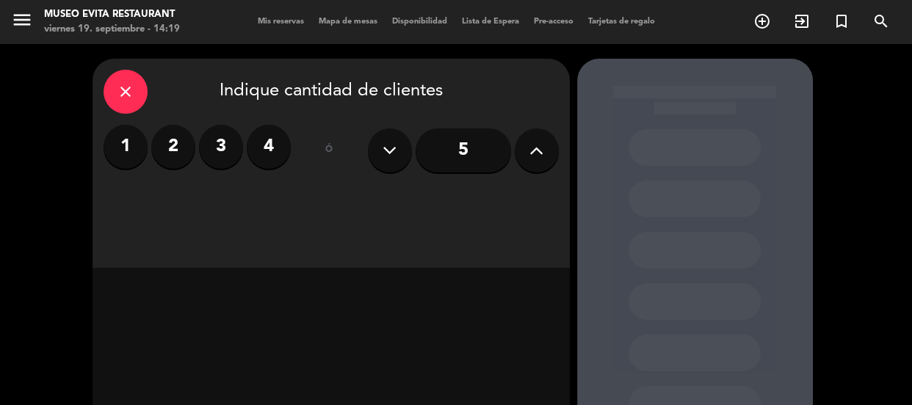
click at [184, 151] on label "2" at bounding box center [173, 147] width 44 height 44
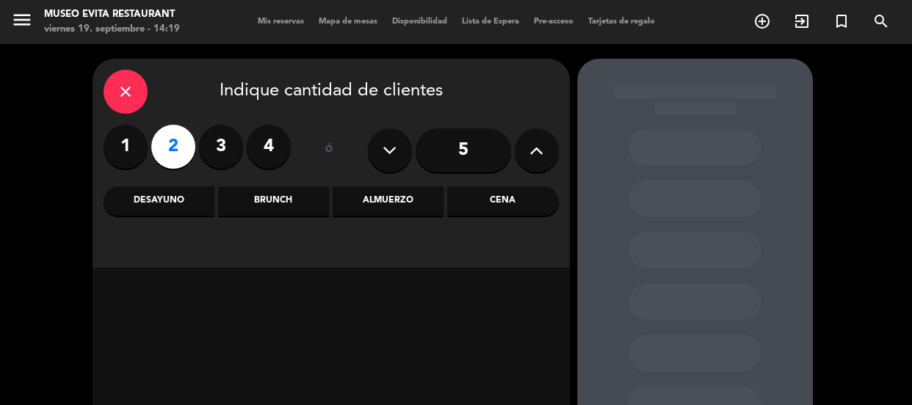
click at [464, 198] on div "Cena" at bounding box center [502, 200] width 111 height 29
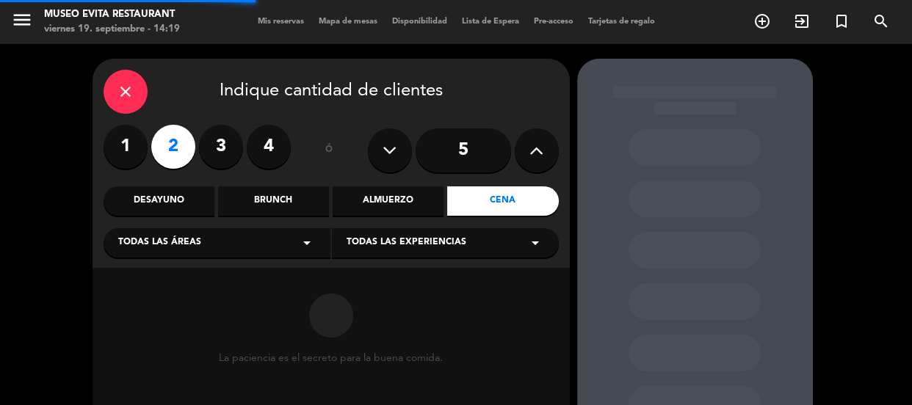
click at [309, 233] on div "Todas las áreas arrow_drop_down" at bounding box center [217, 242] width 227 height 29
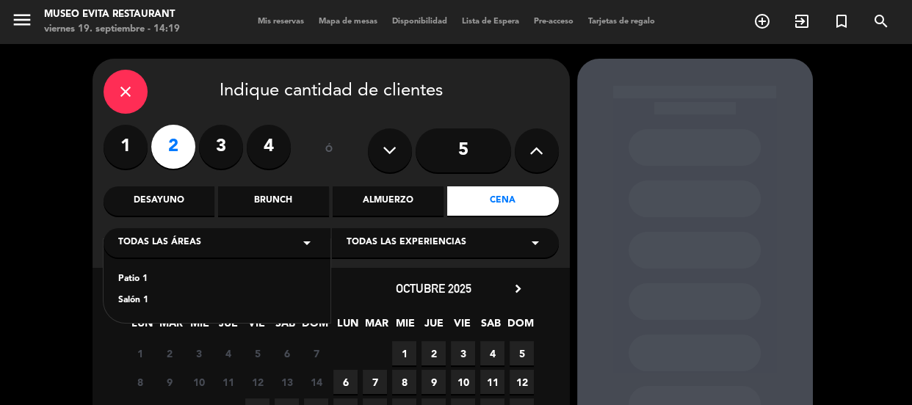
click at [142, 296] on div "Salón 1" at bounding box center [216, 301] width 197 height 15
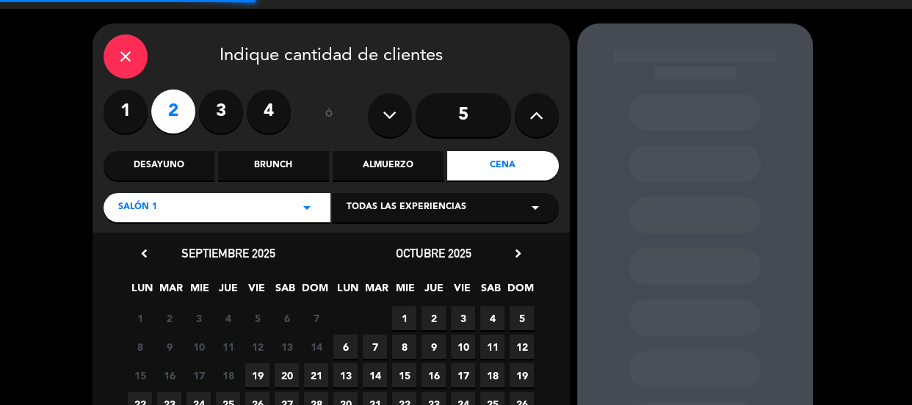
scroll to position [133, 0]
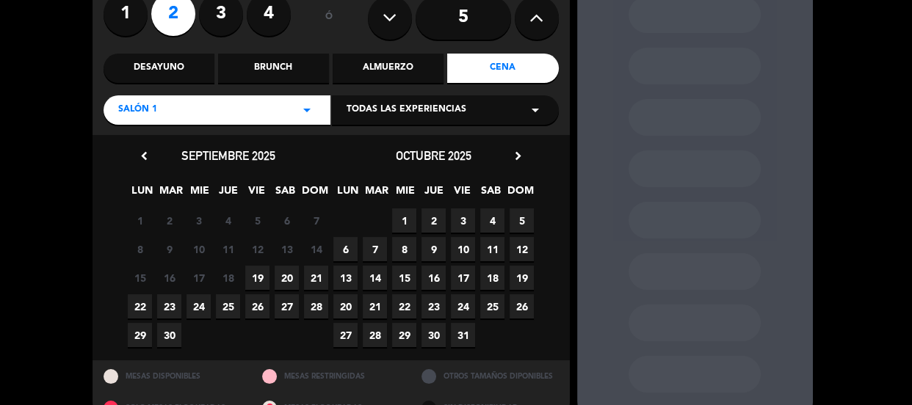
click at [281, 273] on span "20" at bounding box center [287, 278] width 24 height 24
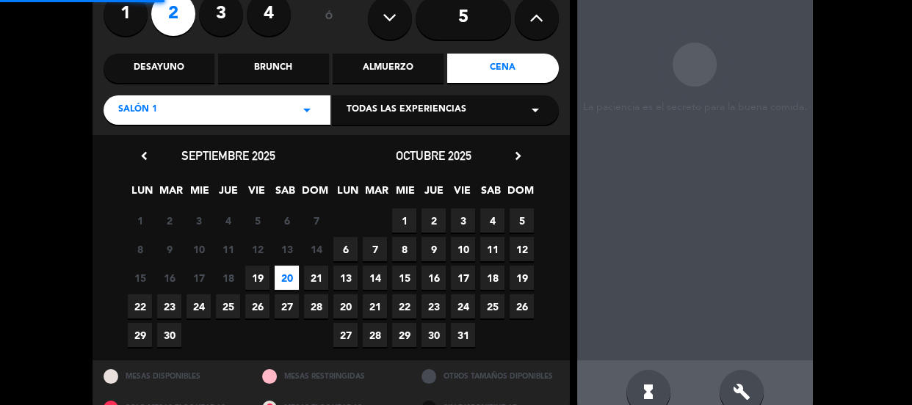
scroll to position [59, 0]
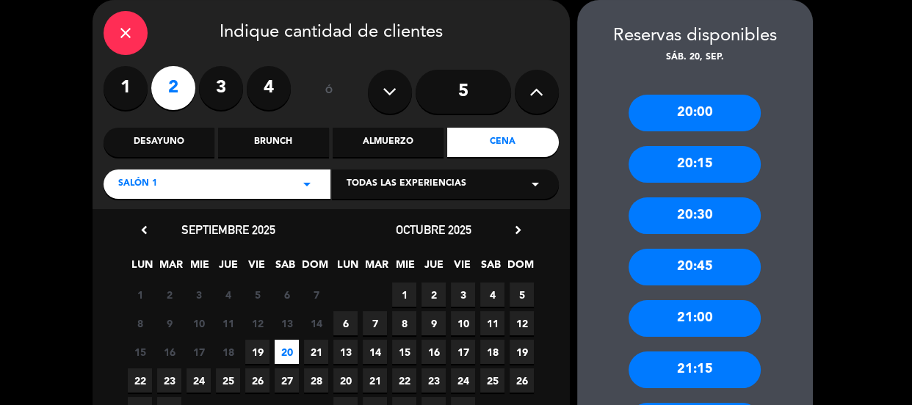
click at [719, 322] on div "21:00" at bounding box center [694, 318] width 132 height 37
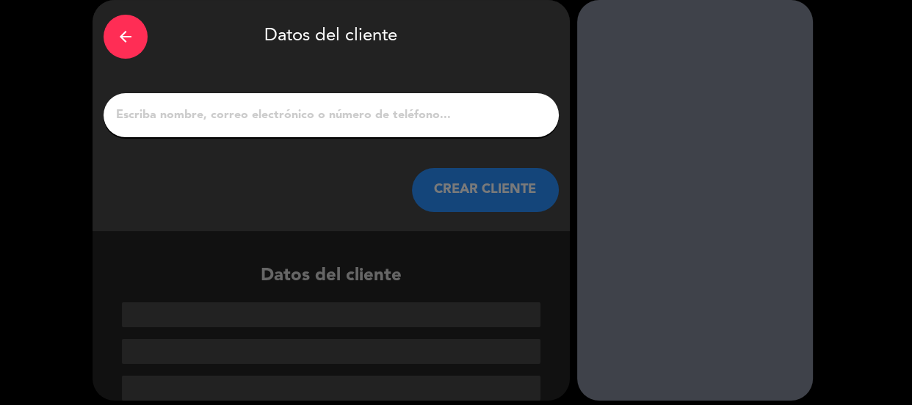
click at [427, 117] on input "1" at bounding box center [331, 115] width 433 height 21
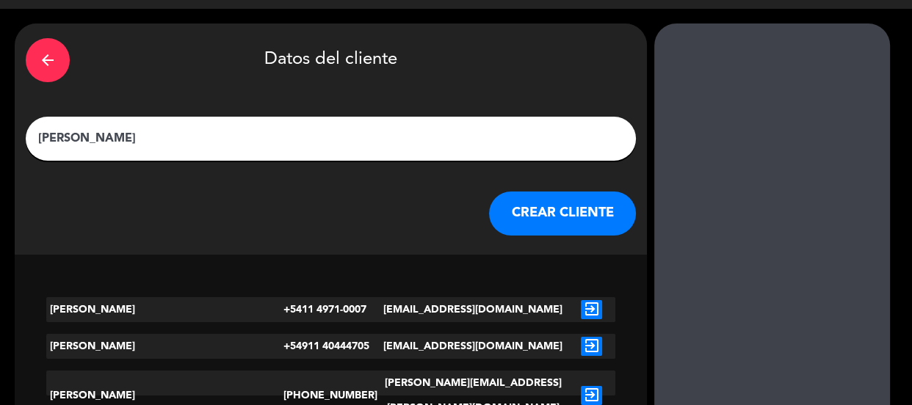
scroll to position [35, 0]
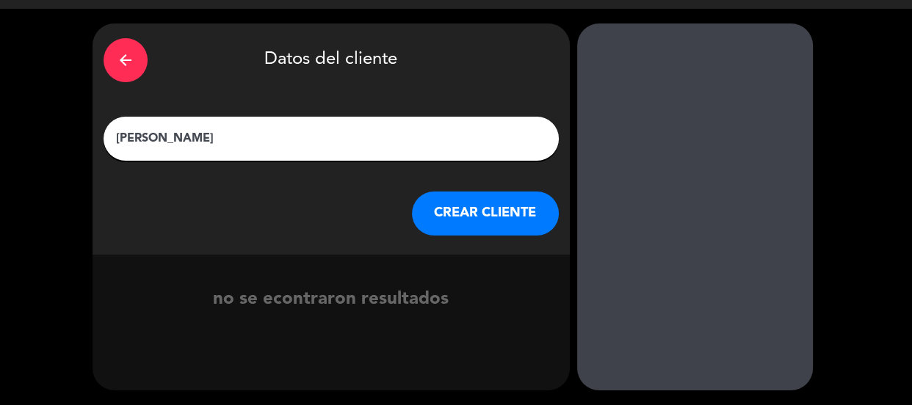
type input "[PERSON_NAME]"
click at [502, 211] on button "CREAR CLIENTE" at bounding box center [485, 214] width 147 height 44
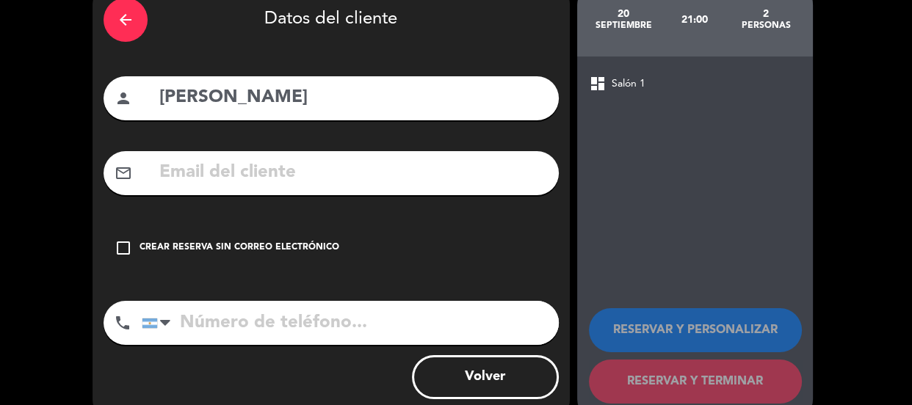
scroll to position [106, 0]
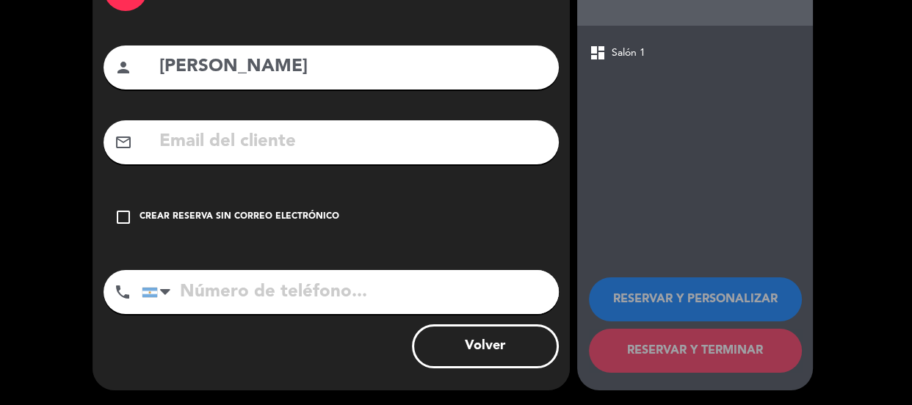
click at [503, 213] on div "check_box_outline_blank Crear reserva sin correo electrónico" at bounding box center [331, 217] width 455 height 44
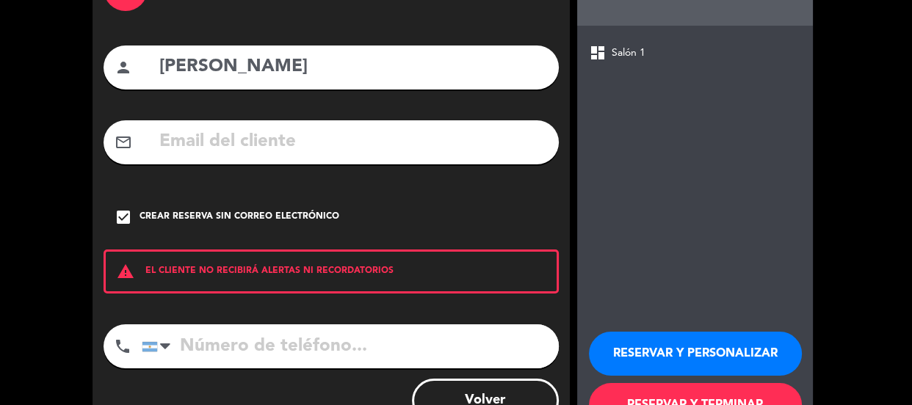
click at [652, 334] on button "RESERVAR Y PERSONALIZAR" at bounding box center [695, 354] width 213 height 44
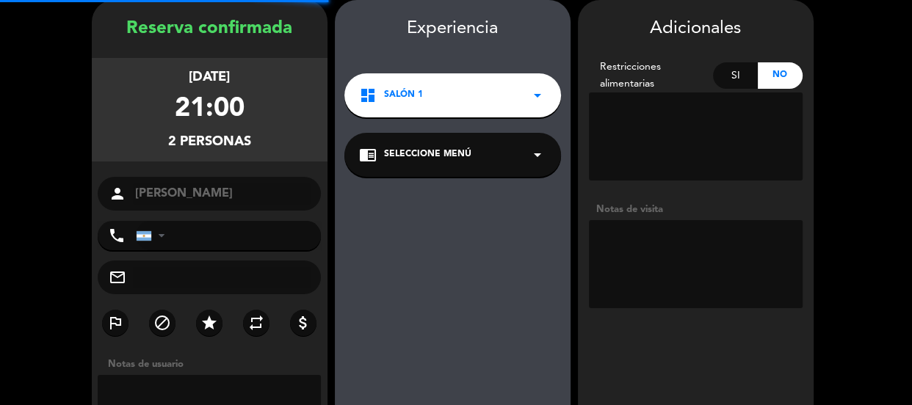
scroll to position [59, 0]
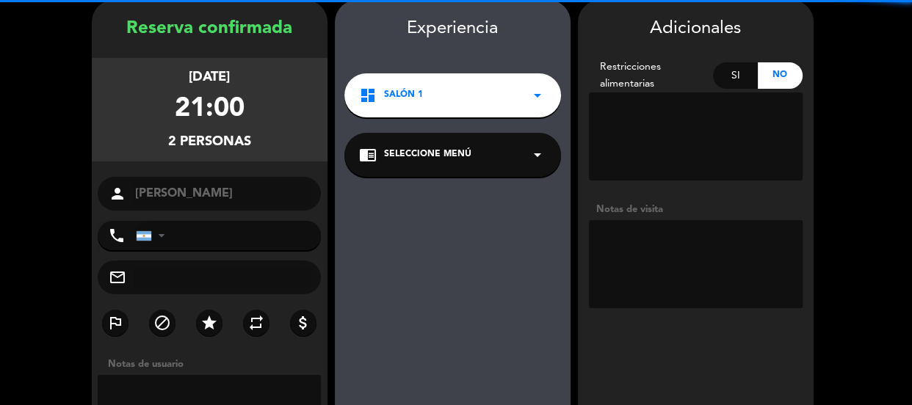
click at [675, 285] on textarea at bounding box center [696, 264] width 214 height 88
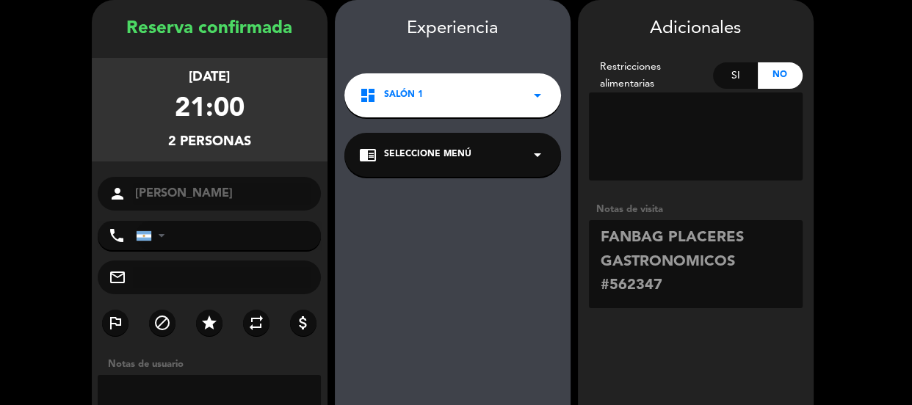
scroll to position [182, 0]
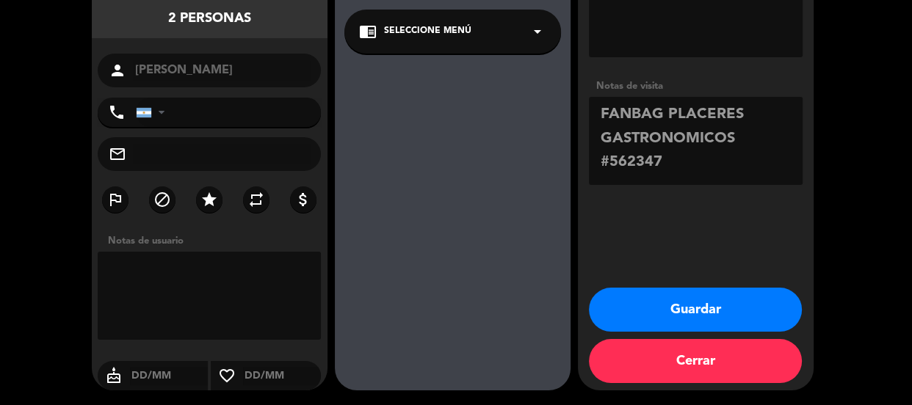
type textarea "FANBAG PLACERES GASTRONOMICOS #562347"
click at [691, 308] on button "Guardar" at bounding box center [695, 310] width 213 height 44
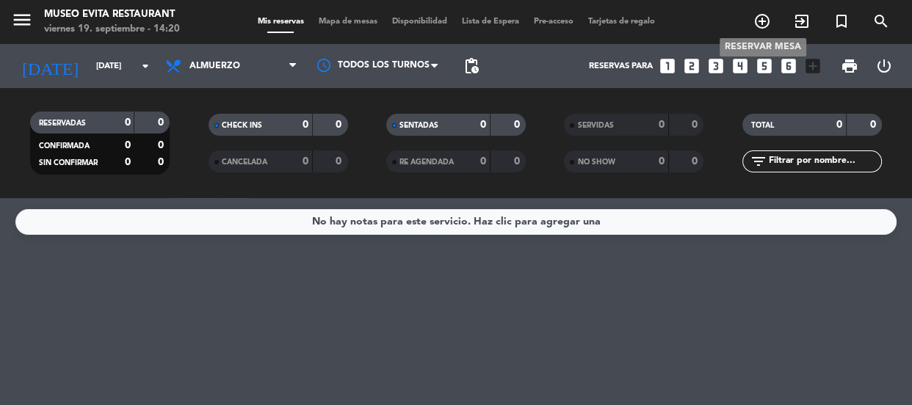
click at [766, 26] on icon "add_circle_outline" at bounding box center [762, 21] width 18 height 18
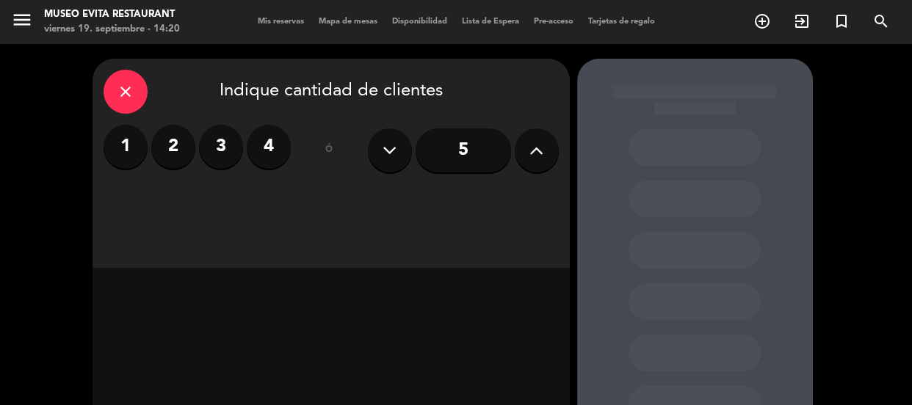
drag, startPoint x: 170, startPoint y: 139, endPoint x: 196, endPoint y: 153, distance: 30.2
click at [170, 139] on label "2" at bounding box center [173, 147] width 44 height 44
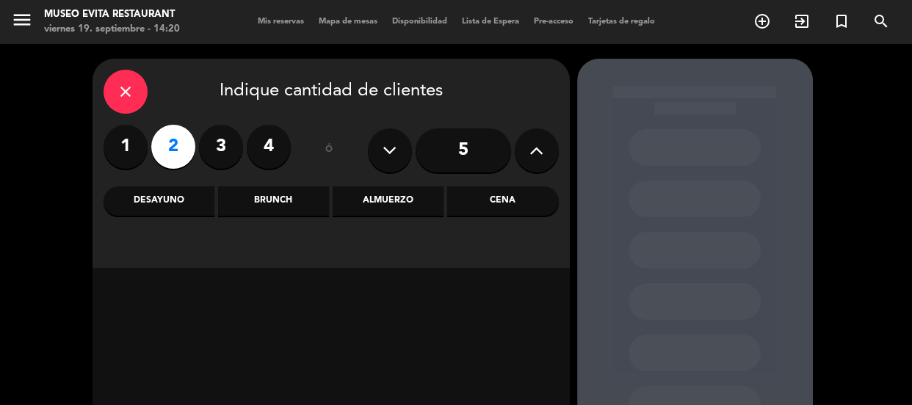
click at [482, 198] on div "Cena" at bounding box center [502, 200] width 111 height 29
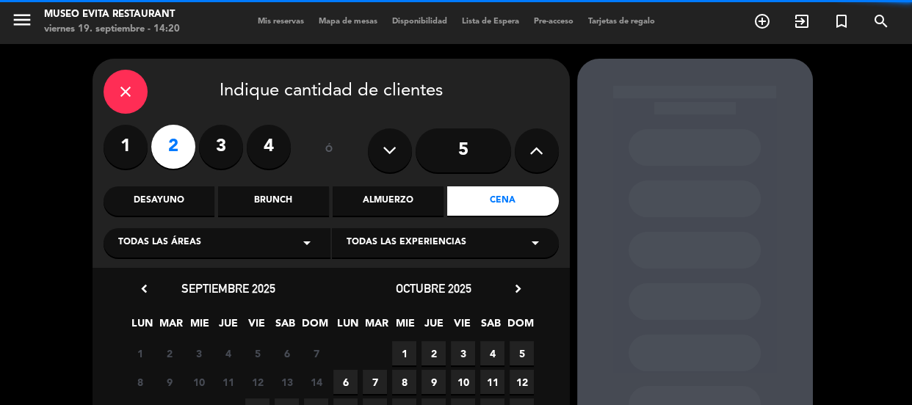
scroll to position [66, 0]
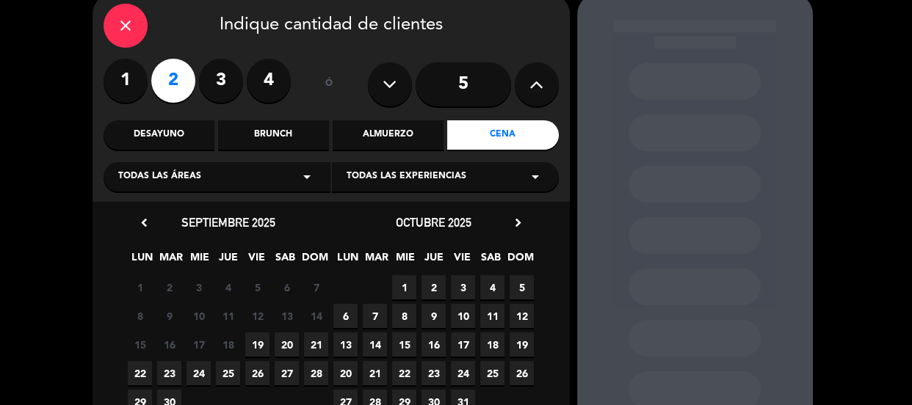
click at [260, 370] on span "26" at bounding box center [257, 373] width 24 height 24
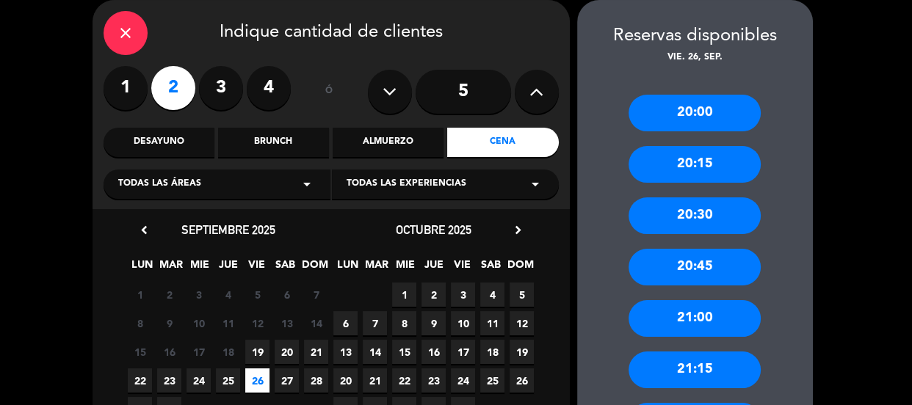
drag, startPoint x: 697, startPoint y: 313, endPoint x: 543, endPoint y: 221, distance: 179.4
click at [697, 313] on div "21:00" at bounding box center [694, 318] width 132 height 37
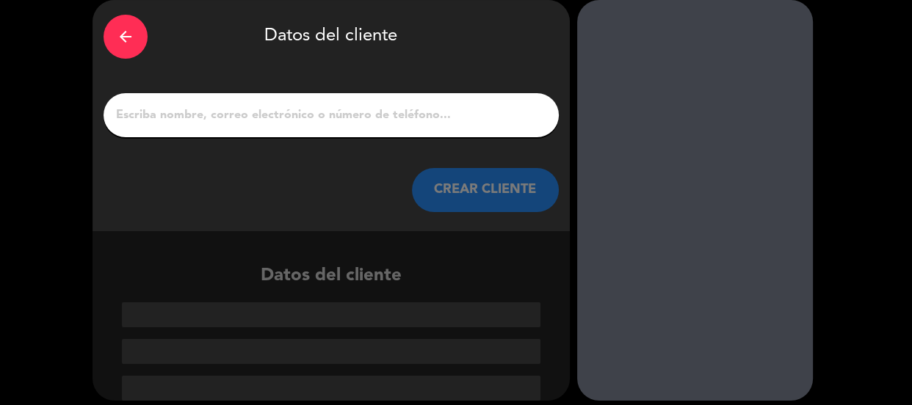
click at [421, 120] on input "1" at bounding box center [331, 115] width 433 height 21
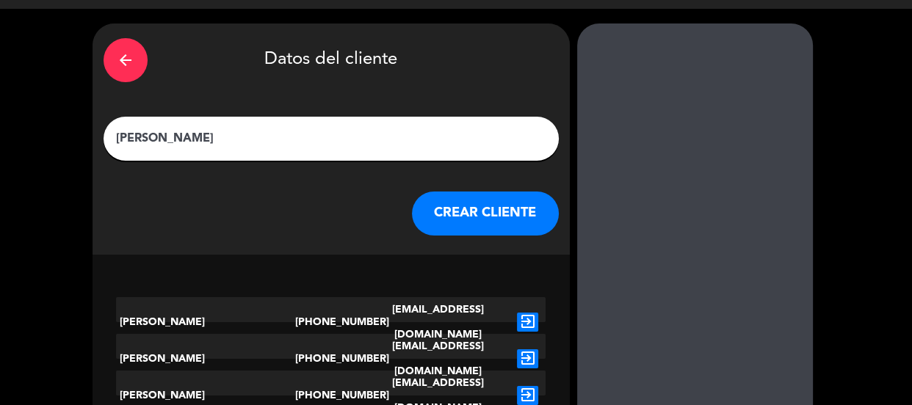
scroll to position [35, 0]
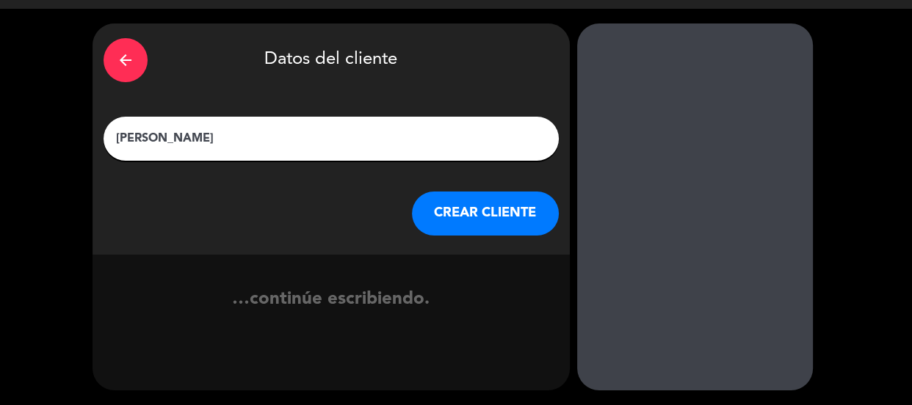
type input "[PERSON_NAME]"
click at [517, 198] on button "CREAR CLIENTE" at bounding box center [485, 214] width 147 height 44
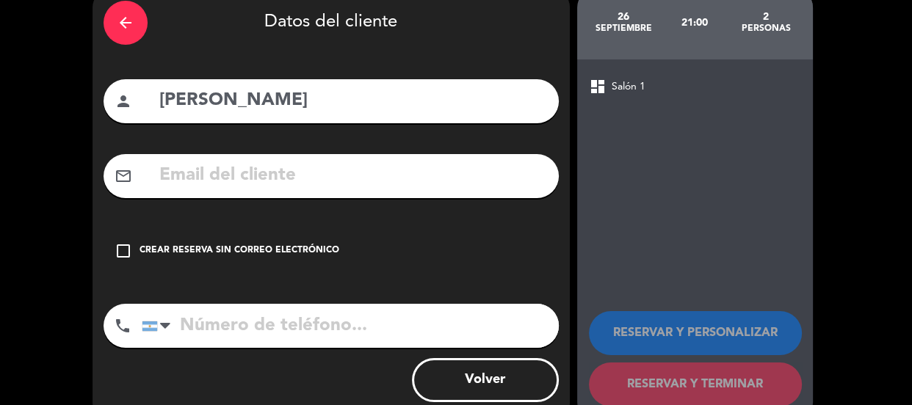
scroll to position [106, 0]
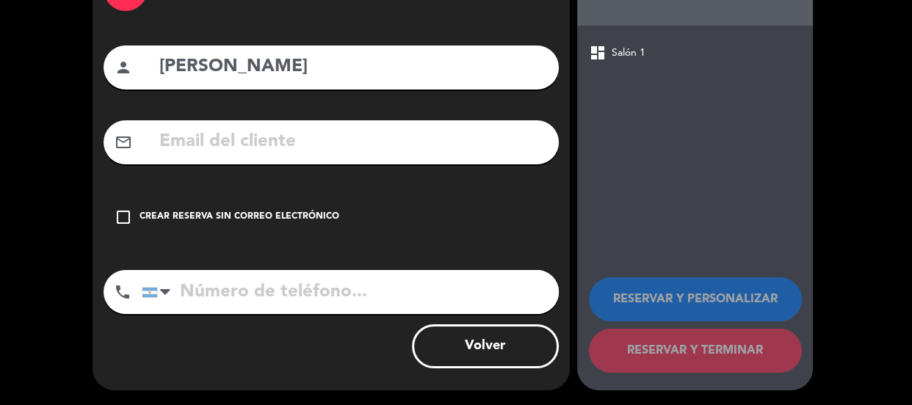
click at [517, 204] on div "check_box_outline_blank Crear reserva sin correo electrónico" at bounding box center [331, 217] width 455 height 44
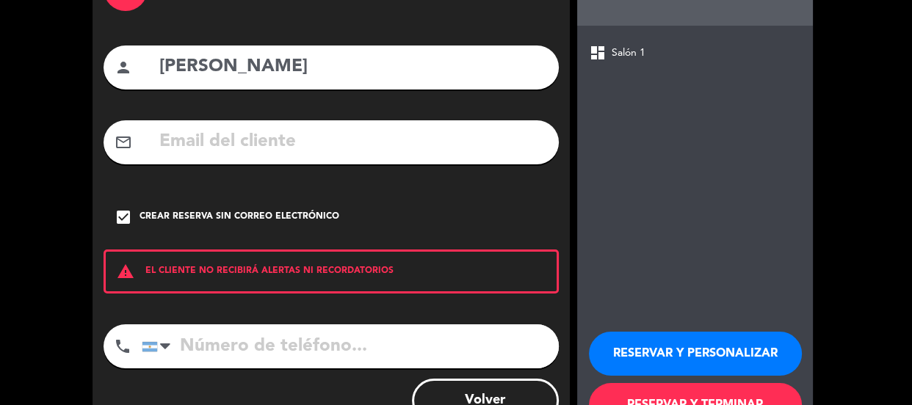
click at [639, 344] on button "RESERVAR Y PERSONALIZAR" at bounding box center [695, 354] width 213 height 44
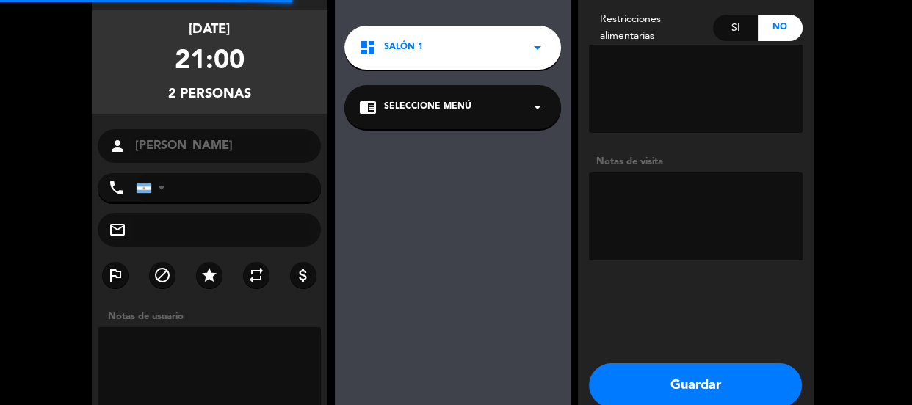
scroll to position [59, 0]
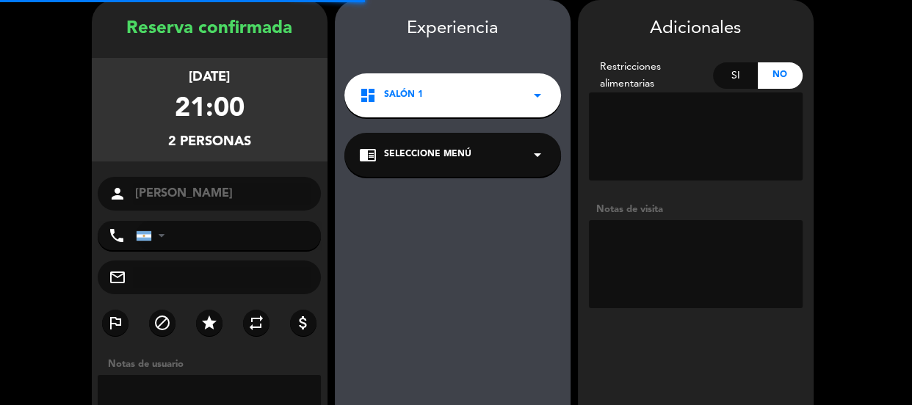
click at [676, 249] on textarea at bounding box center [696, 264] width 214 height 88
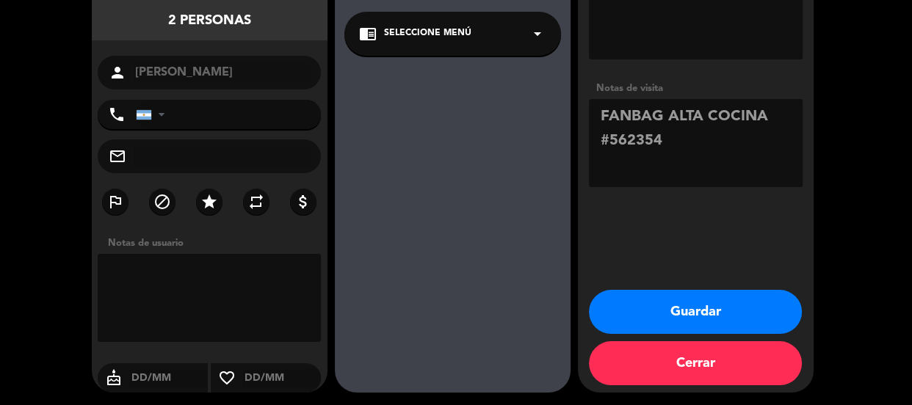
scroll to position [182, 0]
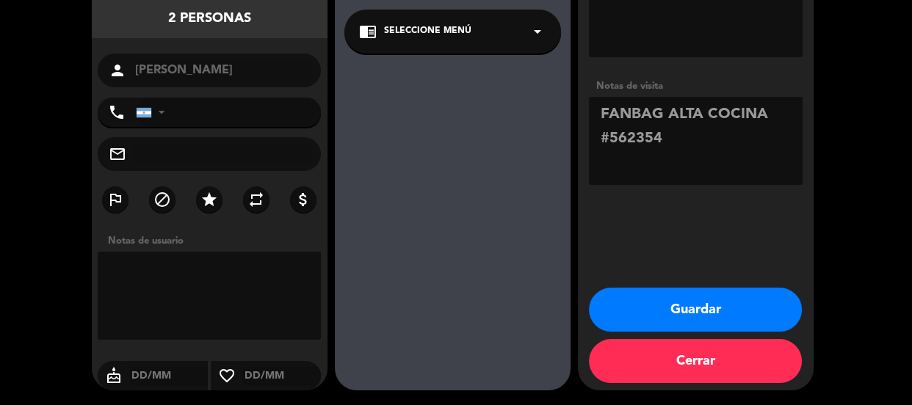
type textarea "FANBAG ALTA COCINA #562354"
click at [693, 315] on button "Guardar" at bounding box center [695, 310] width 213 height 44
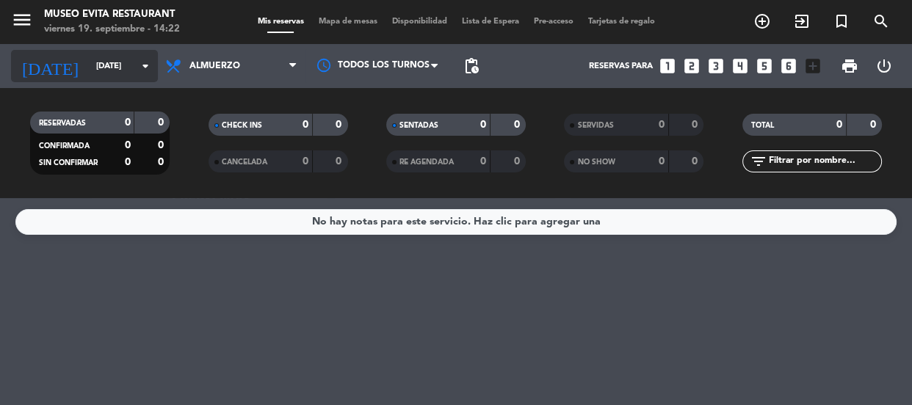
click at [147, 59] on icon "arrow_drop_down" at bounding box center [146, 66] width 18 height 18
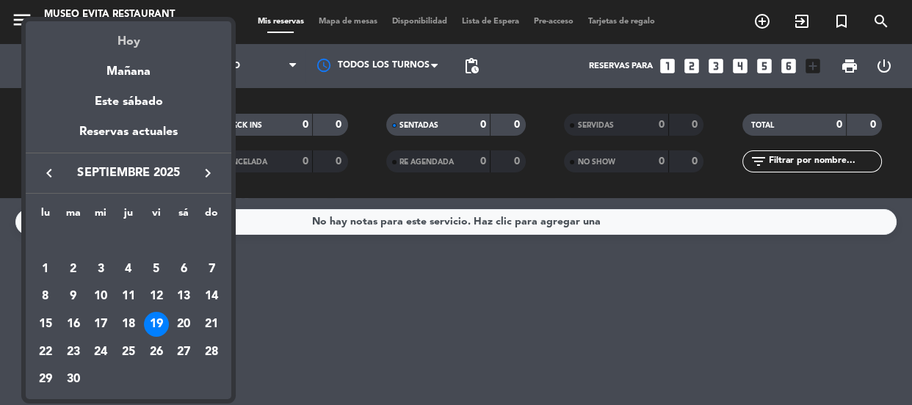
click at [134, 40] on div "Hoy" at bounding box center [129, 36] width 206 height 30
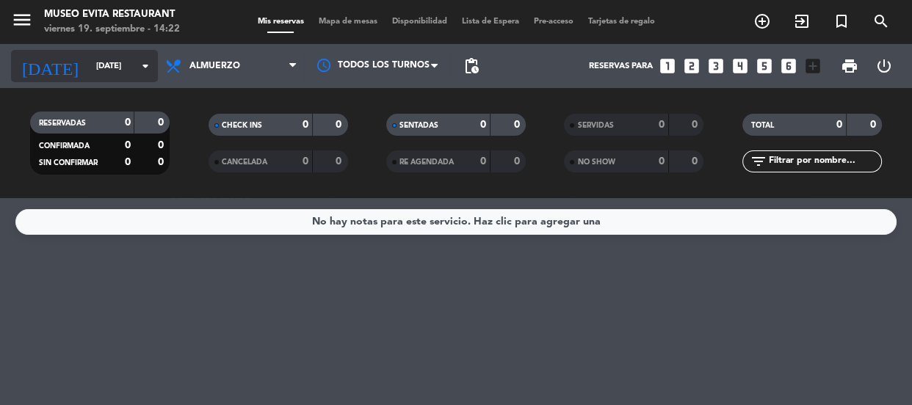
click at [142, 57] on icon "arrow_drop_down" at bounding box center [146, 66] width 18 height 18
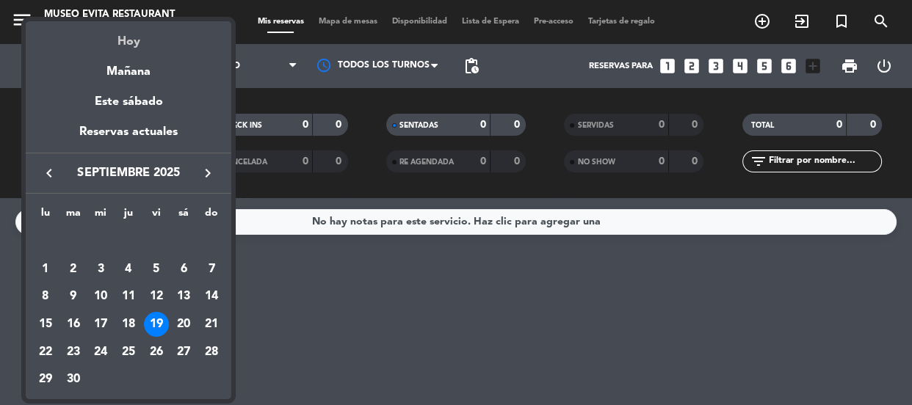
click at [137, 37] on div "Hoy" at bounding box center [129, 36] width 206 height 30
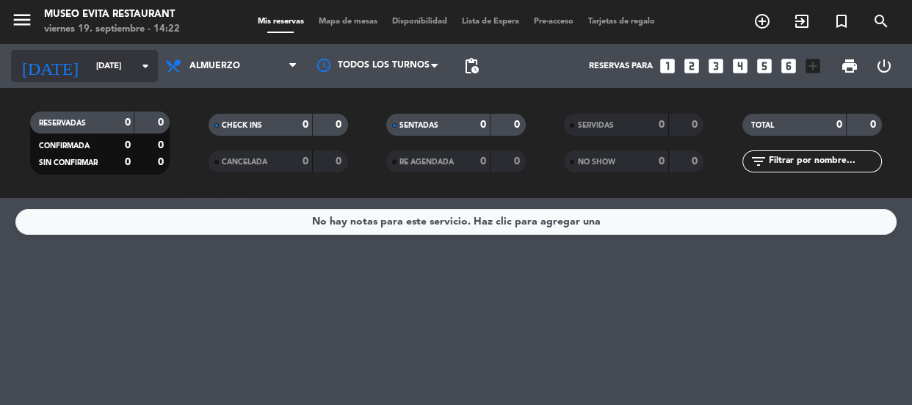
click at [145, 59] on icon "arrow_drop_down" at bounding box center [146, 66] width 18 height 18
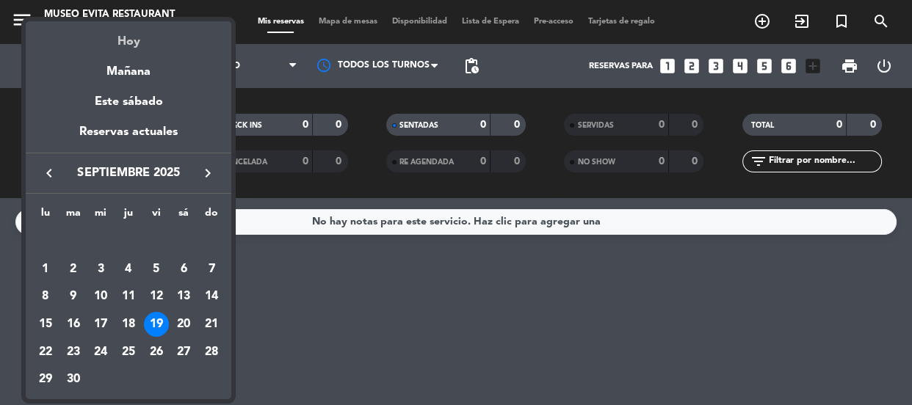
click at [130, 37] on div "Hoy" at bounding box center [129, 36] width 206 height 30
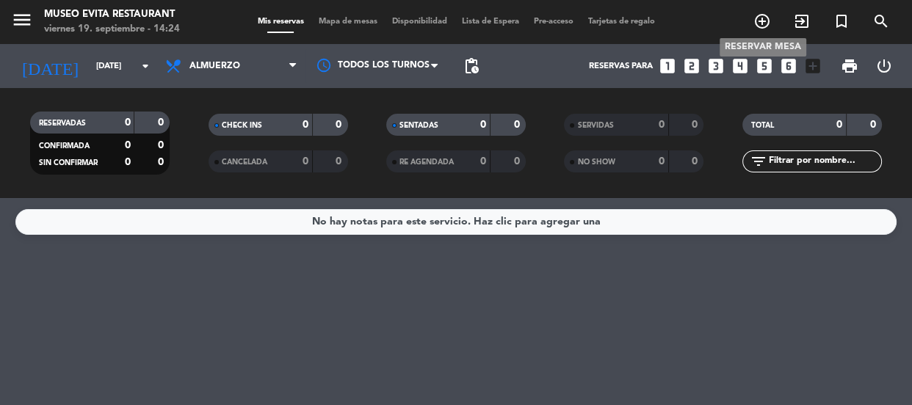
click at [764, 21] on icon "add_circle_outline" at bounding box center [762, 21] width 18 height 18
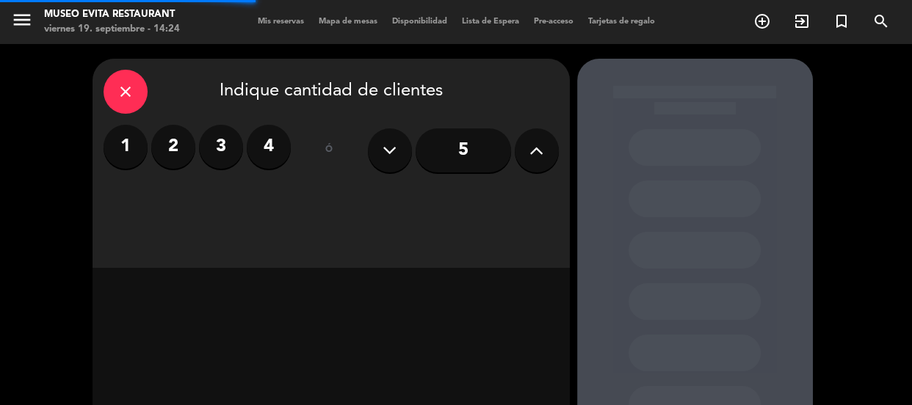
click at [228, 144] on label "3" at bounding box center [221, 147] width 44 height 44
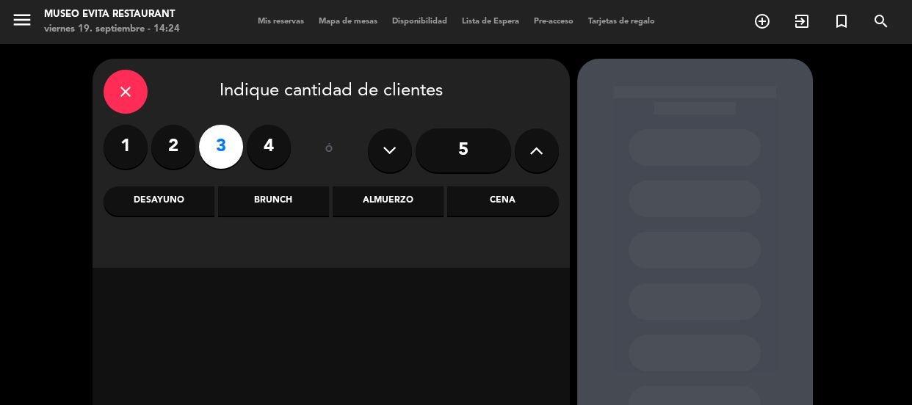
click at [388, 201] on div "Almuerzo" at bounding box center [388, 200] width 111 height 29
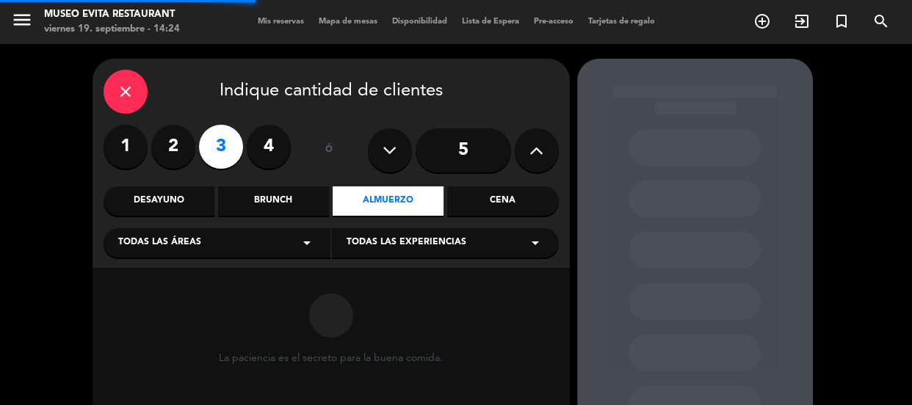
click at [286, 197] on div "Brunch" at bounding box center [273, 200] width 111 height 29
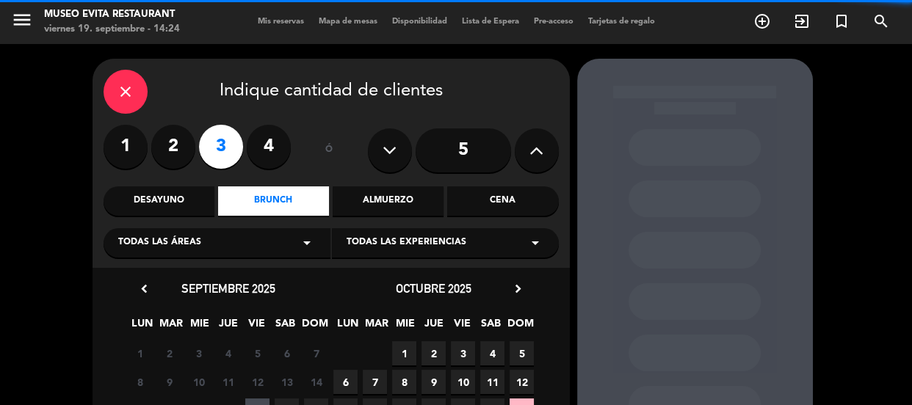
click at [282, 237] on div "Todas las áreas arrow_drop_down" at bounding box center [217, 242] width 227 height 29
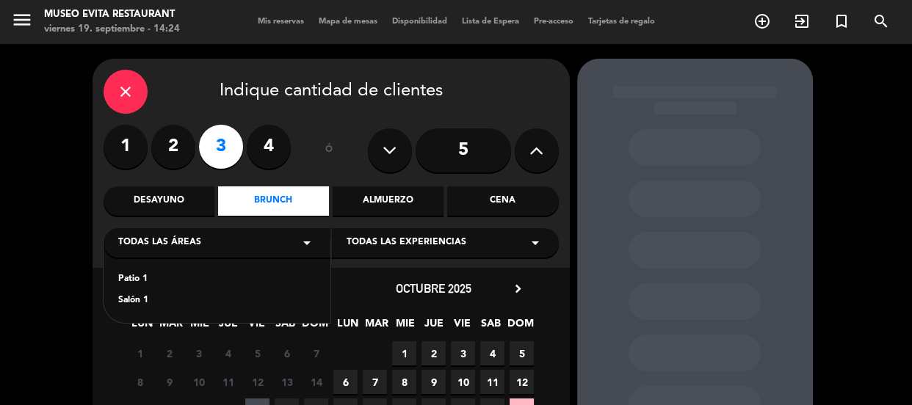
click at [136, 303] on div "Salón 1" at bounding box center [216, 301] width 197 height 15
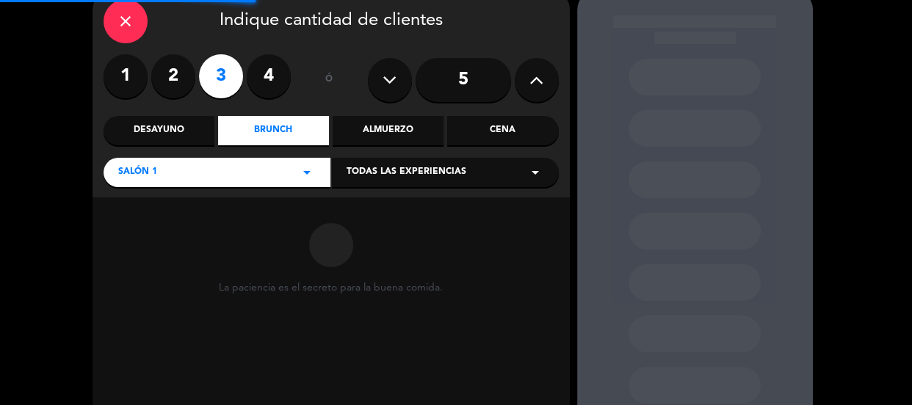
scroll to position [164, 0]
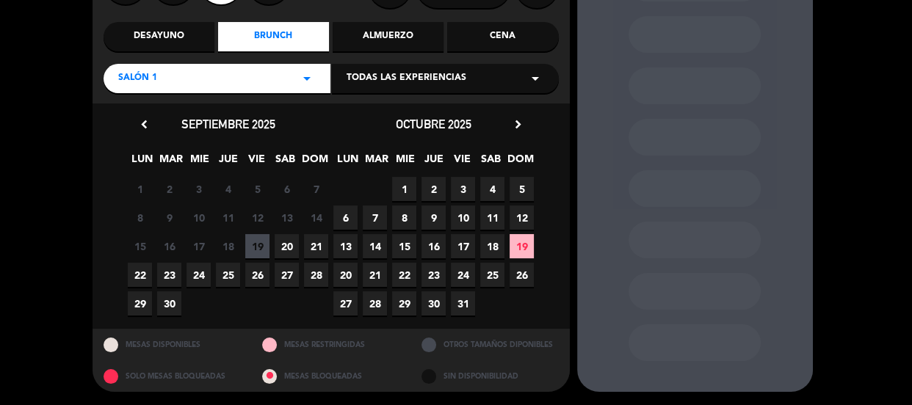
click at [252, 87] on div "Salón 1 arrow_drop_down" at bounding box center [217, 78] width 227 height 29
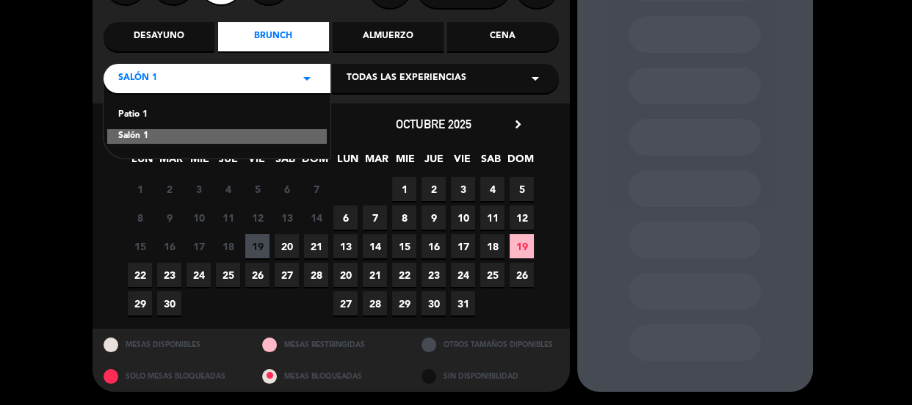
click at [145, 112] on div "Patio 1" at bounding box center [216, 115] width 197 height 15
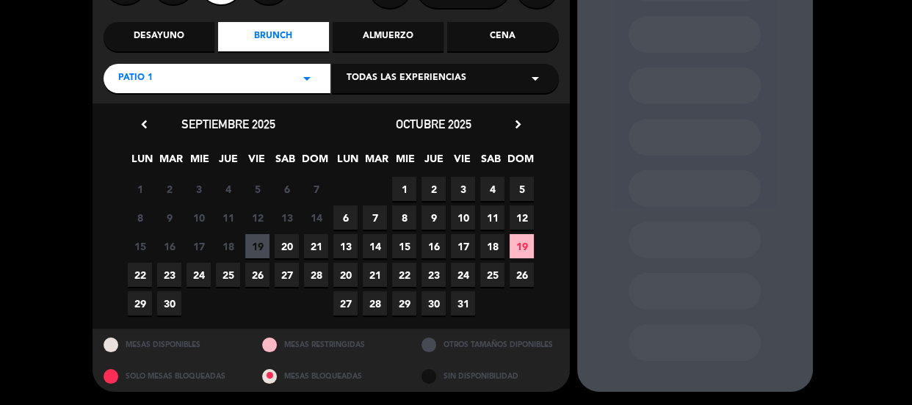
click at [147, 271] on span "22" at bounding box center [140, 275] width 24 height 24
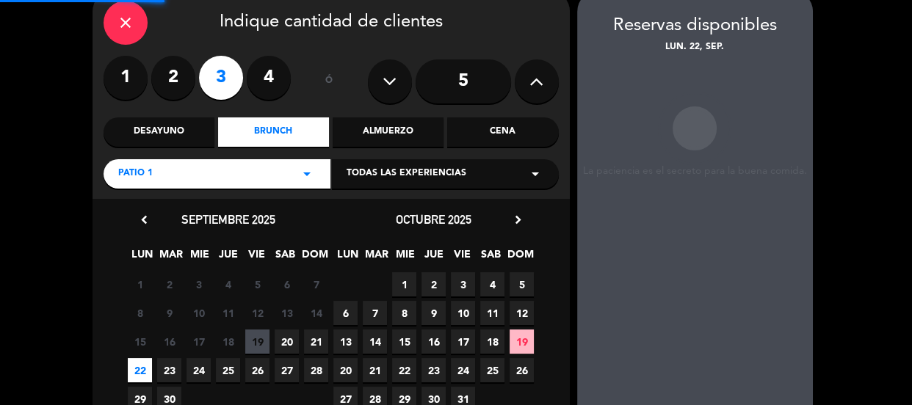
scroll to position [59, 0]
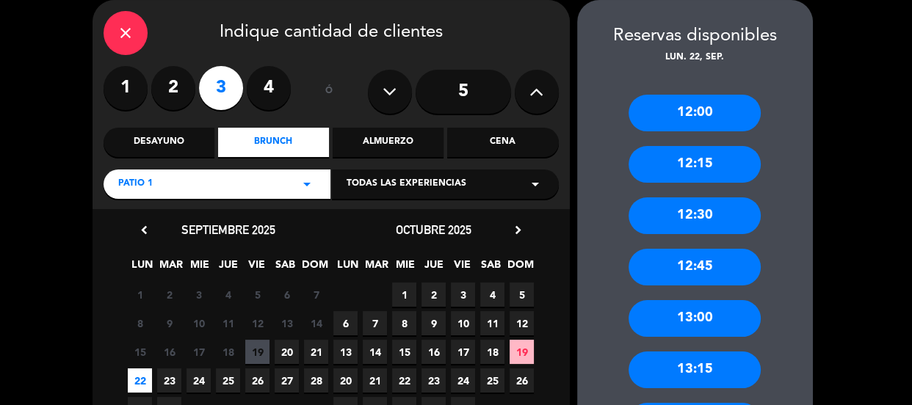
click at [695, 313] on div "13:00" at bounding box center [694, 318] width 132 height 37
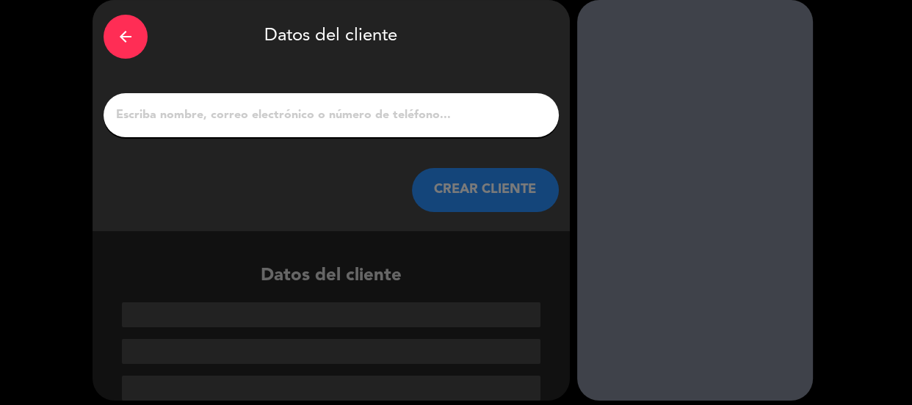
click at [429, 109] on input "1" at bounding box center [331, 115] width 433 height 21
paste input "[PERSON_NAME]"
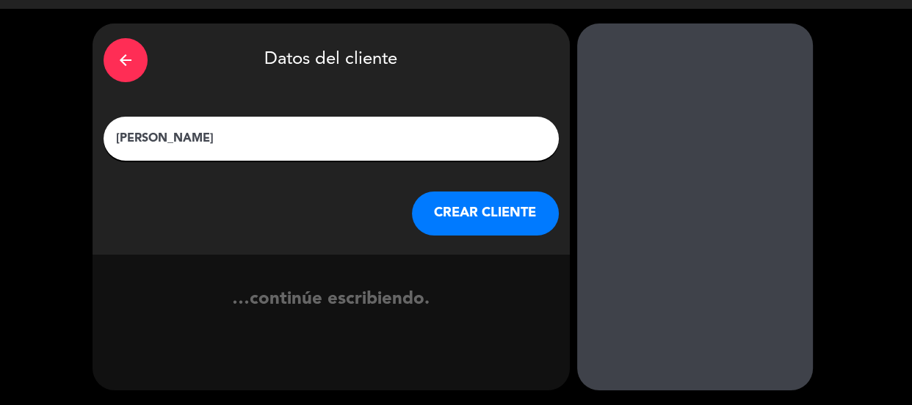
type input "[PERSON_NAME]"
click at [474, 205] on button "CREAR CLIENTE" at bounding box center [485, 214] width 147 height 44
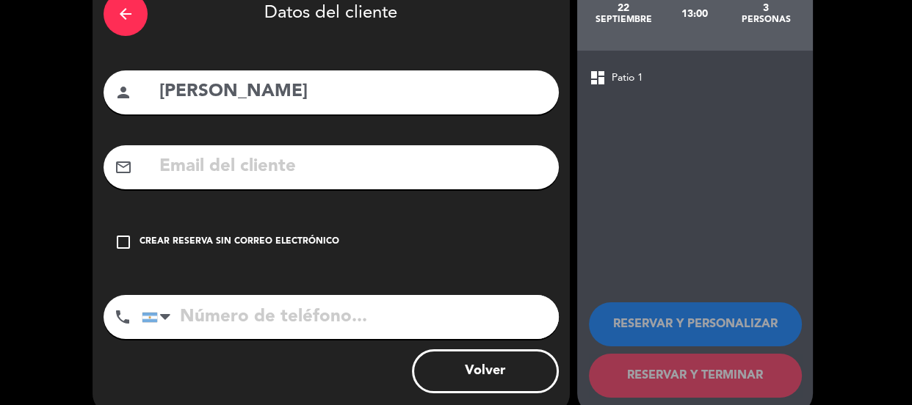
scroll to position [106, 0]
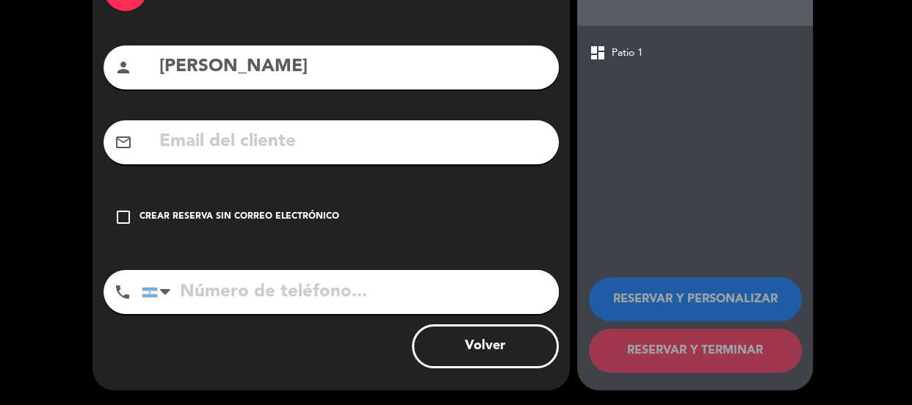
click at [452, 219] on div "check_box_outline_blank Crear reserva sin correo electrónico" at bounding box center [331, 217] width 455 height 44
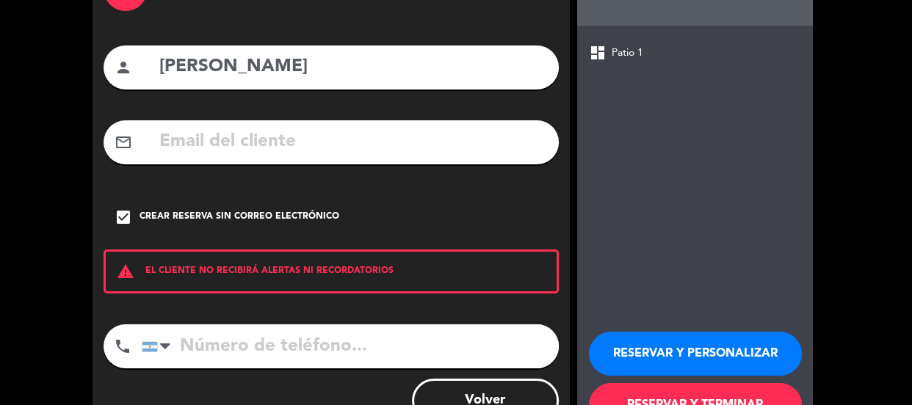
click at [302, 330] on input "tel" at bounding box center [350, 346] width 417 height 44
click at [307, 341] on input "tel" at bounding box center [350, 346] width 417 height 44
paste input "[PHONE_NUMBER]"
type input "[PHONE_NUMBER]"
click at [659, 358] on button "RESERVAR Y PERSONALIZAR" at bounding box center [695, 354] width 213 height 44
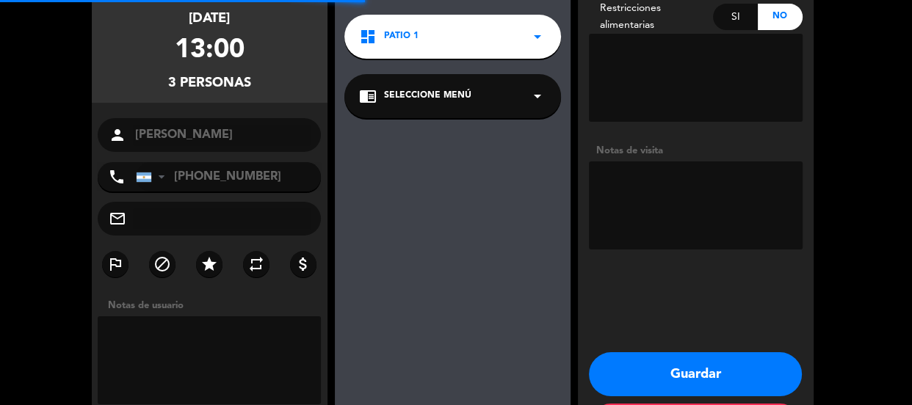
scroll to position [125, 0]
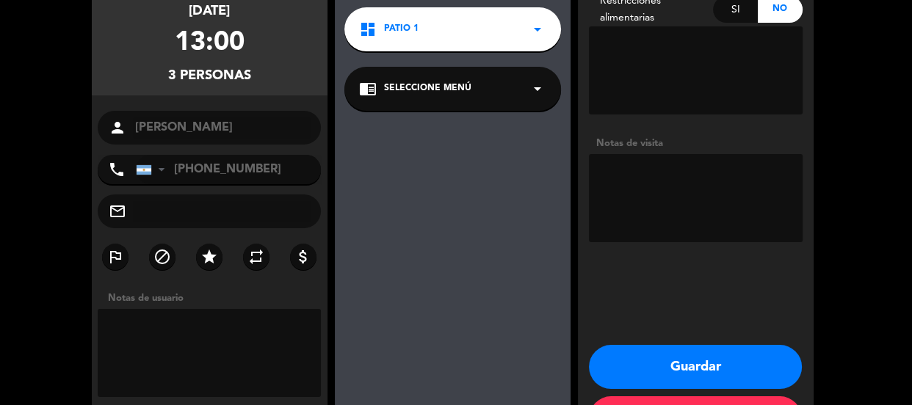
click at [659, 208] on textarea at bounding box center [696, 198] width 214 height 88
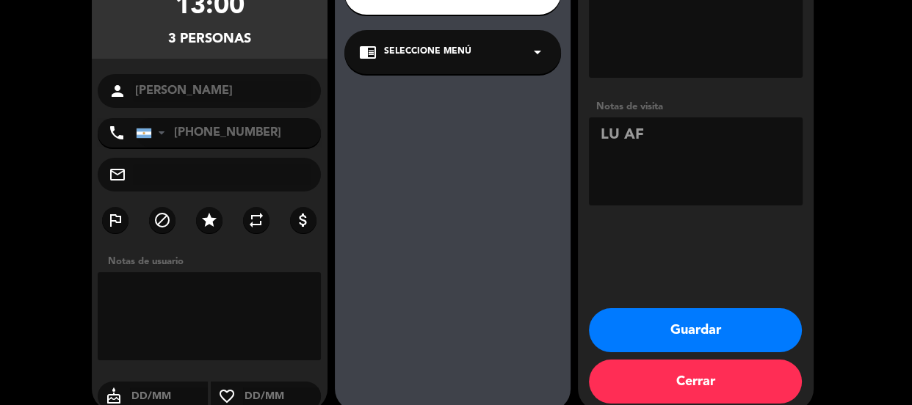
scroll to position [182, 0]
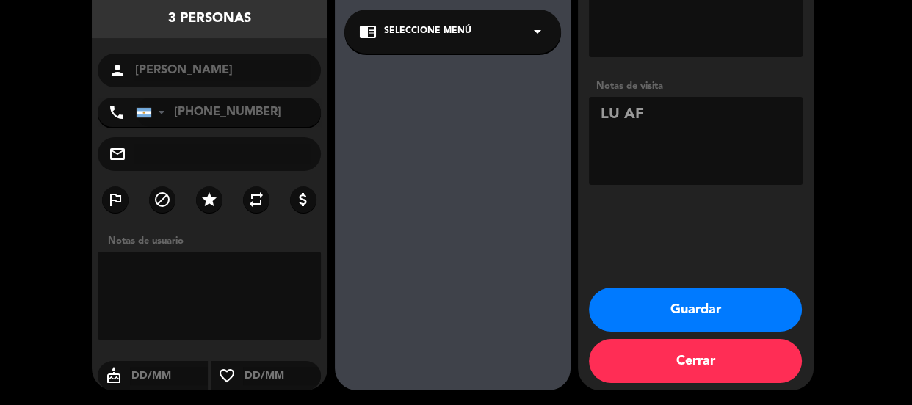
type textarea "LU AF"
click at [660, 301] on button "Guardar" at bounding box center [695, 310] width 213 height 44
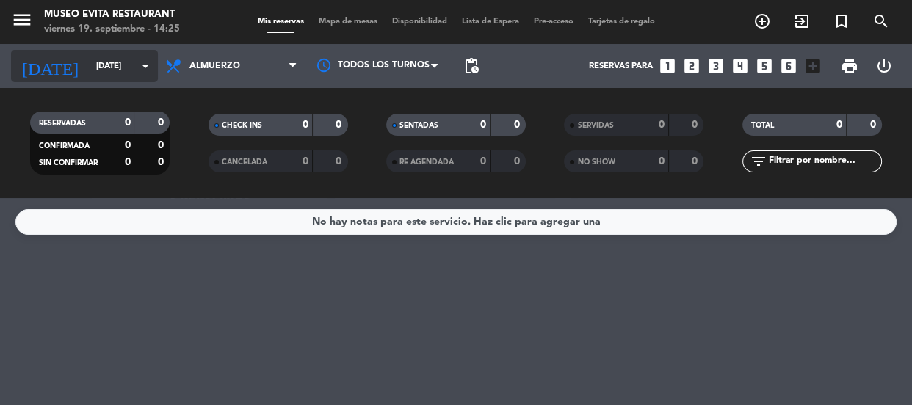
click at [142, 57] on icon "arrow_drop_down" at bounding box center [146, 66] width 18 height 18
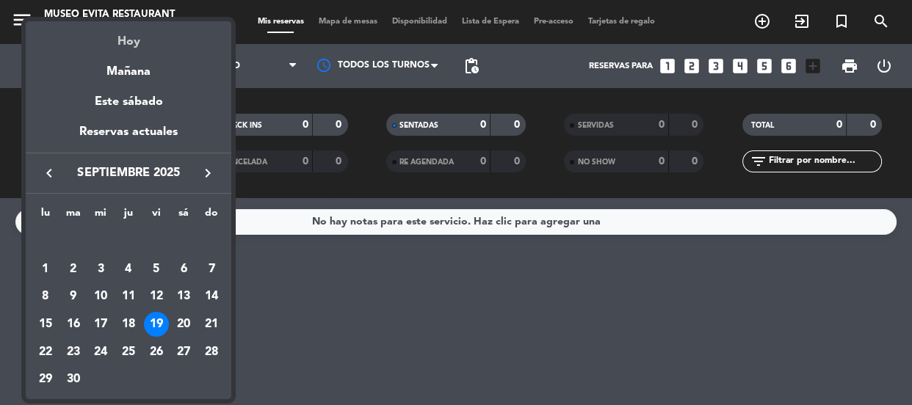
click at [133, 47] on div "Hoy" at bounding box center [129, 36] width 206 height 30
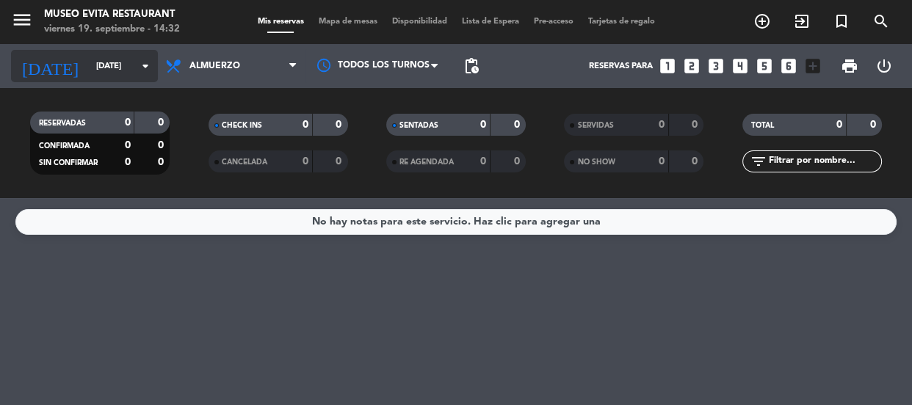
click at [144, 61] on icon "arrow_drop_down" at bounding box center [146, 66] width 18 height 18
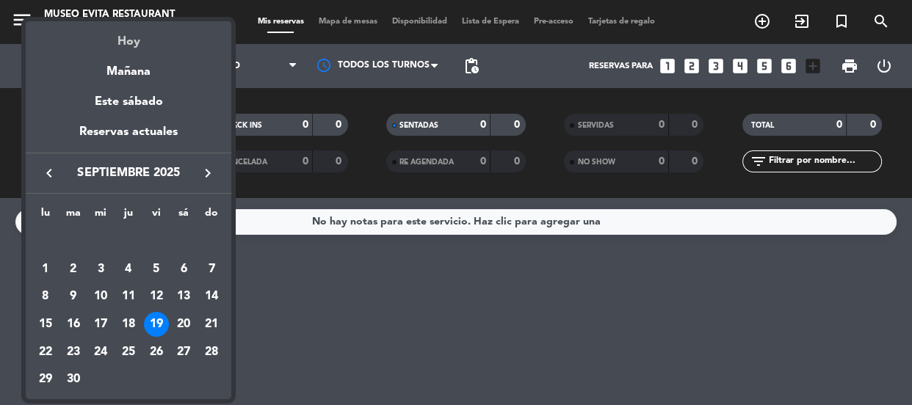
click at [137, 43] on div "Hoy" at bounding box center [129, 36] width 206 height 30
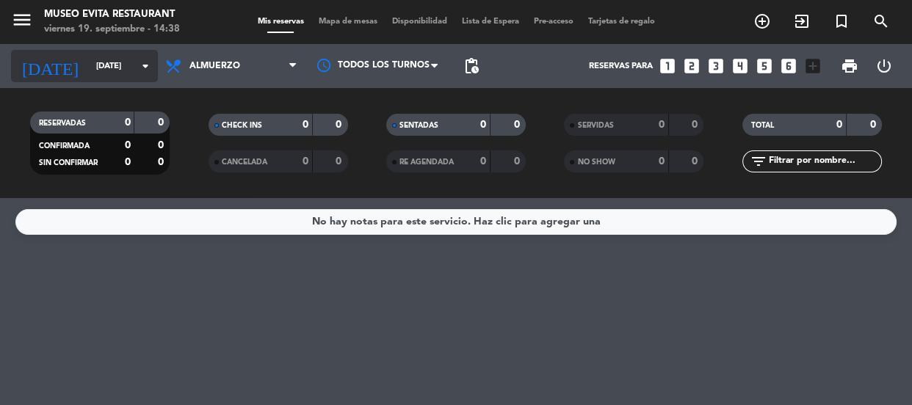
click at [147, 59] on icon "arrow_drop_down" at bounding box center [146, 66] width 18 height 18
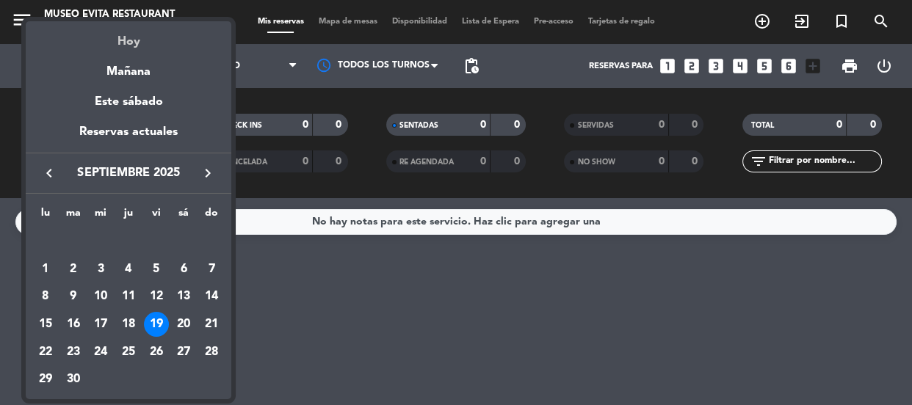
click at [137, 49] on div "Hoy" at bounding box center [129, 36] width 206 height 30
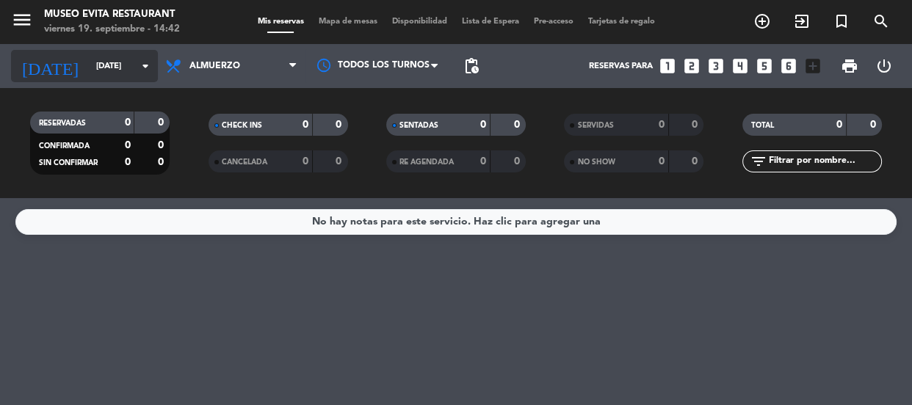
click at [117, 64] on input "[DATE]" at bounding box center [145, 66] width 113 height 24
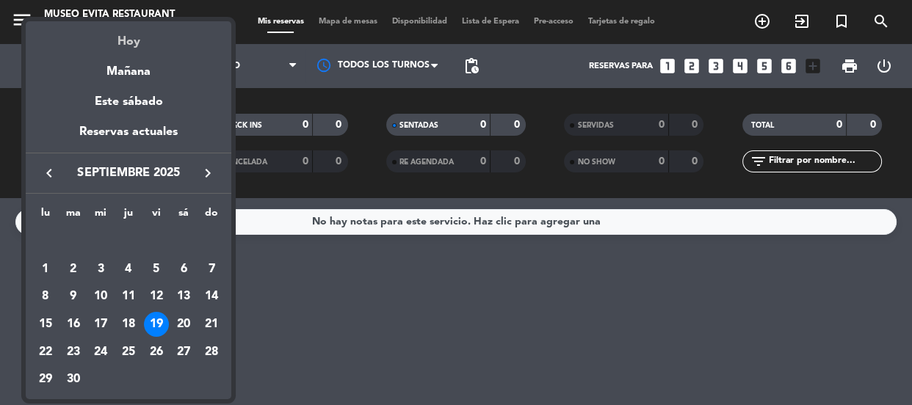
click at [120, 42] on div "Hoy" at bounding box center [129, 36] width 206 height 30
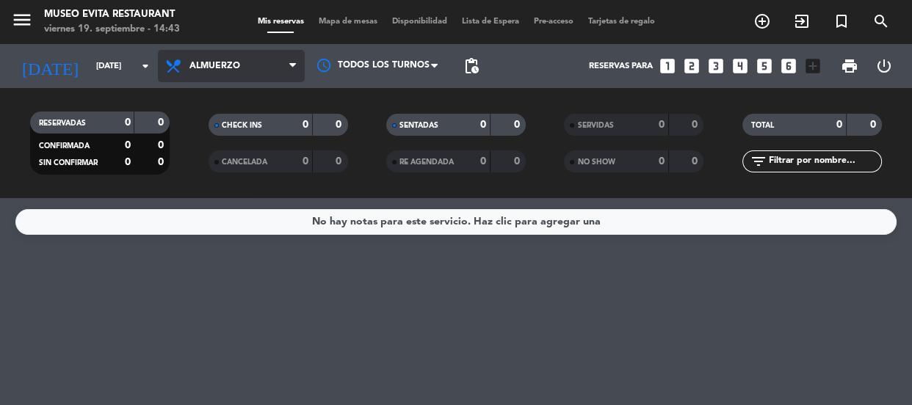
click at [224, 70] on span "Almuerzo" at bounding box center [214, 66] width 51 height 10
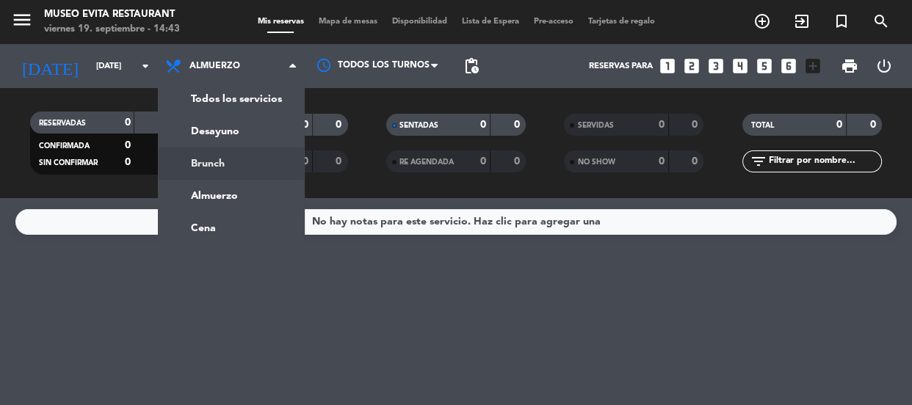
drag, startPoint x: 365, startPoint y: 261, endPoint x: 382, endPoint y: 261, distance: 16.9
click at [366, 261] on div "No hay notas para este servicio. Haz clic para agregar una" at bounding box center [456, 301] width 912 height 207
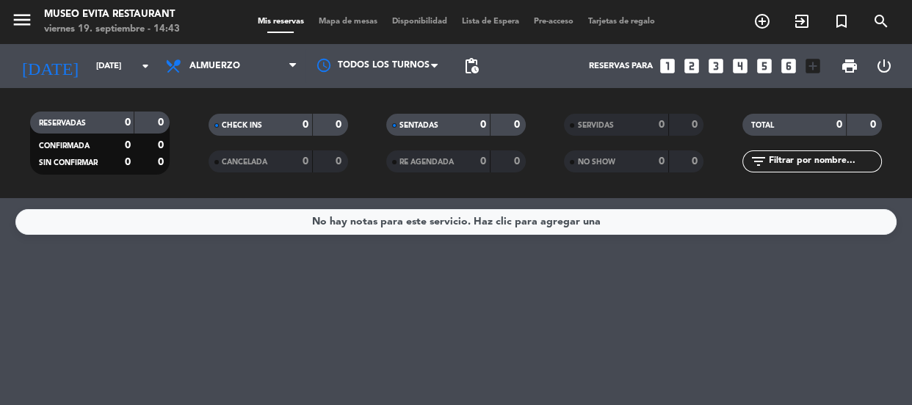
click at [479, 257] on div "No hay notas para este servicio. Haz clic para agregar una" at bounding box center [456, 301] width 912 height 207
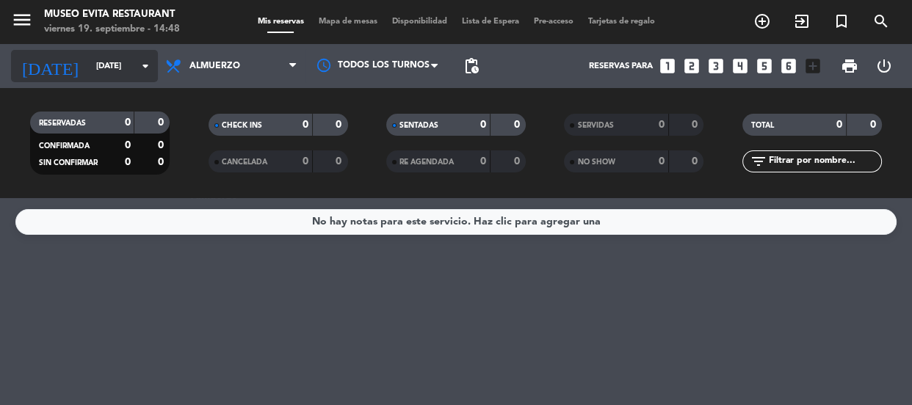
click at [132, 54] on input "[DATE]" at bounding box center [145, 66] width 113 height 24
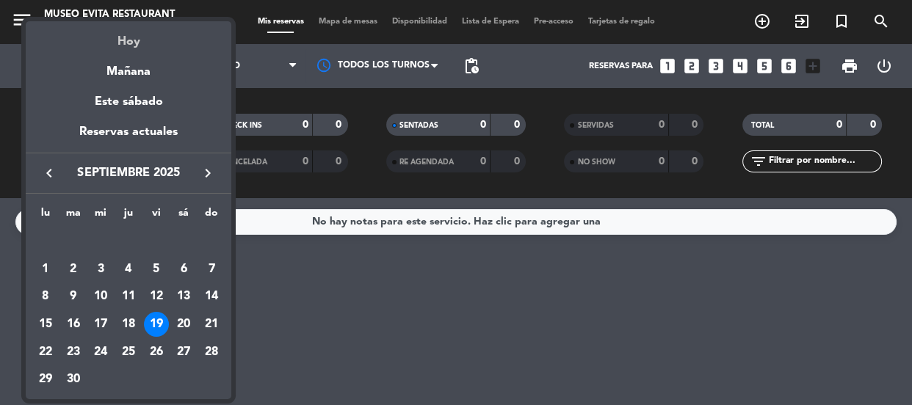
click at [134, 41] on div "Hoy" at bounding box center [129, 36] width 206 height 30
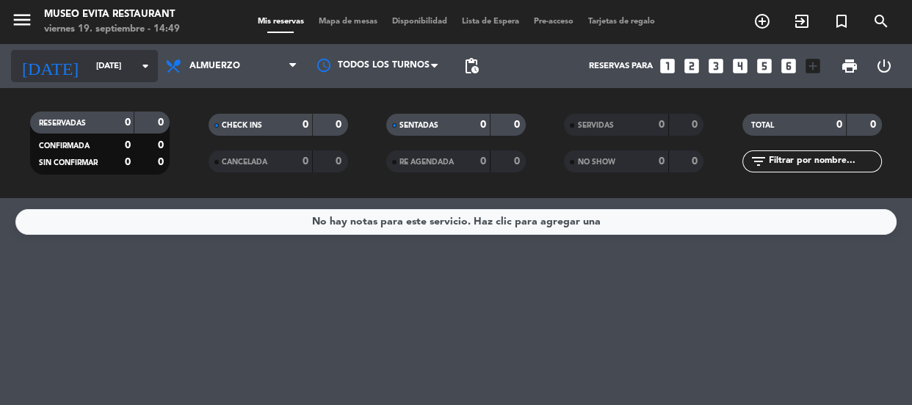
click at [143, 56] on input "[DATE]" at bounding box center [145, 66] width 113 height 24
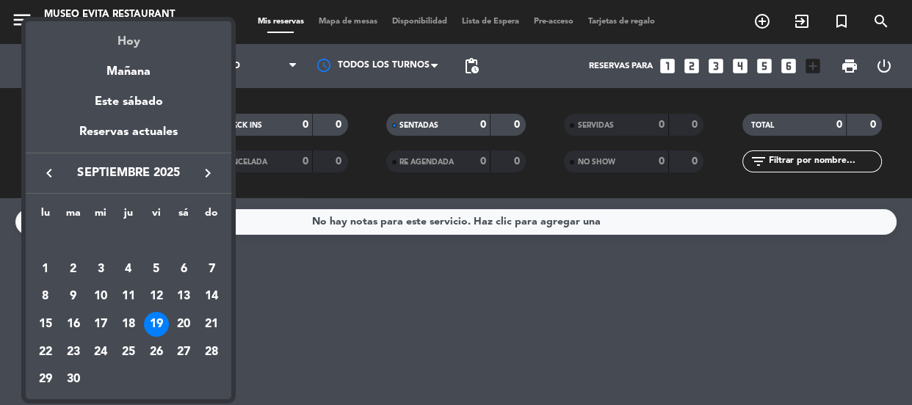
click at [127, 40] on div "Hoy" at bounding box center [129, 36] width 206 height 30
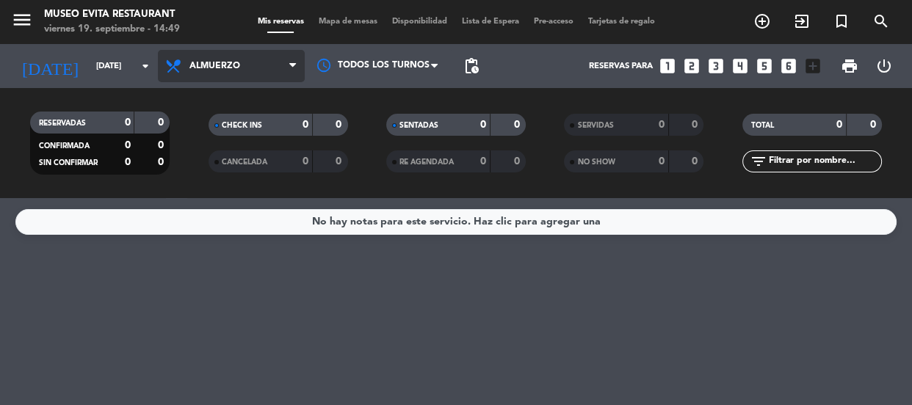
click at [291, 60] on icon at bounding box center [292, 66] width 7 height 12
click at [236, 191] on div "menu [GEOGRAPHIC_DATA] [DATE] 19. septiembre - 14:49 Mis reservas Mapa de mesas…" at bounding box center [456, 99] width 912 height 198
drag, startPoint x: 245, startPoint y: 57, endPoint x: 236, endPoint y: 106, distance: 49.4
click at [244, 64] on span "Almuerzo" at bounding box center [231, 66] width 147 height 32
click at [225, 154] on div "menu [GEOGRAPHIC_DATA] [DATE] 19. septiembre - 14:49 Mis reservas Mapa de mesas…" at bounding box center [456, 99] width 912 height 198
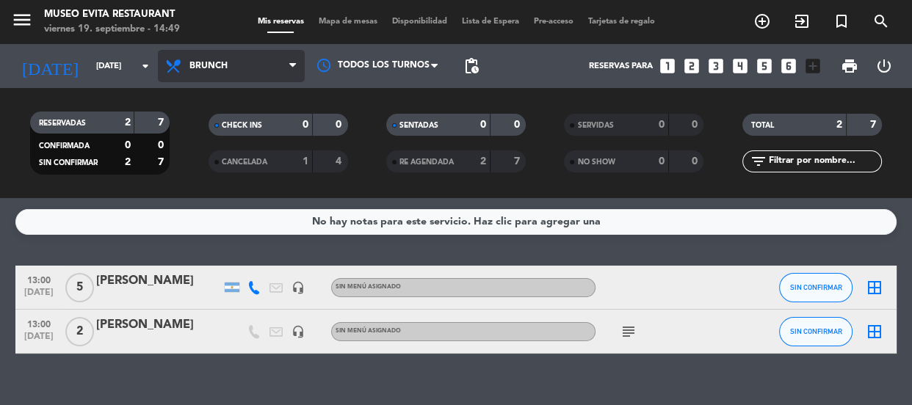
click at [288, 65] on span "Brunch" at bounding box center [231, 66] width 147 height 32
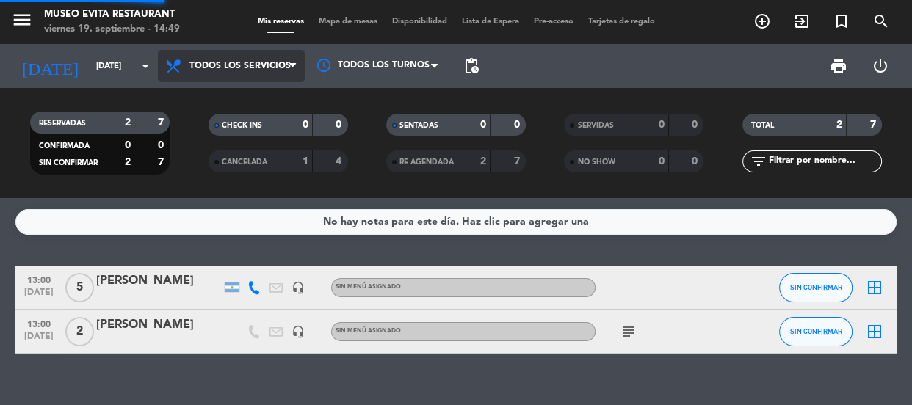
click at [282, 94] on div "menu [GEOGRAPHIC_DATA] [DATE] 19. septiembre - 14:49 Mis reservas Mapa de mesas…" at bounding box center [456, 99] width 912 height 198
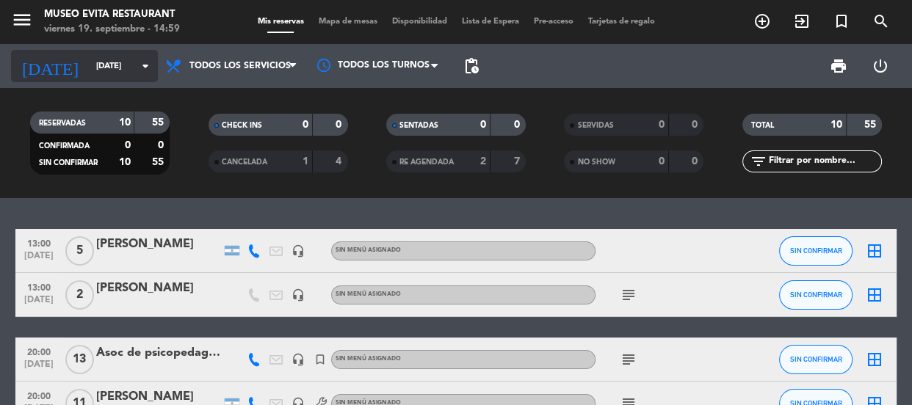
click at [141, 62] on icon "arrow_drop_down" at bounding box center [146, 66] width 18 height 18
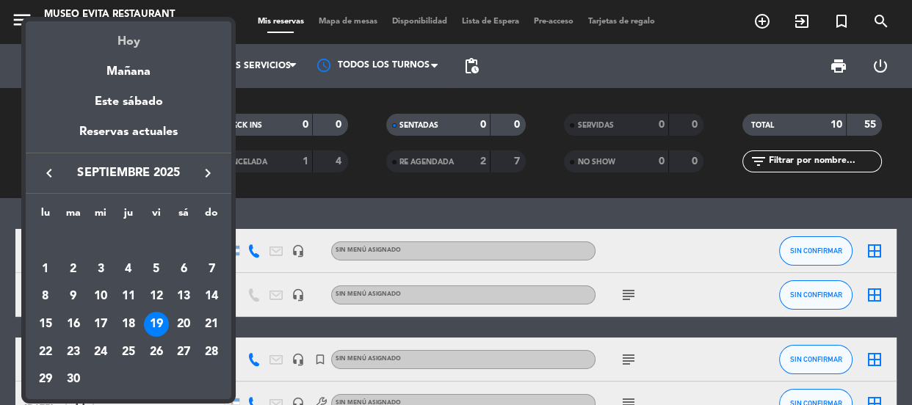
click at [128, 38] on div "Hoy" at bounding box center [129, 36] width 206 height 30
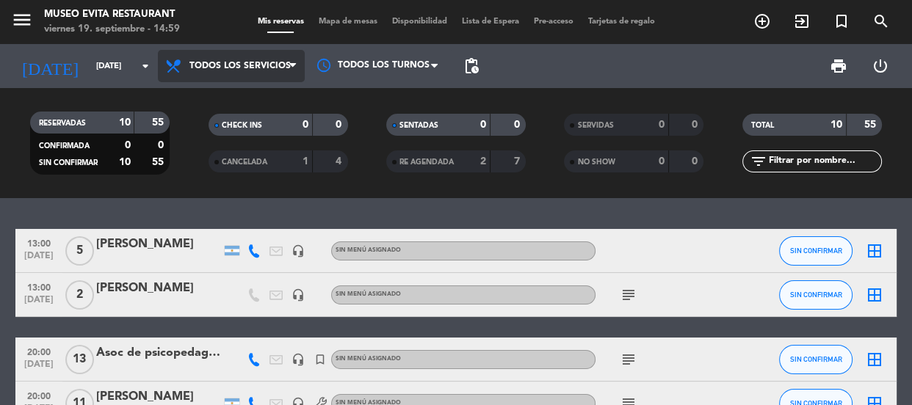
click at [259, 73] on span "Todos los servicios" at bounding box center [231, 66] width 147 height 32
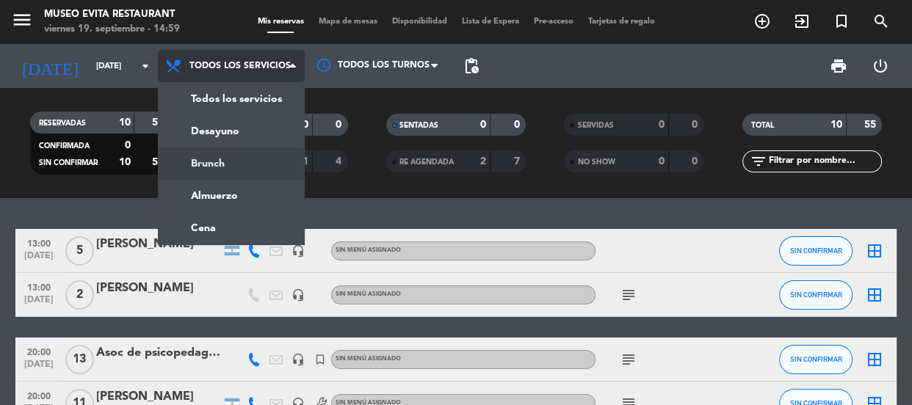
click at [242, 166] on div "menu [GEOGRAPHIC_DATA] [DATE] 19. septiembre - 14:59 Mis reservas Mapa de mesas…" at bounding box center [456, 99] width 912 height 198
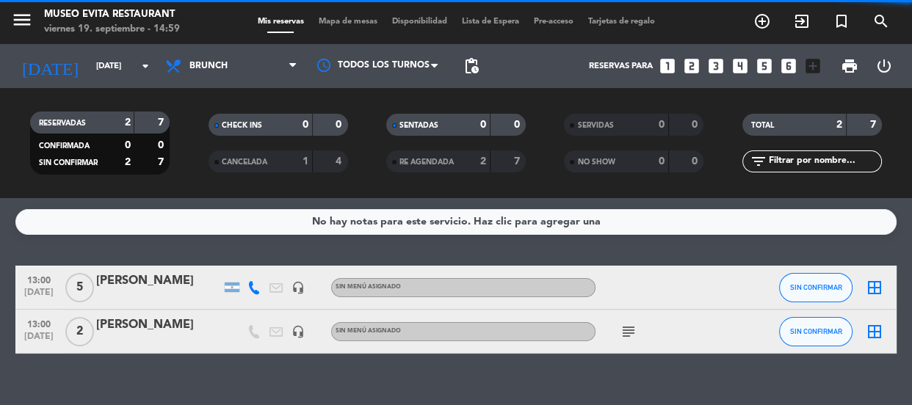
scroll to position [22, 0]
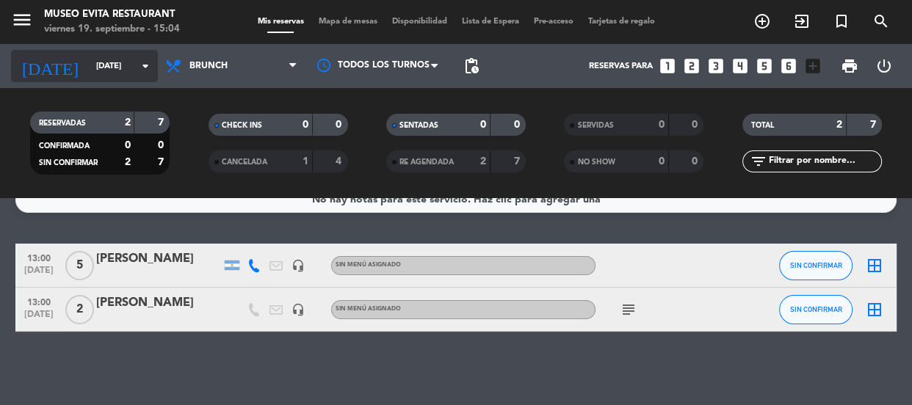
click at [137, 65] on icon "arrow_drop_down" at bounding box center [146, 66] width 18 height 18
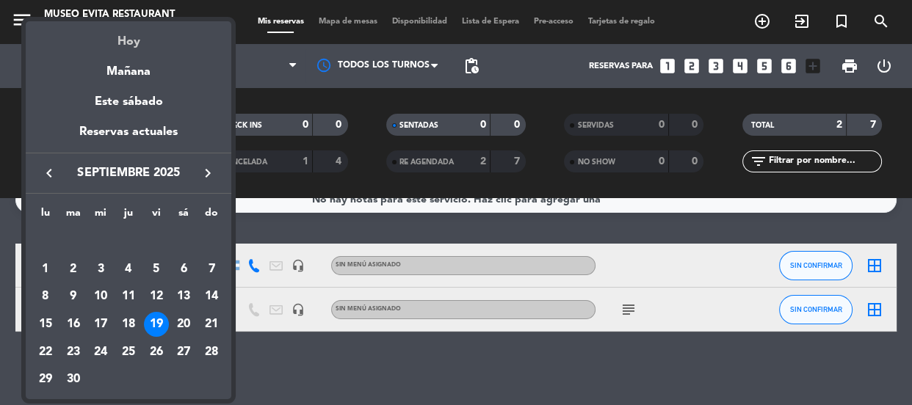
click at [125, 39] on div "Hoy" at bounding box center [129, 36] width 206 height 30
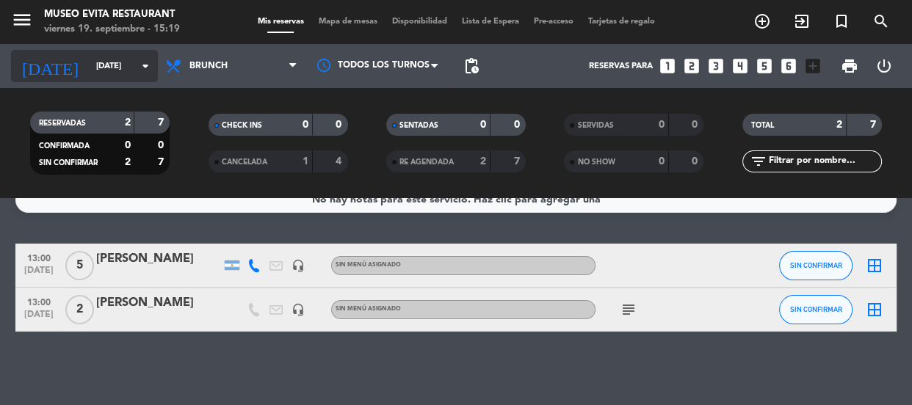
click at [150, 65] on icon "arrow_drop_down" at bounding box center [146, 66] width 18 height 18
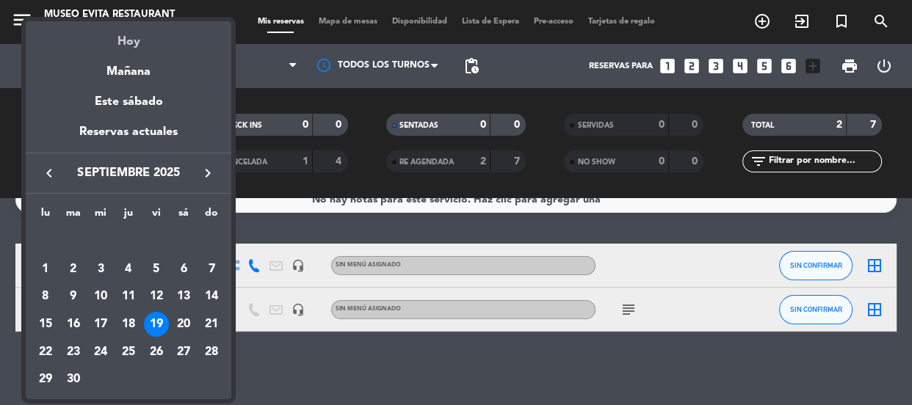
click at [132, 37] on div "Hoy" at bounding box center [129, 36] width 206 height 30
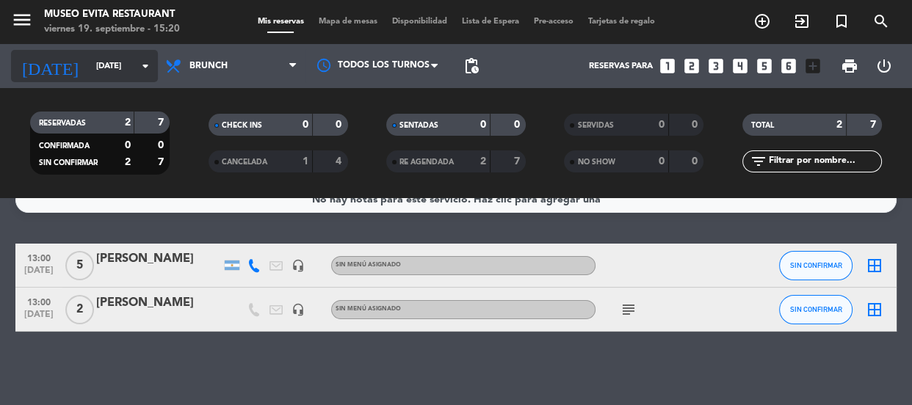
click at [142, 60] on icon "arrow_drop_down" at bounding box center [146, 66] width 18 height 18
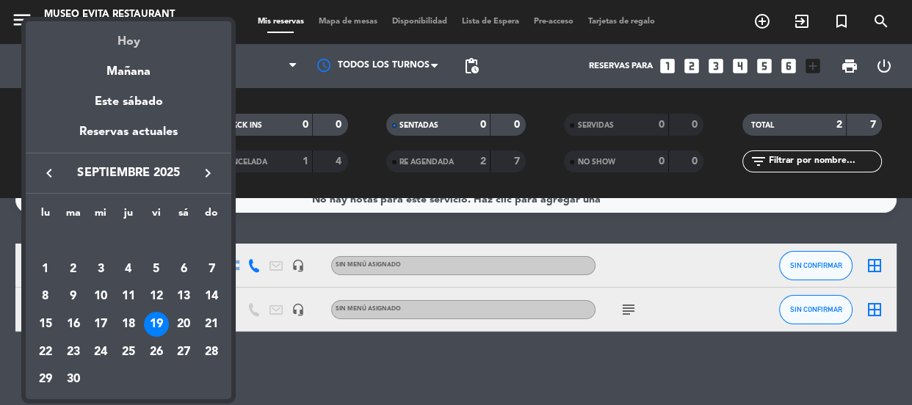
click at [132, 43] on div "Hoy" at bounding box center [129, 36] width 206 height 30
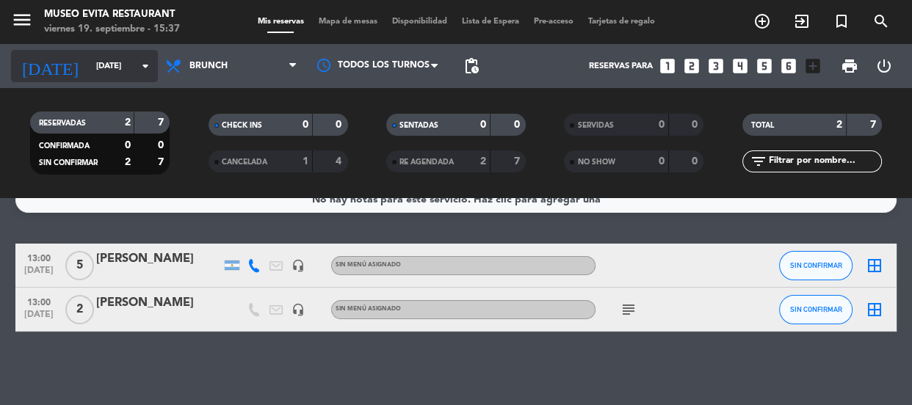
click at [142, 59] on icon "arrow_drop_down" at bounding box center [146, 66] width 18 height 18
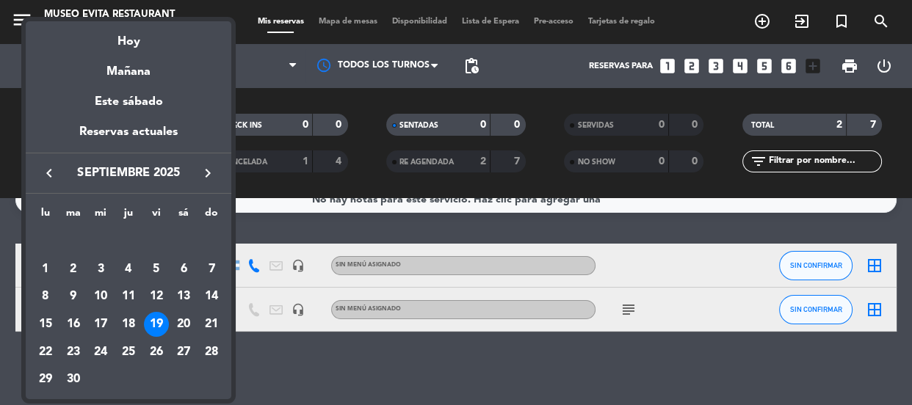
click at [128, 39] on div "Hoy" at bounding box center [129, 36] width 206 height 30
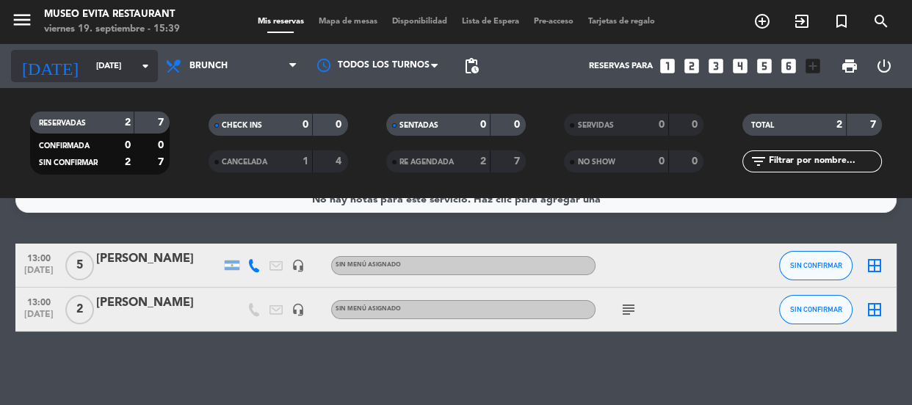
click at [144, 59] on icon "arrow_drop_down" at bounding box center [146, 66] width 18 height 18
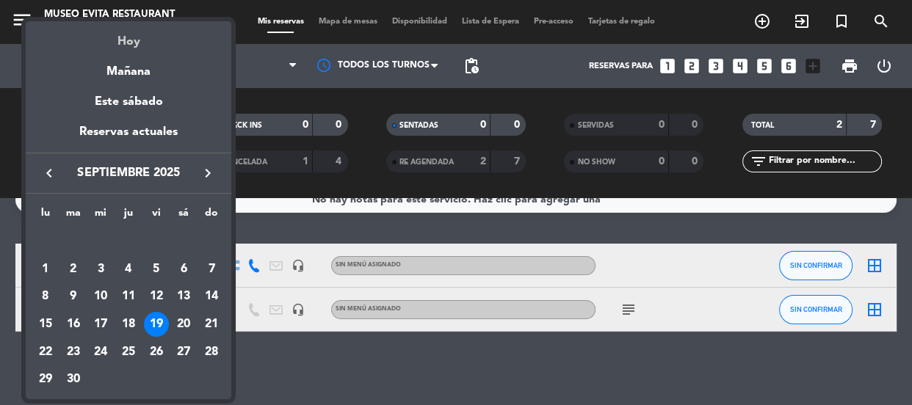
click at [127, 43] on div "Hoy" at bounding box center [129, 36] width 206 height 30
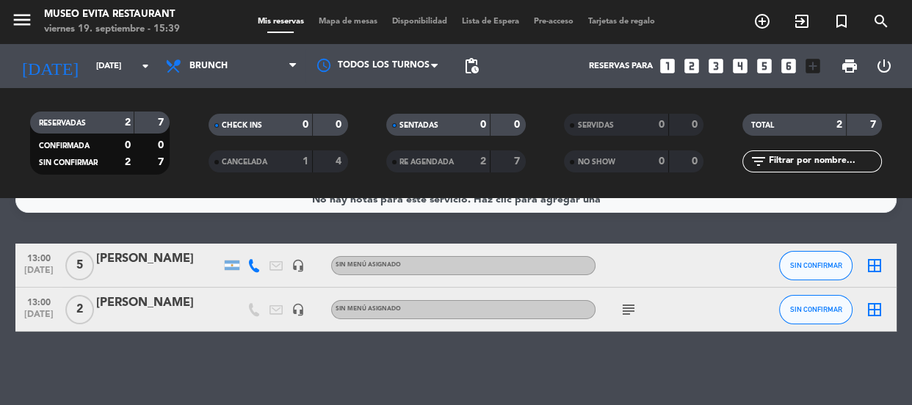
scroll to position [0, 0]
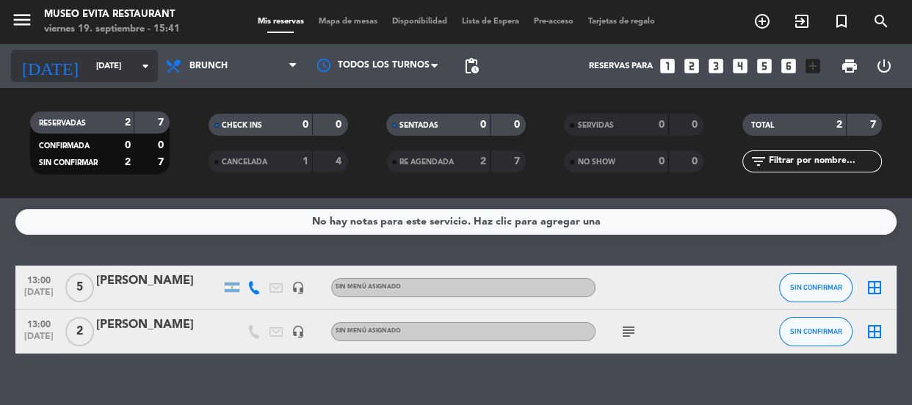
click at [147, 55] on input "[DATE]" at bounding box center [145, 66] width 113 height 24
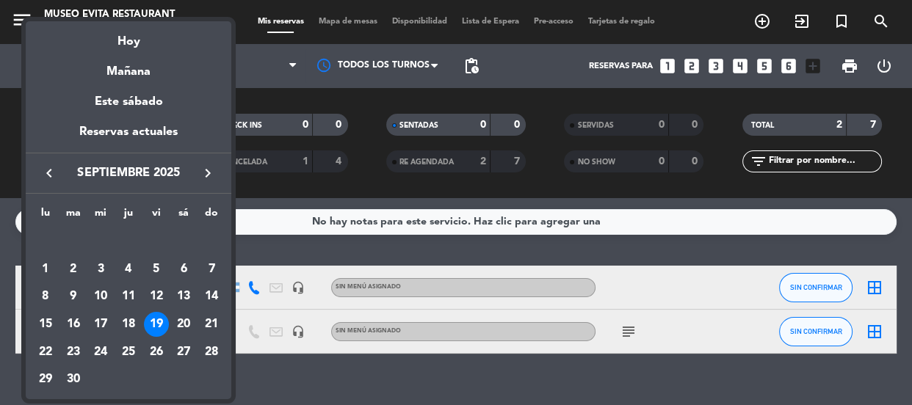
drag, startPoint x: 128, startPoint y: 42, endPoint x: 161, endPoint y: 82, distance: 51.7
click at [129, 40] on div "Hoy" at bounding box center [129, 36] width 206 height 30
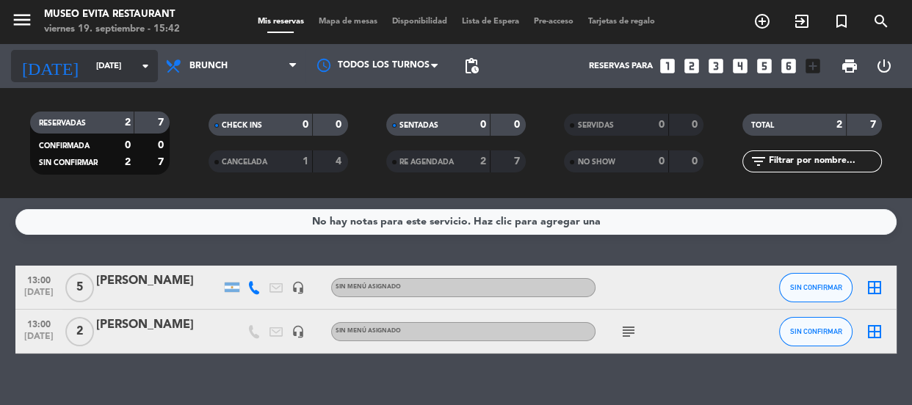
click at [142, 57] on icon "arrow_drop_down" at bounding box center [146, 66] width 18 height 18
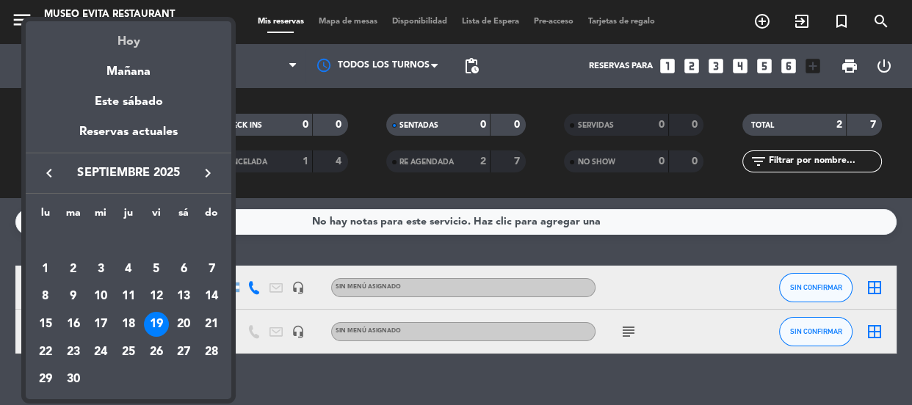
click at [134, 43] on div "Hoy" at bounding box center [129, 36] width 206 height 30
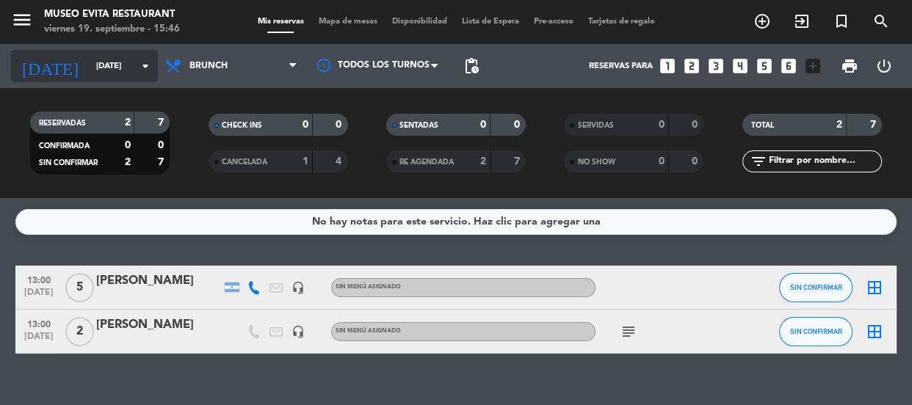
click at [122, 63] on input "[DATE]" at bounding box center [145, 66] width 113 height 24
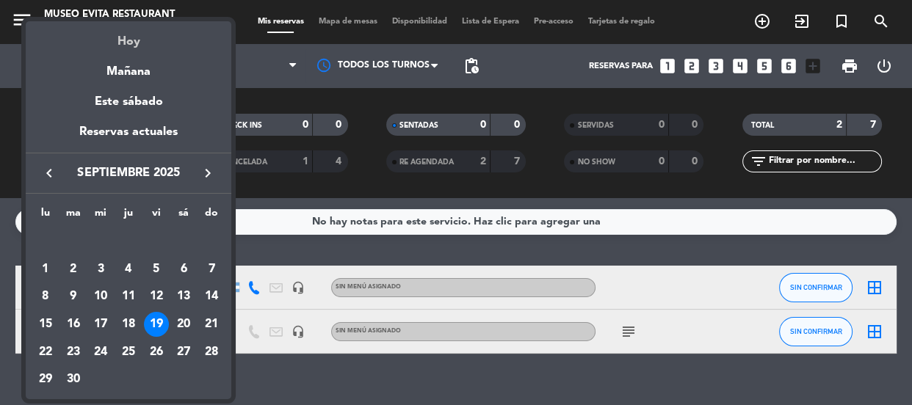
click at [123, 43] on div "Hoy" at bounding box center [129, 36] width 206 height 30
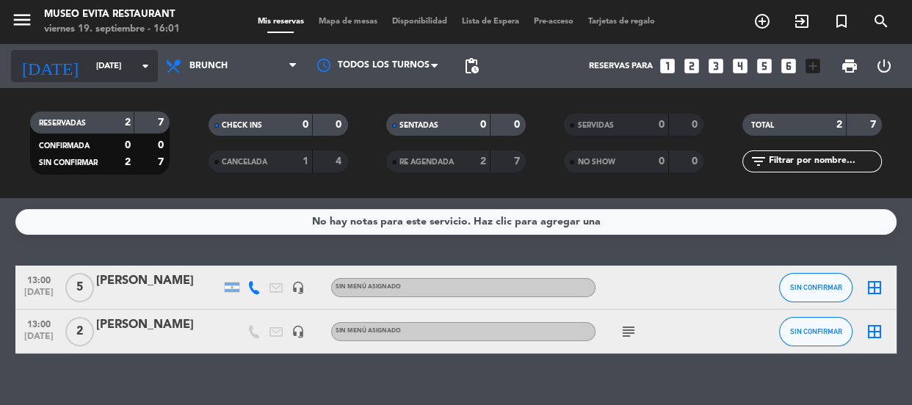
click at [143, 61] on icon "arrow_drop_down" at bounding box center [146, 66] width 18 height 18
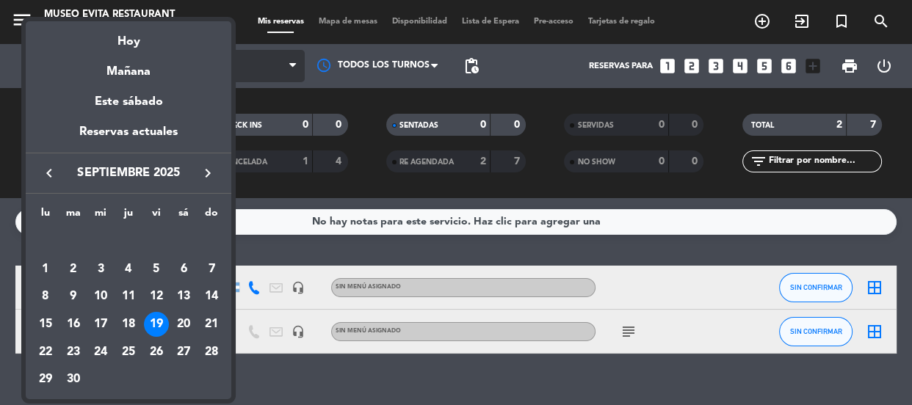
drag, startPoint x: 123, startPoint y: 41, endPoint x: 175, endPoint y: 59, distance: 55.0
click at [124, 42] on div "Hoy" at bounding box center [129, 36] width 206 height 30
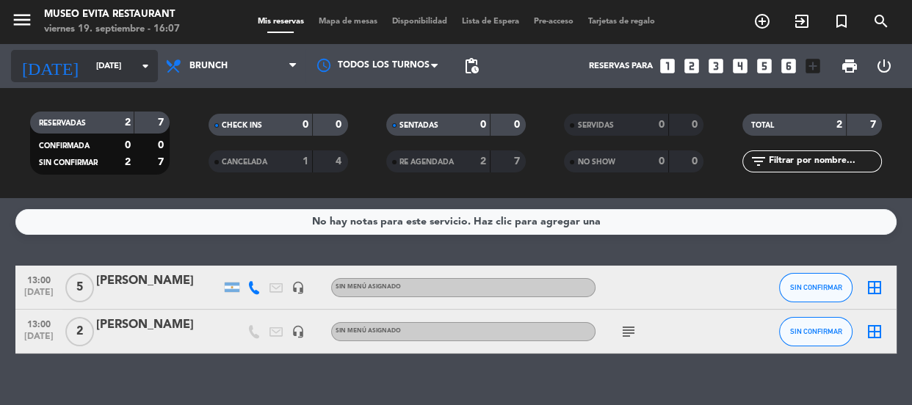
click at [115, 69] on input "[DATE]" at bounding box center [145, 66] width 113 height 24
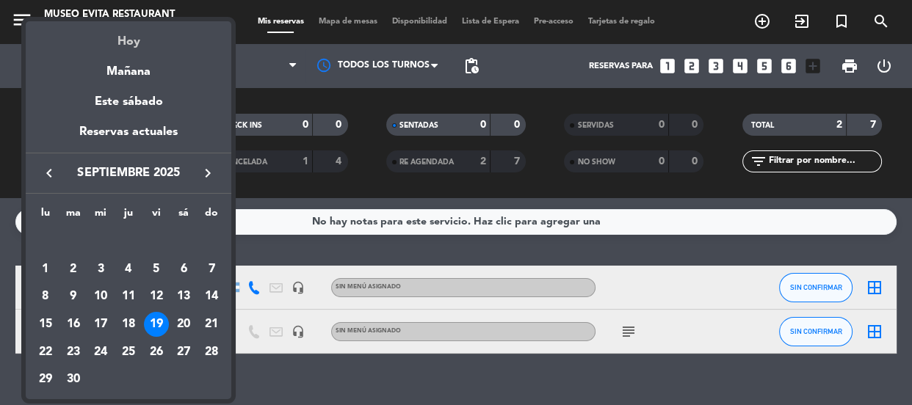
click at [132, 40] on div "Hoy" at bounding box center [129, 36] width 206 height 30
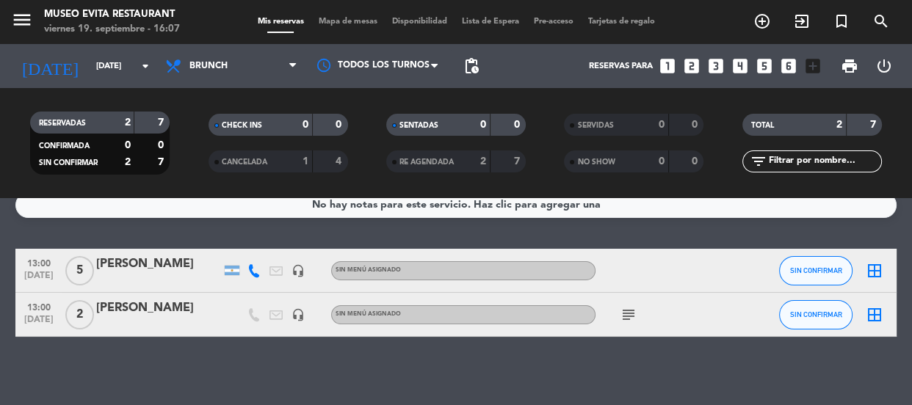
scroll to position [22, 0]
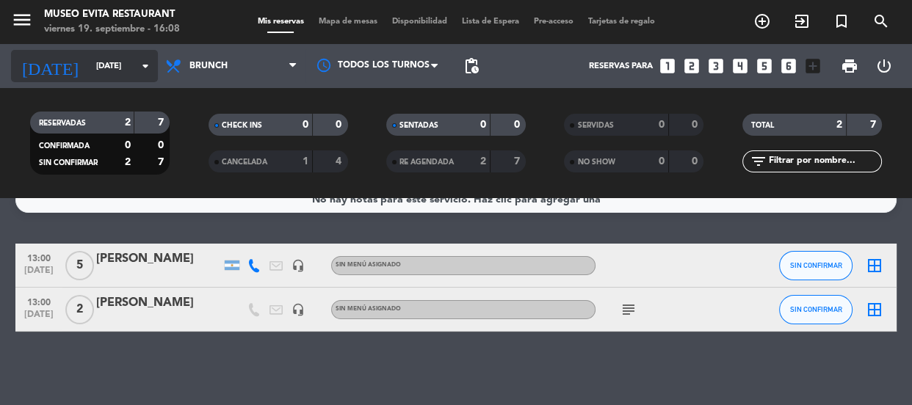
click at [140, 72] on icon "arrow_drop_down" at bounding box center [146, 66] width 18 height 18
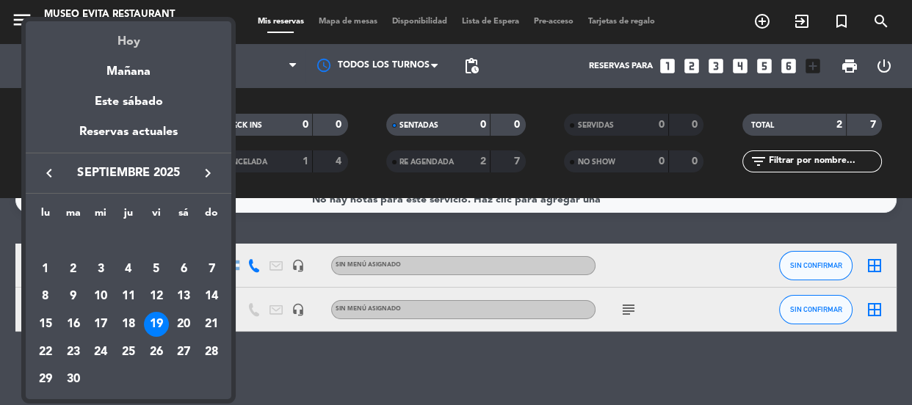
click at [139, 43] on div "Hoy" at bounding box center [129, 36] width 206 height 30
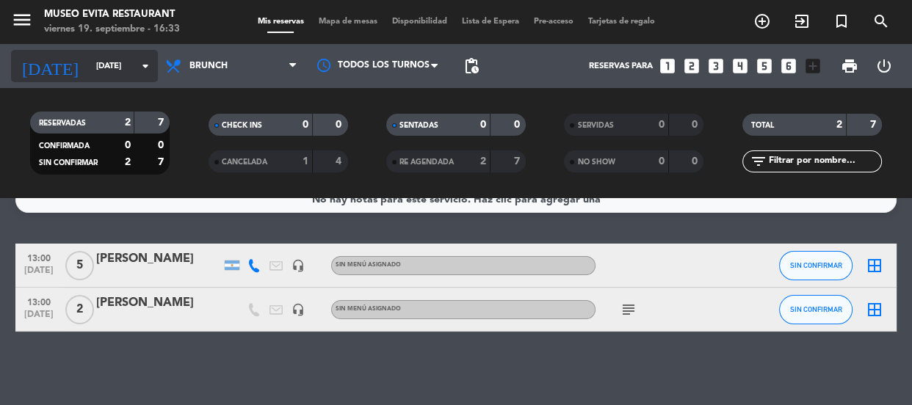
click at [98, 67] on input "[DATE]" at bounding box center [145, 66] width 113 height 24
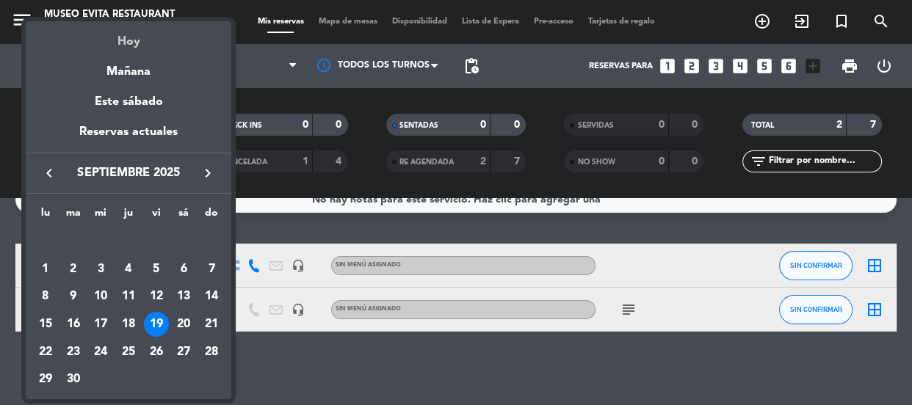
click at [128, 36] on div "Hoy" at bounding box center [129, 36] width 206 height 30
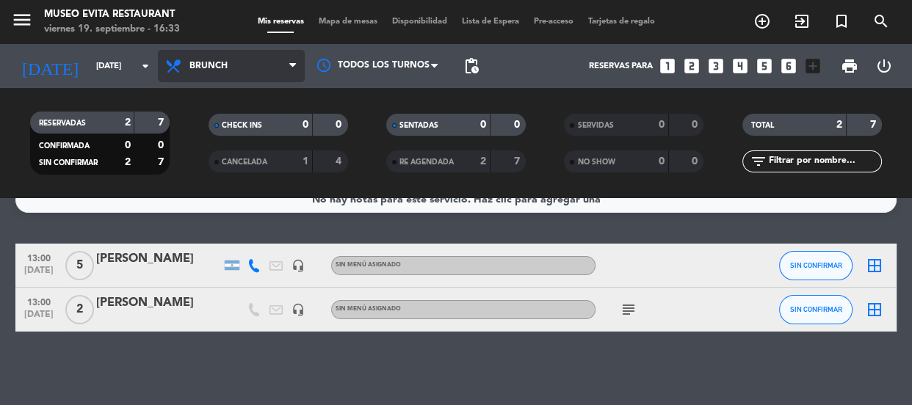
click at [225, 64] on span "Brunch" at bounding box center [208, 66] width 38 height 10
click at [250, 229] on ng-component "menu [GEOGRAPHIC_DATA] [DATE] 19. septiembre - 16:34 Mis reservas Mapa de mesas…" at bounding box center [456, 202] width 912 height 405
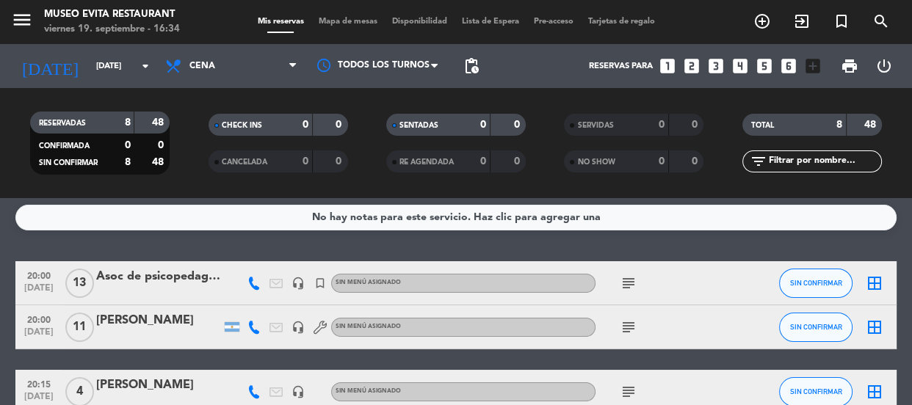
scroll to position [0, 0]
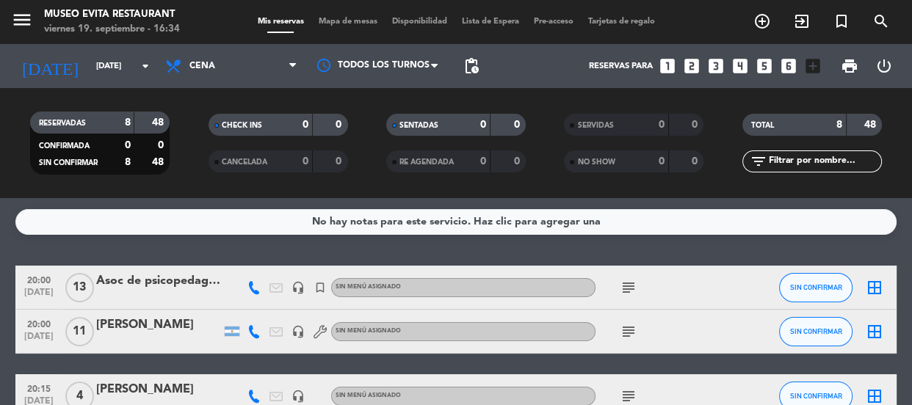
click at [632, 287] on icon "subject" at bounding box center [629, 288] width 18 height 18
click at [631, 334] on icon "subject" at bounding box center [629, 332] width 18 height 18
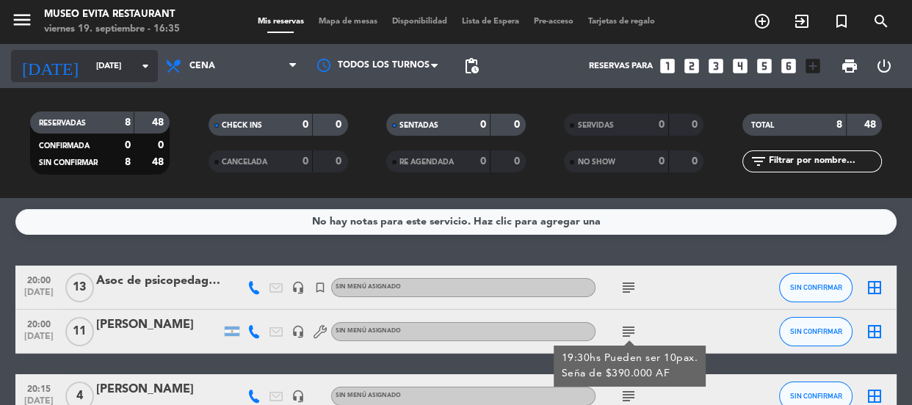
click at [128, 57] on input "[DATE]" at bounding box center [145, 66] width 113 height 24
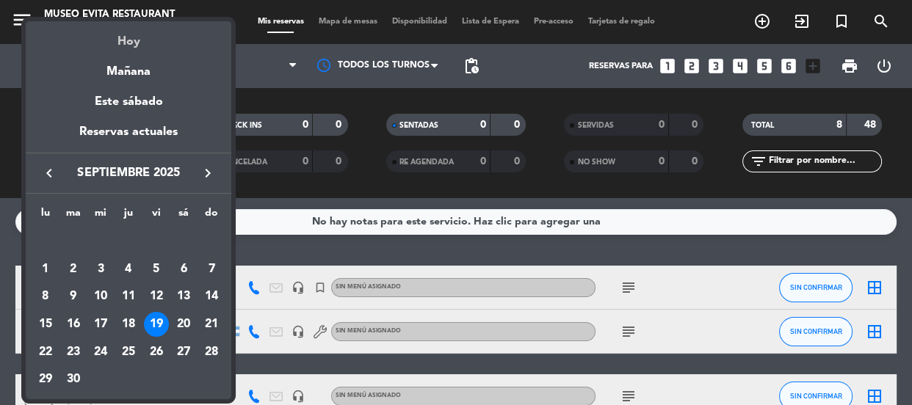
click at [131, 43] on div "Hoy" at bounding box center [129, 36] width 206 height 30
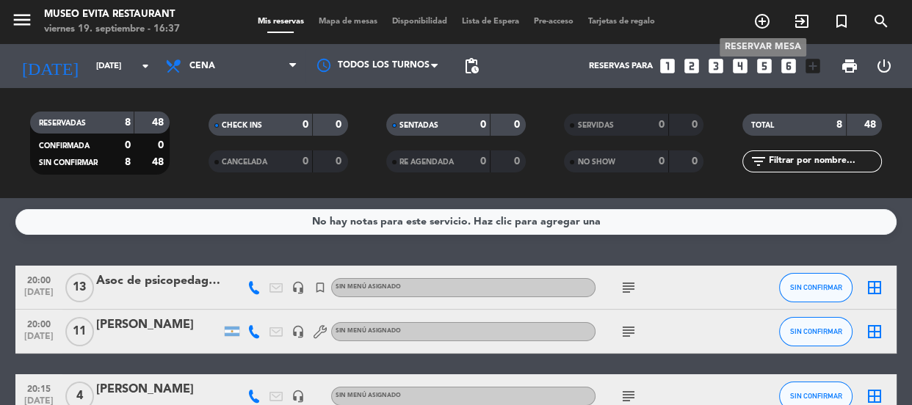
click at [764, 18] on icon "add_circle_outline" at bounding box center [762, 21] width 18 height 18
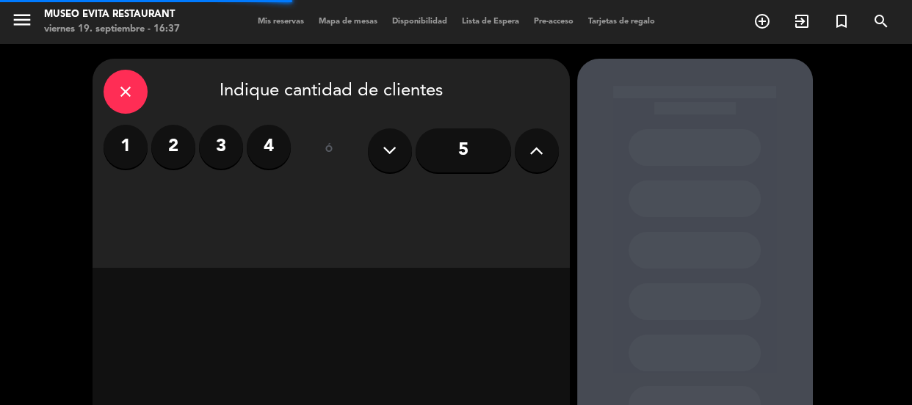
click at [542, 145] on icon at bounding box center [536, 150] width 14 height 22
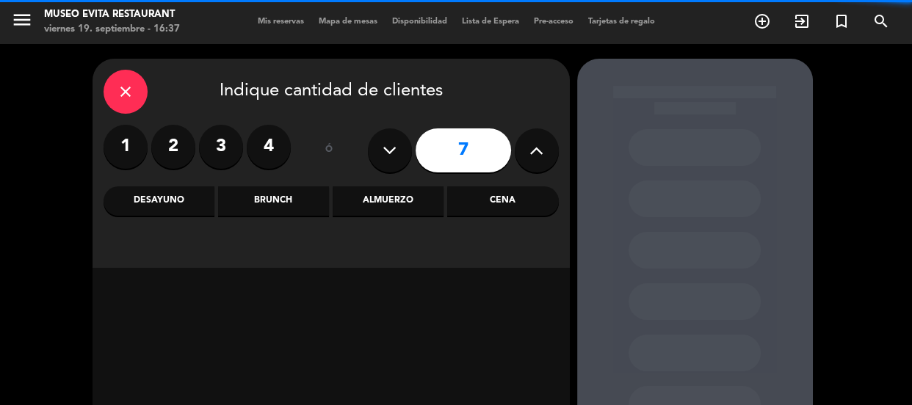
click at [542, 145] on icon at bounding box center [536, 150] width 14 height 22
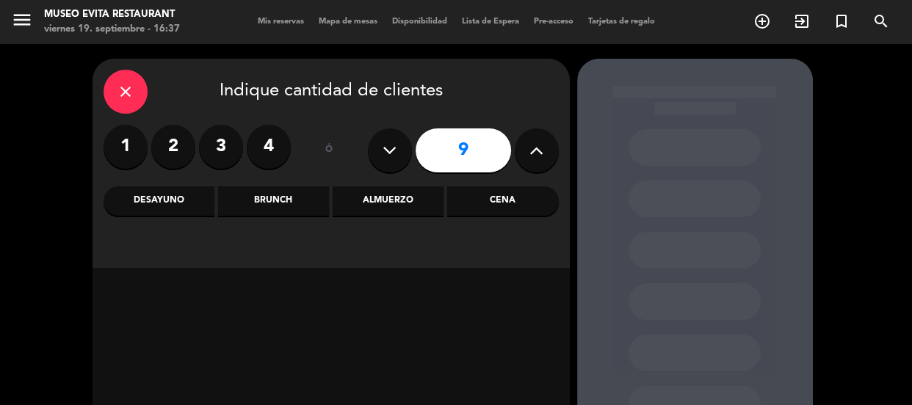
click at [542, 145] on icon at bounding box center [536, 150] width 14 height 22
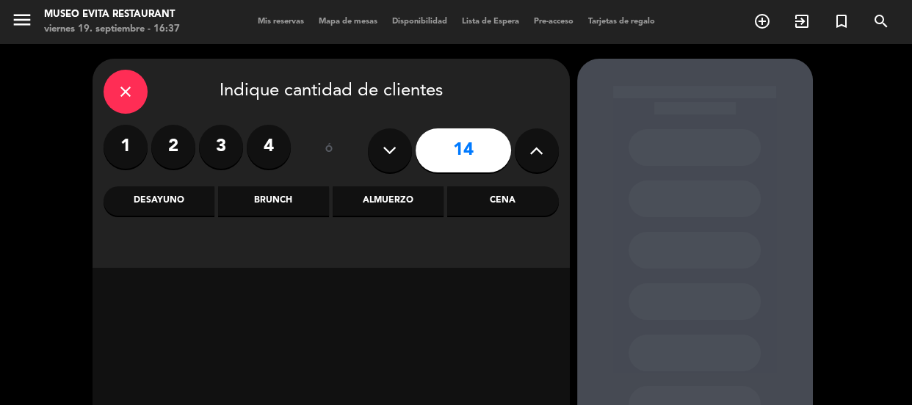
click at [542, 145] on icon at bounding box center [536, 150] width 14 height 22
type input "15"
click at [484, 198] on div "Cena" at bounding box center [502, 200] width 111 height 29
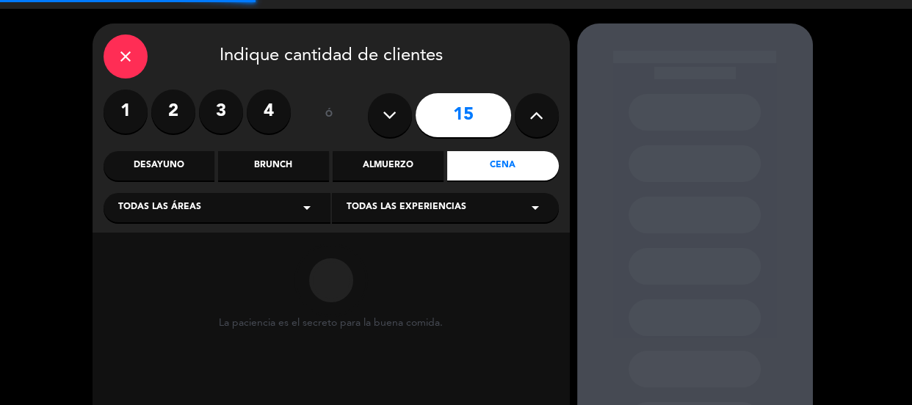
scroll to position [66, 0]
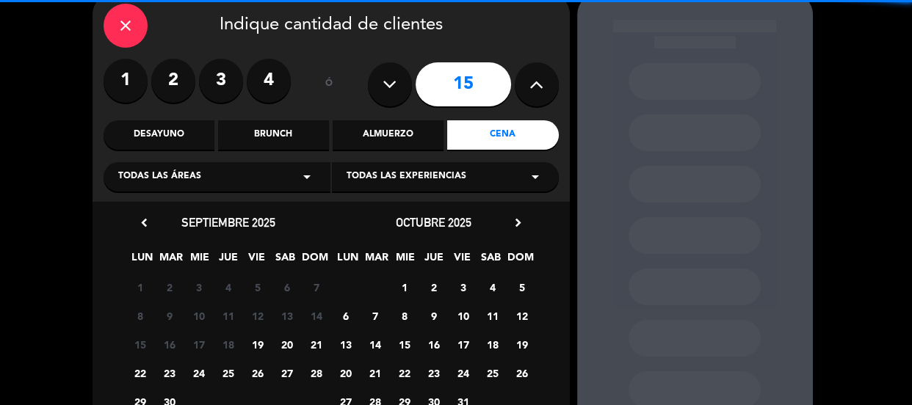
click at [304, 175] on icon "arrow_drop_down" at bounding box center [307, 177] width 18 height 18
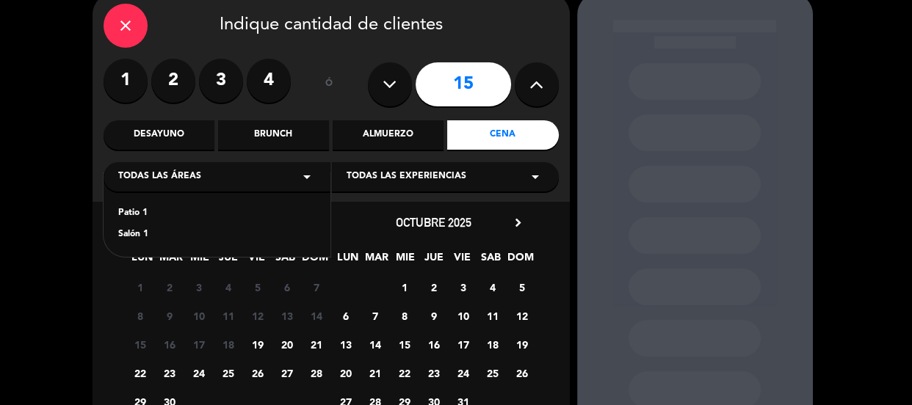
click at [142, 233] on div "Salón 1" at bounding box center [216, 235] width 197 height 15
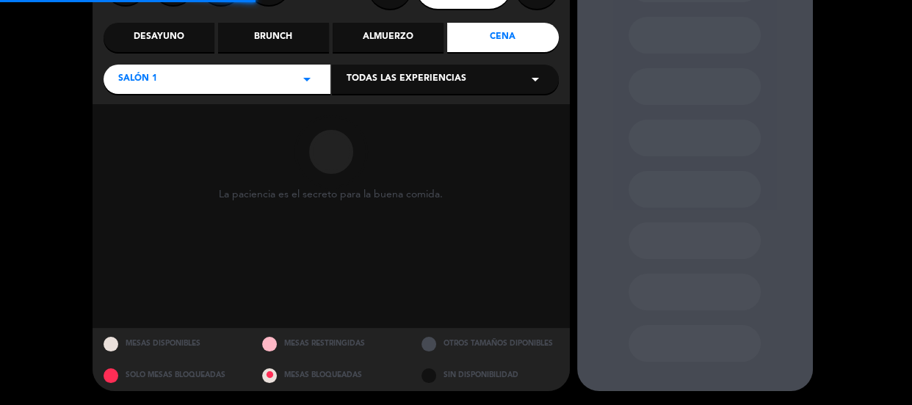
scroll to position [164, 0]
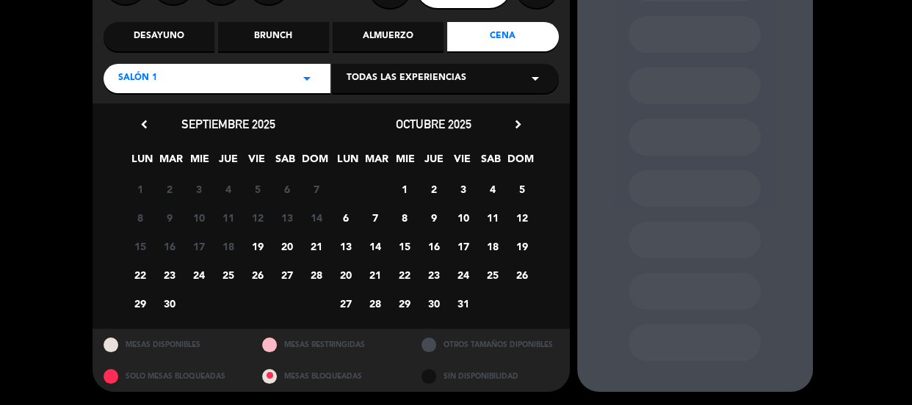
click at [258, 248] on span "19" at bounding box center [257, 246] width 24 height 24
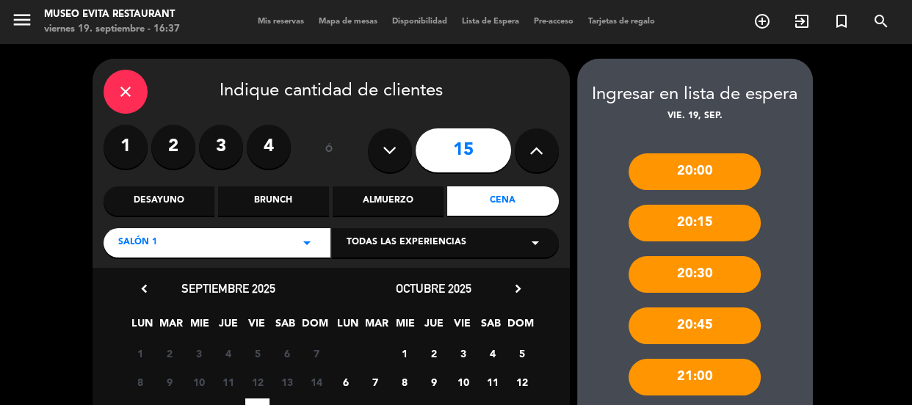
scroll to position [0, 0]
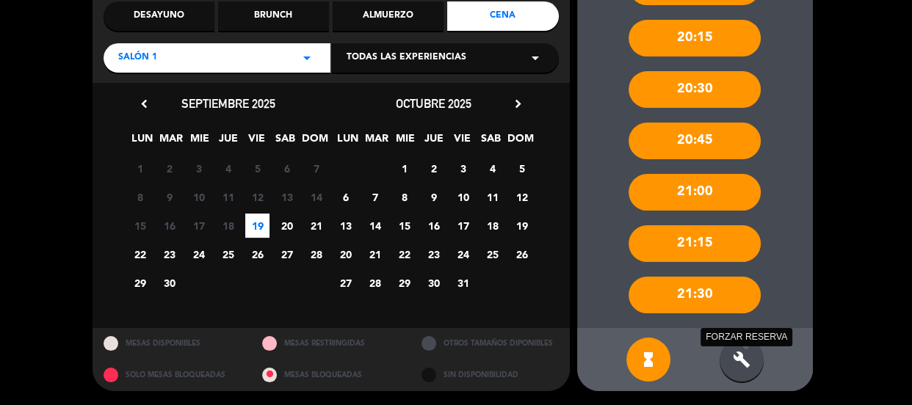
click at [735, 352] on icon "build" at bounding box center [742, 360] width 18 height 18
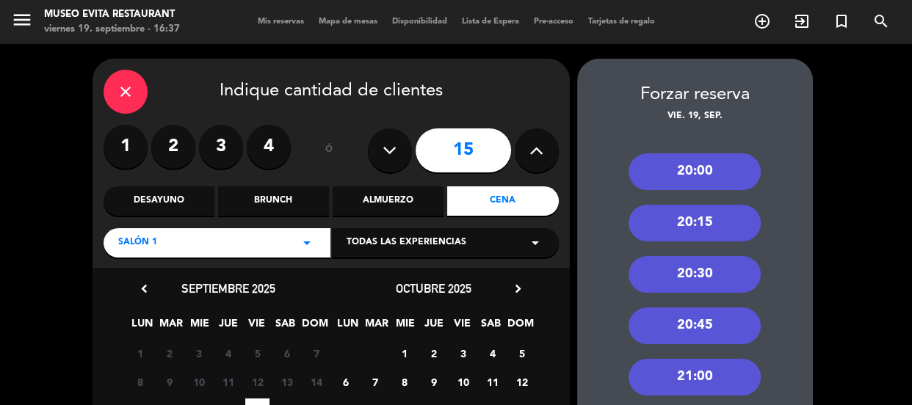
drag, startPoint x: 708, startPoint y: 375, endPoint x: 630, endPoint y: 341, distance: 85.5
click at [708, 375] on div "21:00" at bounding box center [694, 377] width 132 height 37
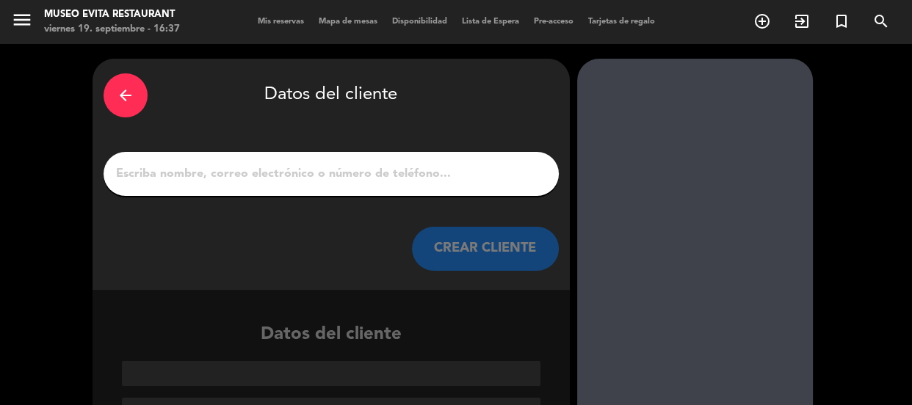
click at [421, 175] on input "1" at bounding box center [331, 174] width 433 height 21
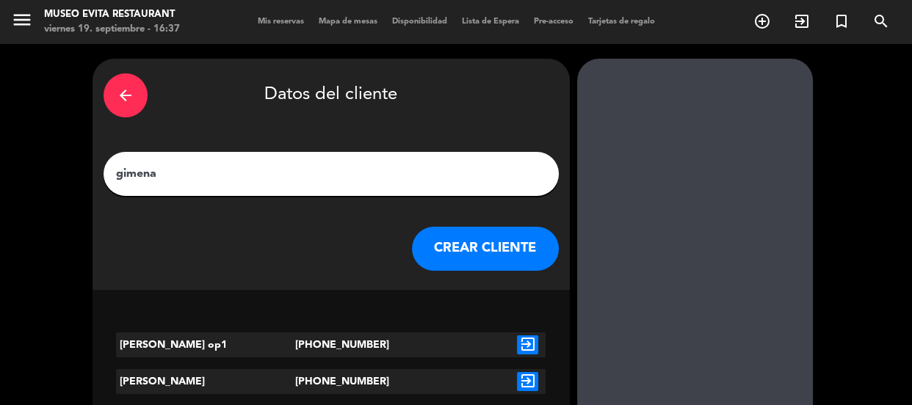
drag, startPoint x: 196, startPoint y: 168, endPoint x: 51, endPoint y: 147, distance: 146.9
click at [51, 147] on div "arrow_back Datos del cliente [PERSON_NAME] CLIENTE [PERSON_NAME] op1 [PHONE_NUM…" at bounding box center [456, 281] width 912 height 475
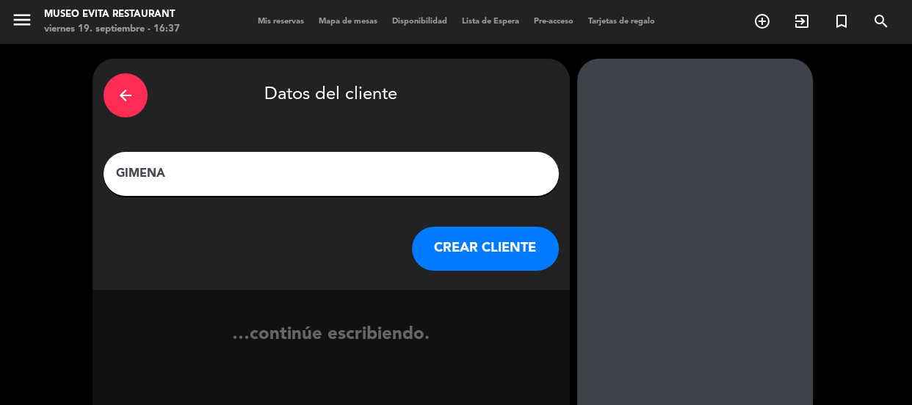
type input "GIMENA"
click at [466, 244] on button "CREAR CLIENTE" at bounding box center [485, 249] width 147 height 44
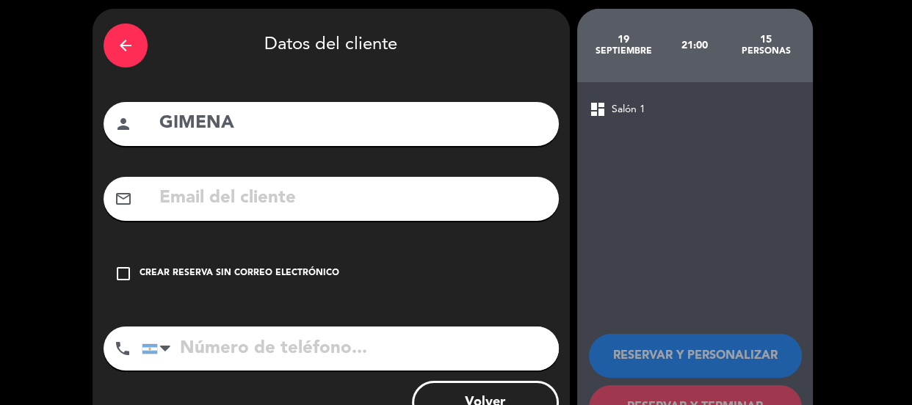
scroll to position [106, 0]
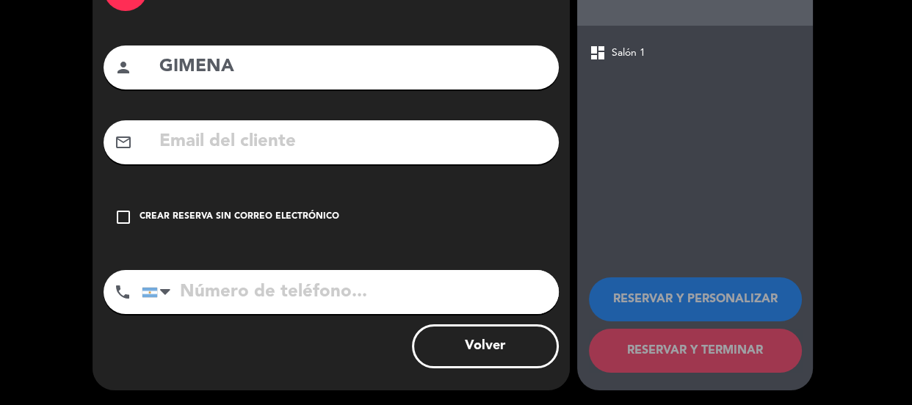
click at [464, 250] on div "arrow_back Datos del cliente person [PERSON_NAME] mail_outline check_box_outlin…" at bounding box center [331, 171] width 477 height 438
click at [455, 231] on div "check_box_outline_blank Crear reserva sin correo electrónico" at bounding box center [331, 217] width 455 height 44
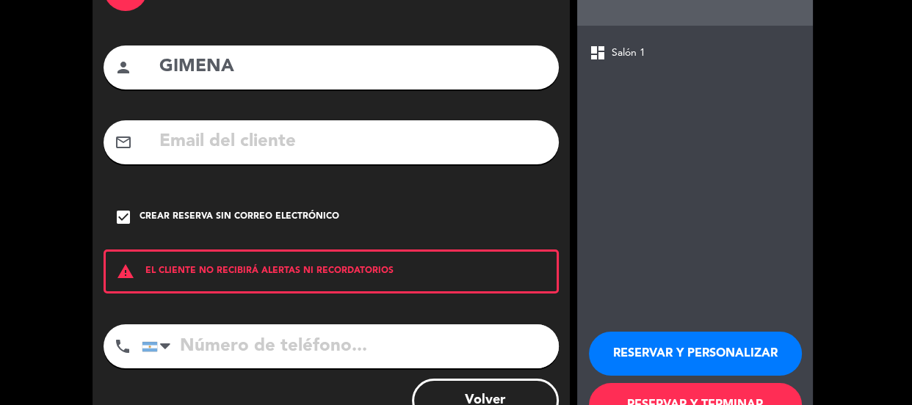
click at [631, 344] on button "RESERVAR Y PERSONALIZAR" at bounding box center [695, 354] width 213 height 44
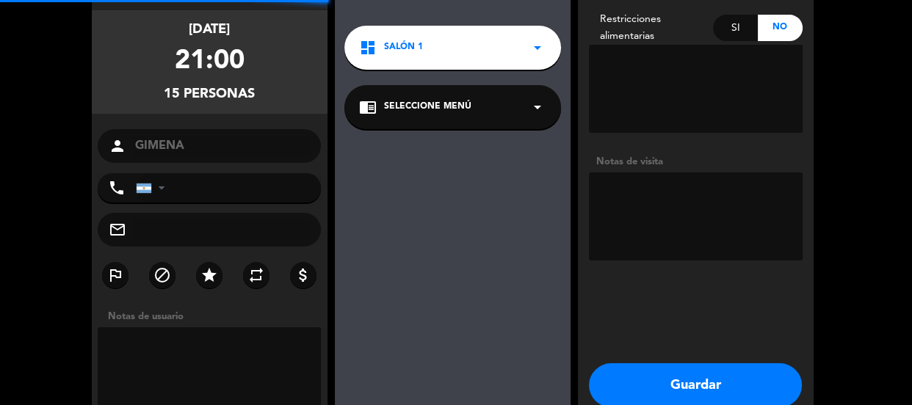
scroll to position [59, 0]
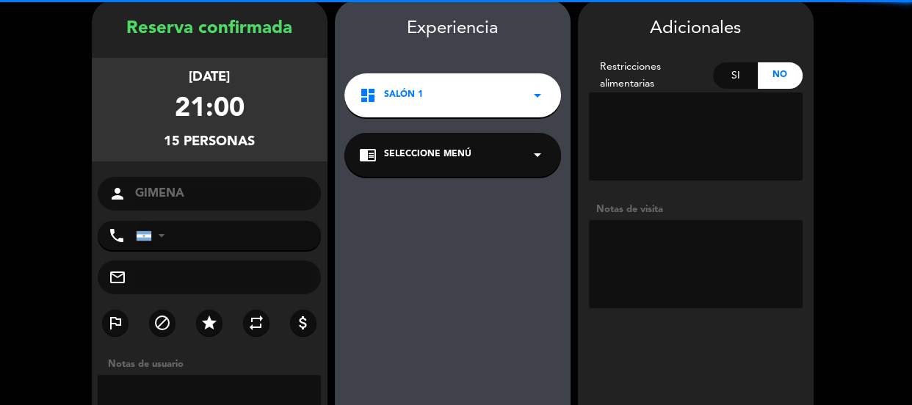
click at [693, 268] on textarea at bounding box center [696, 264] width 214 height 88
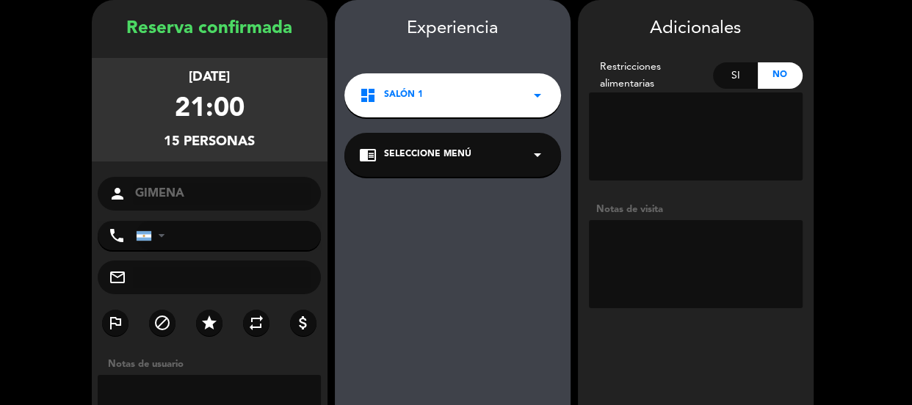
click at [693, 268] on textarea at bounding box center [696, 264] width 214 height 88
click at [683, 260] on textarea at bounding box center [696, 264] width 214 height 88
click at [644, 238] on textarea at bounding box center [696, 264] width 214 height 88
drag, startPoint x: 690, startPoint y: 245, endPoint x: 768, endPoint y: 245, distance: 77.8
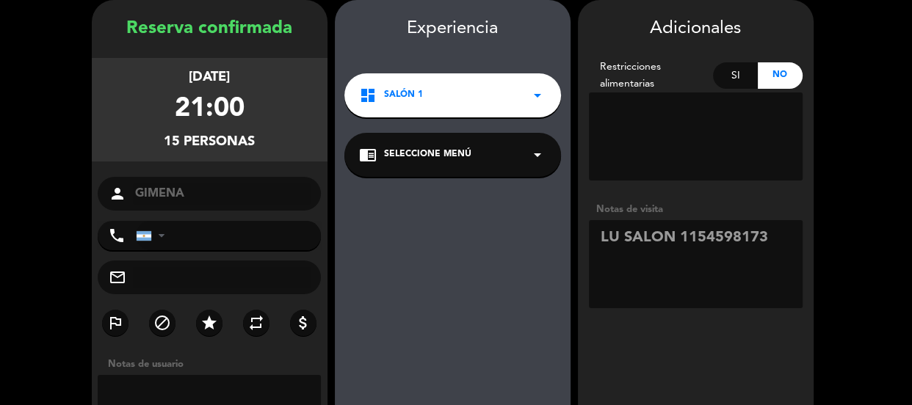
click at [768, 245] on textarea at bounding box center [696, 264] width 214 height 88
type textarea "LU SALON 1154598173"
click at [236, 239] on input "tel" at bounding box center [229, 235] width 186 height 29
paste input "1154598173"
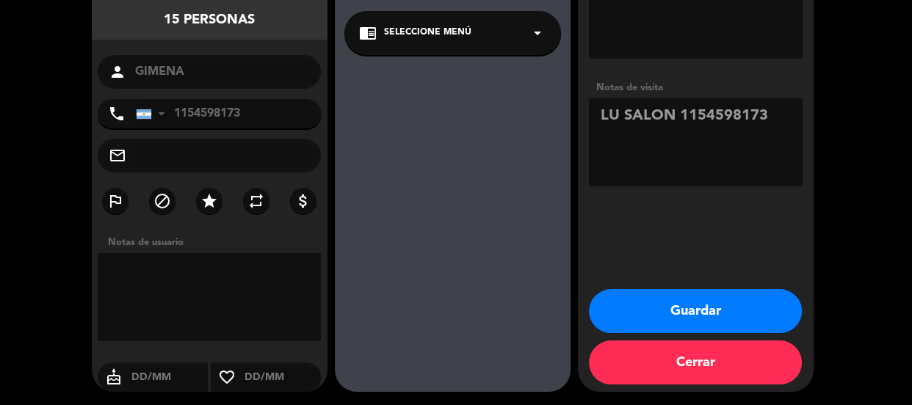
scroll to position [182, 0]
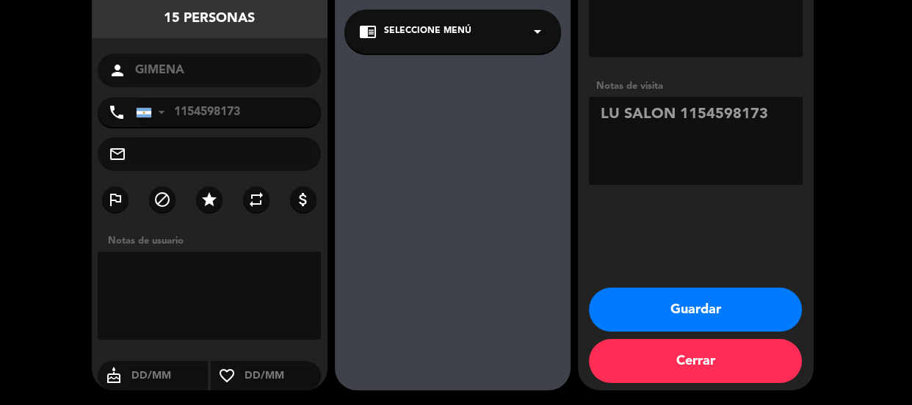
type input "1154598173"
click at [692, 313] on button "Guardar" at bounding box center [695, 310] width 213 height 44
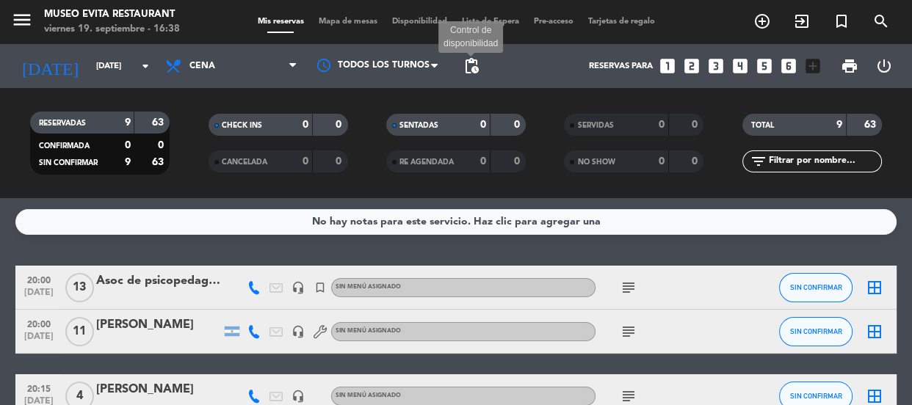
click at [474, 67] on span "pending_actions" at bounding box center [472, 66] width 18 height 18
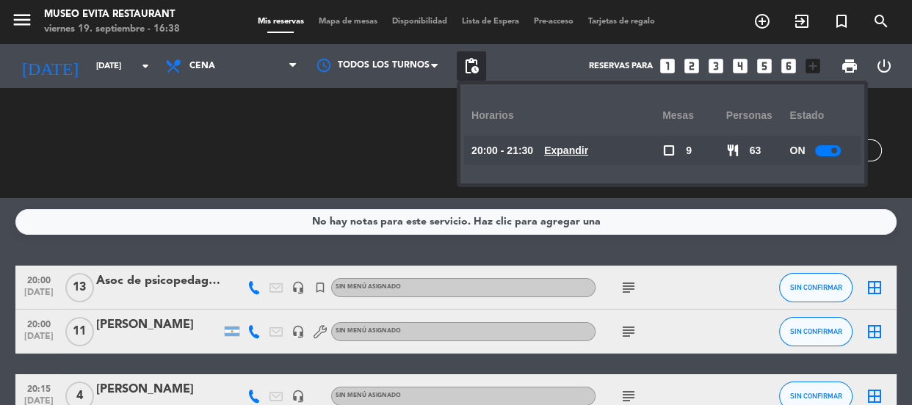
click at [824, 145] on div at bounding box center [828, 150] width 26 height 11
click at [449, 137] on div "SENTADAS 0 0" at bounding box center [456, 143] width 178 height 15
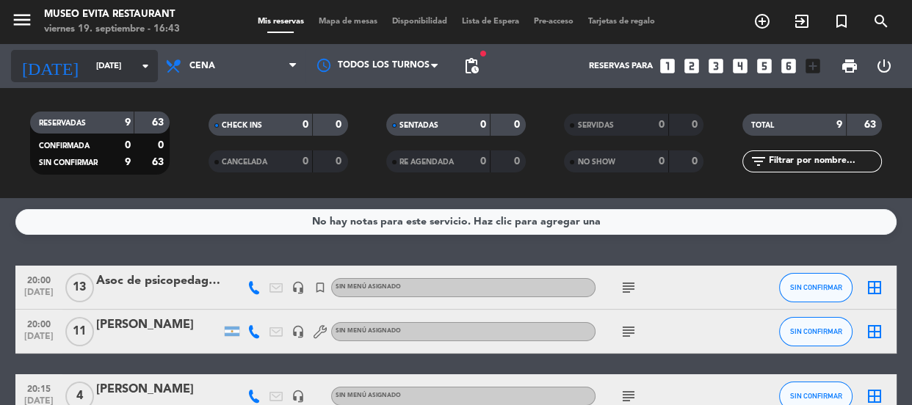
click at [118, 67] on input "[DATE]" at bounding box center [145, 66] width 113 height 24
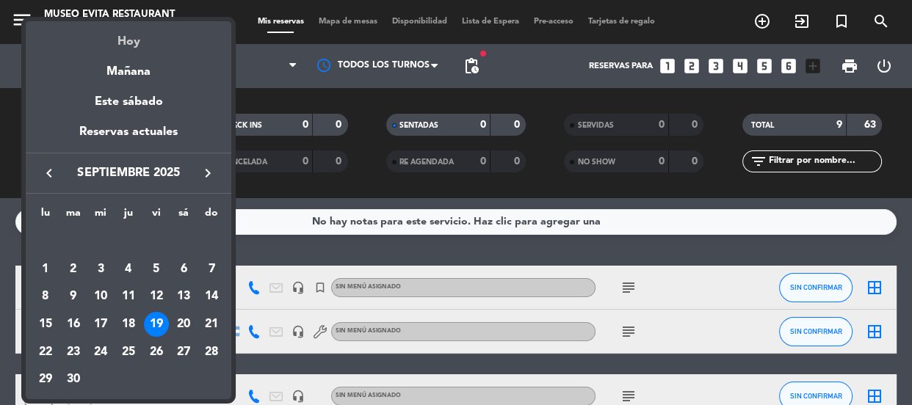
click at [125, 46] on div "Hoy" at bounding box center [129, 36] width 206 height 30
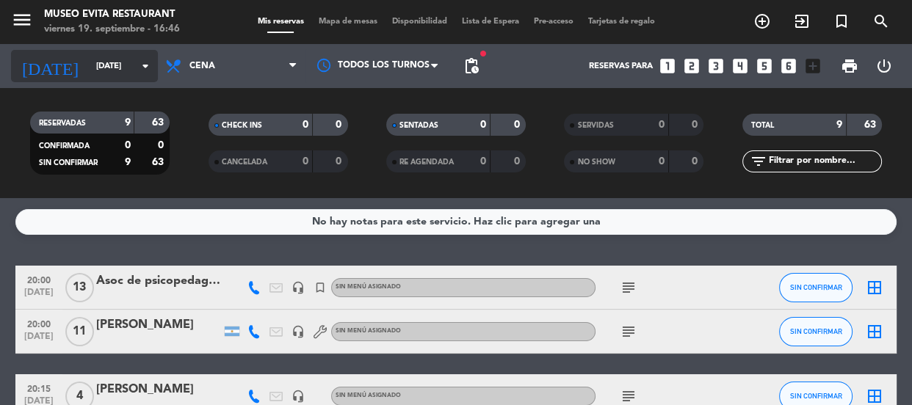
click at [115, 56] on input "[DATE]" at bounding box center [145, 66] width 113 height 24
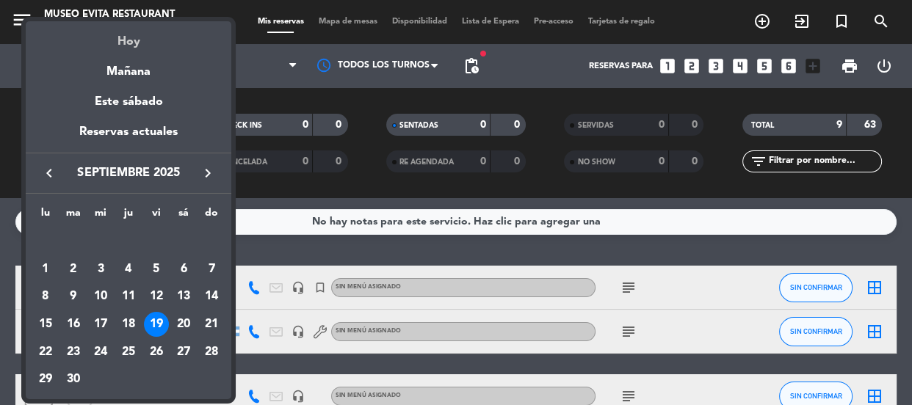
click at [125, 42] on div "Hoy" at bounding box center [129, 36] width 206 height 30
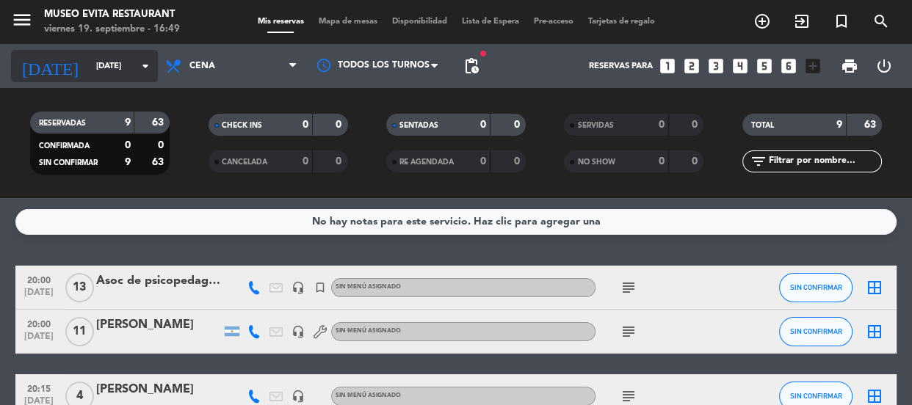
click at [112, 64] on input "[DATE]" at bounding box center [145, 66] width 113 height 24
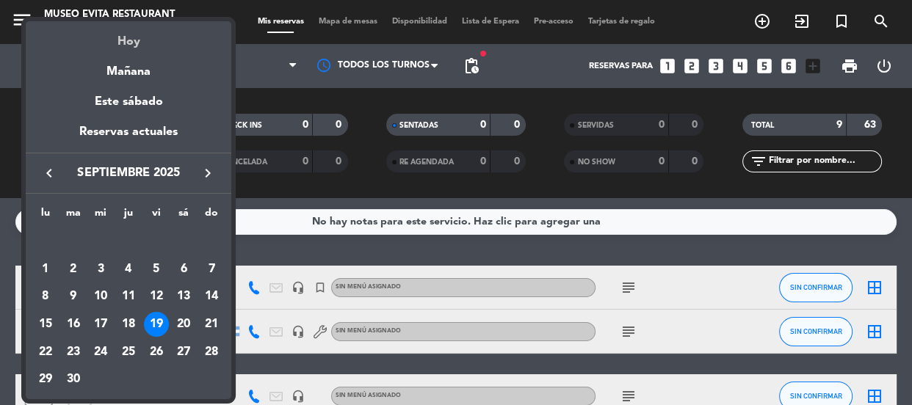
click at [123, 43] on div "Hoy" at bounding box center [129, 36] width 206 height 30
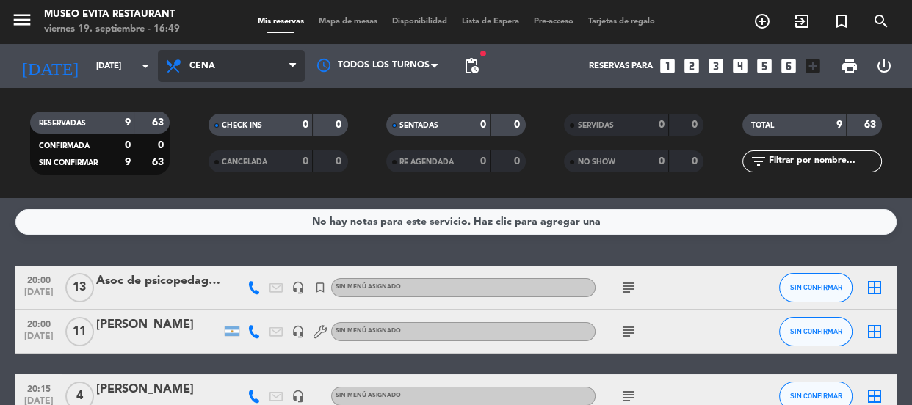
click at [195, 61] on span "Cena" at bounding box center [202, 66] width 26 height 10
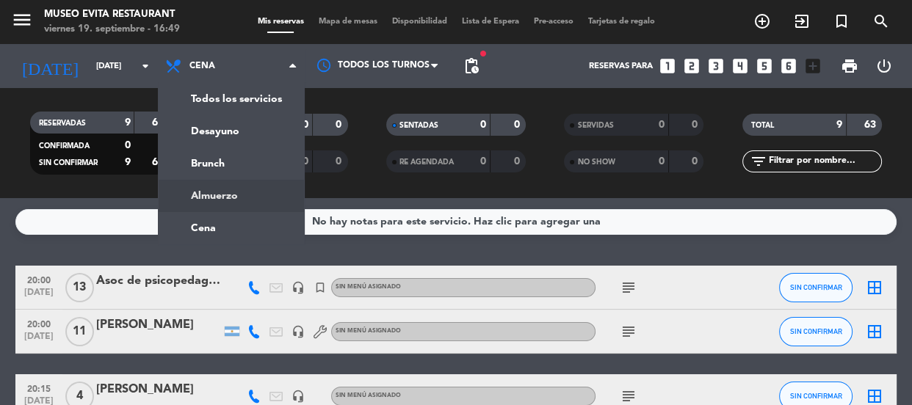
click at [209, 200] on ng-component "menu [GEOGRAPHIC_DATA] [DATE] 19. septiembre - 16:49 Mis reservas Mapa de mesas…" at bounding box center [456, 202] width 912 height 405
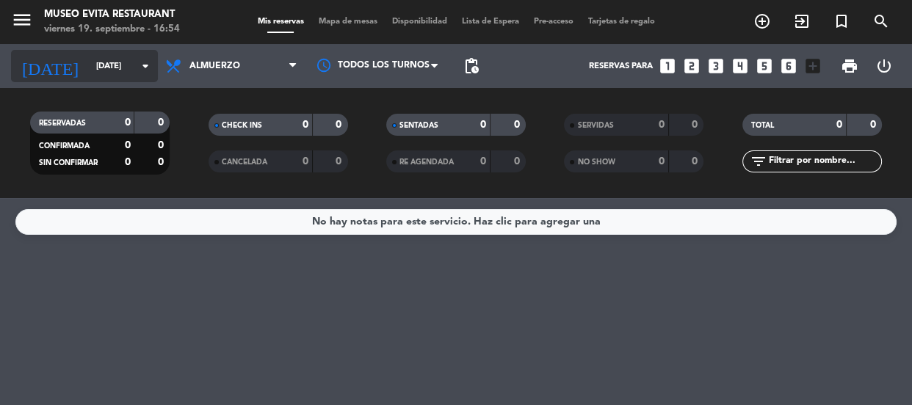
click at [110, 62] on input "[DATE]" at bounding box center [145, 66] width 113 height 24
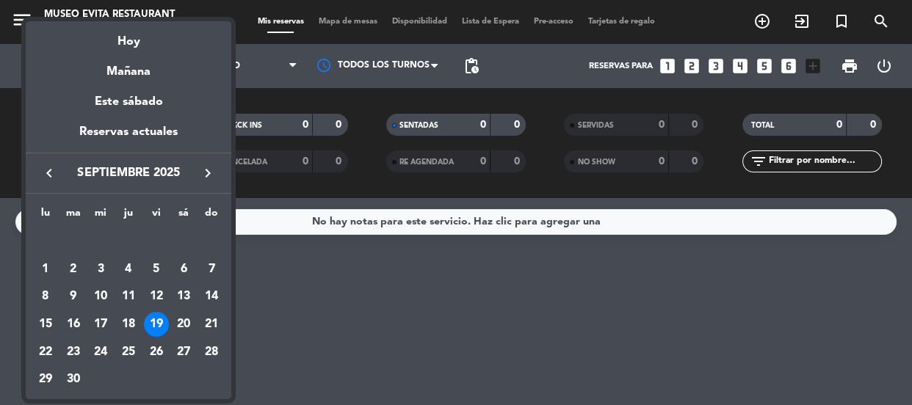
click at [131, 47] on div "Hoy" at bounding box center [129, 36] width 206 height 30
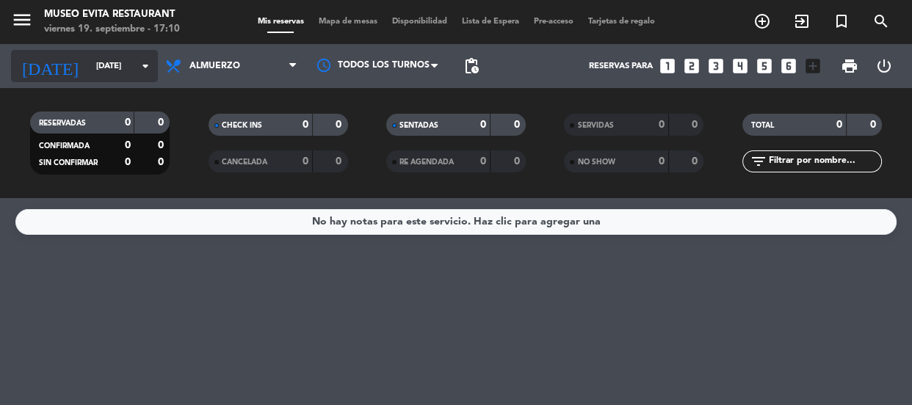
click at [106, 57] on input "[DATE]" at bounding box center [145, 66] width 113 height 24
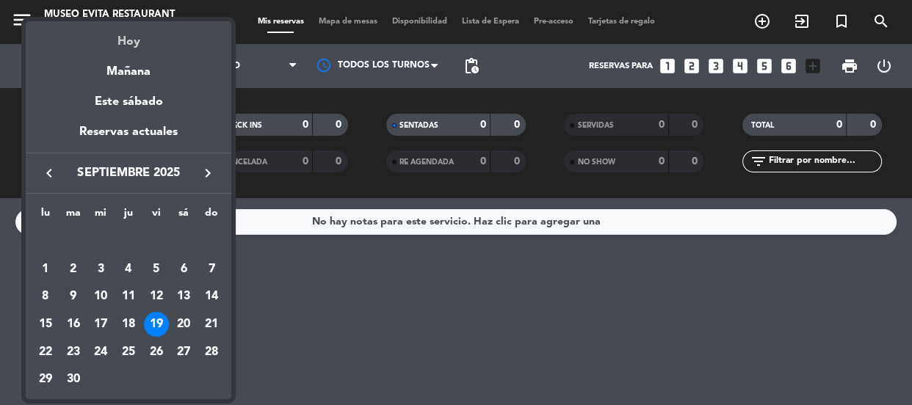
click at [132, 37] on div "Hoy" at bounding box center [129, 36] width 206 height 30
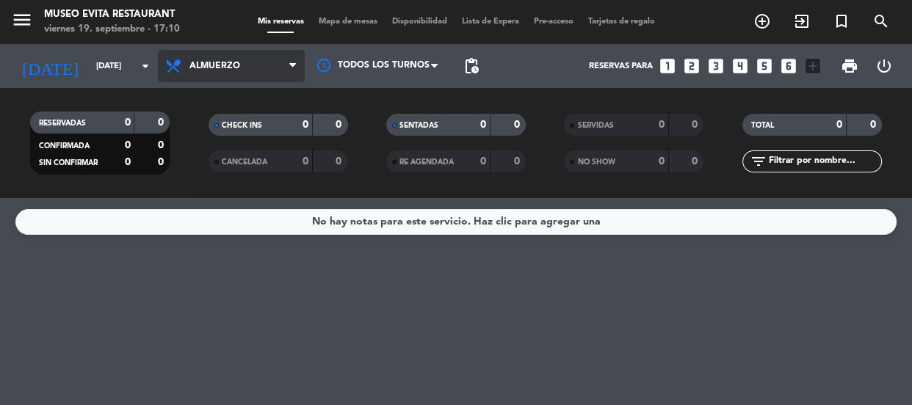
click at [257, 66] on span "Almuerzo" at bounding box center [231, 66] width 147 height 32
click at [217, 234] on ng-component "menu [GEOGRAPHIC_DATA] [DATE] 19. septiembre - 17:10 Mis reservas Mapa de mesas…" at bounding box center [456, 202] width 912 height 405
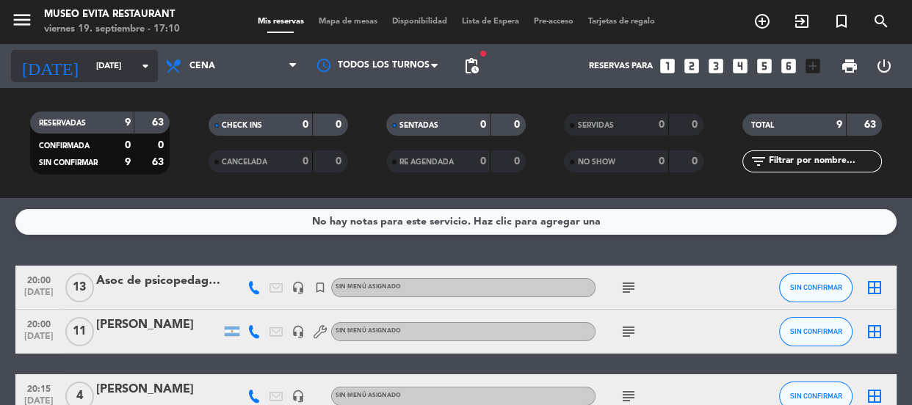
click at [89, 56] on input "[DATE]" at bounding box center [145, 66] width 113 height 24
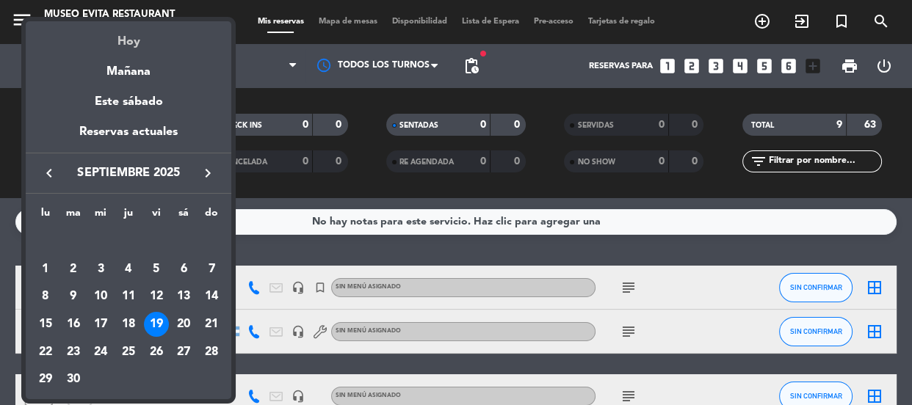
click at [125, 42] on div "Hoy" at bounding box center [129, 36] width 206 height 30
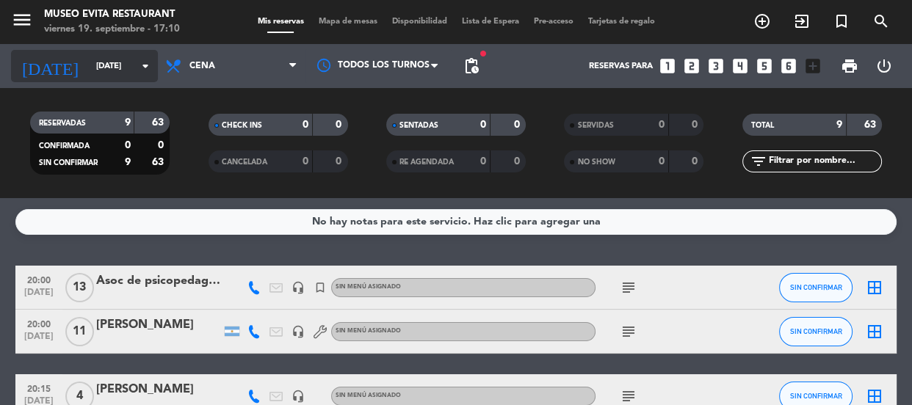
click at [89, 60] on input "[DATE]" at bounding box center [145, 66] width 113 height 24
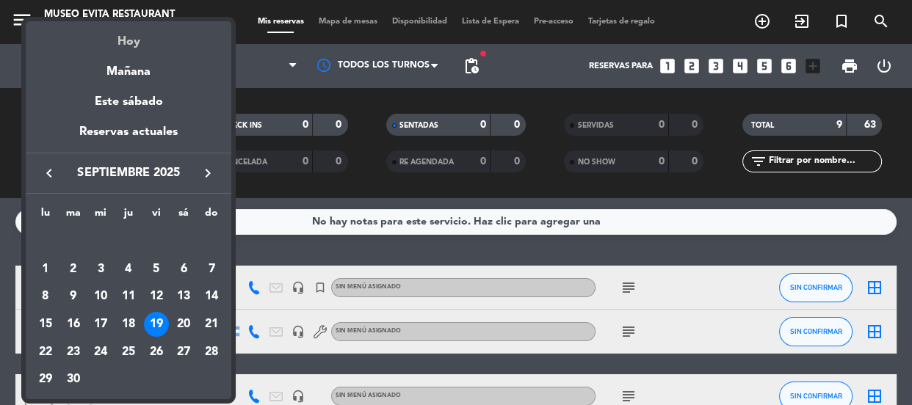
click at [125, 41] on div "Hoy" at bounding box center [129, 36] width 206 height 30
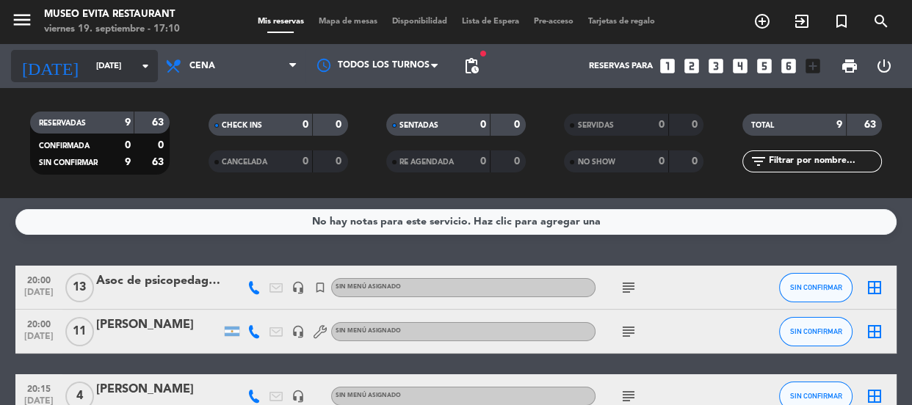
click at [89, 60] on input "[DATE]" at bounding box center [145, 66] width 113 height 24
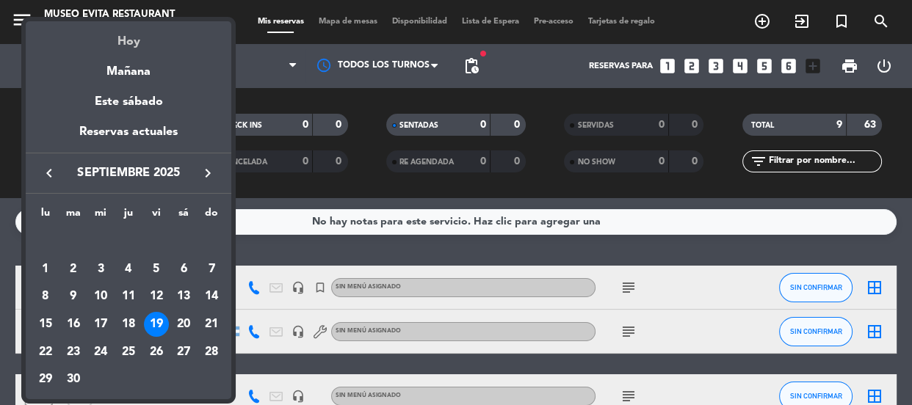
click at [126, 37] on div "Hoy" at bounding box center [129, 36] width 206 height 30
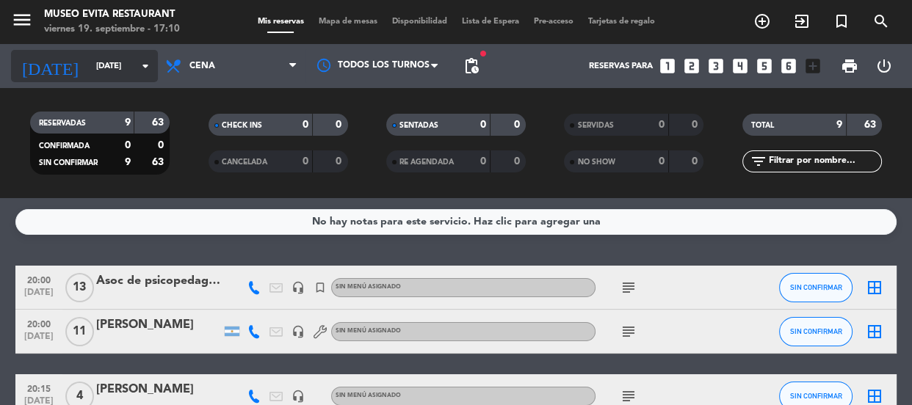
click at [91, 61] on input "[DATE]" at bounding box center [145, 66] width 113 height 24
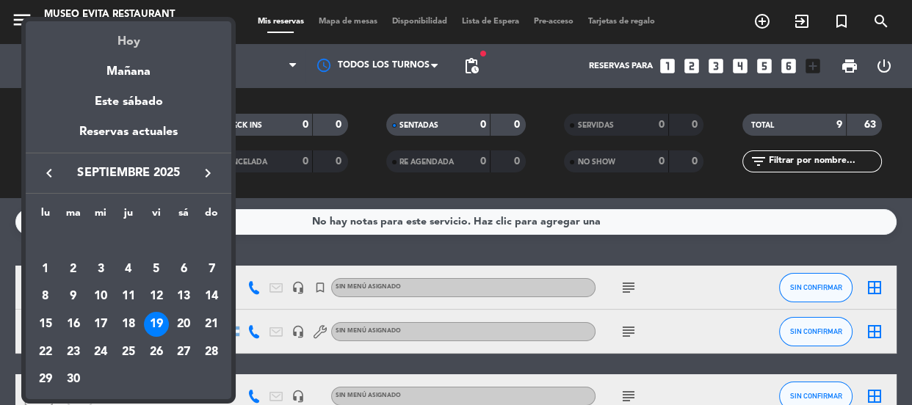
click at [132, 36] on div "Hoy" at bounding box center [129, 36] width 206 height 30
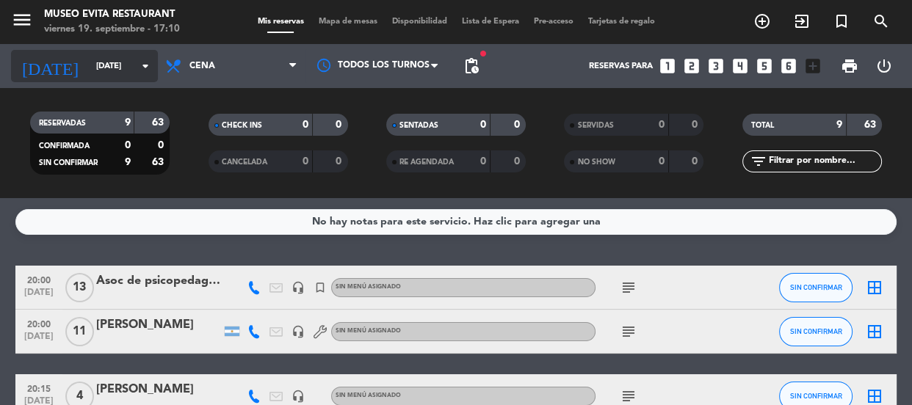
click at [89, 65] on input "[DATE]" at bounding box center [145, 66] width 113 height 24
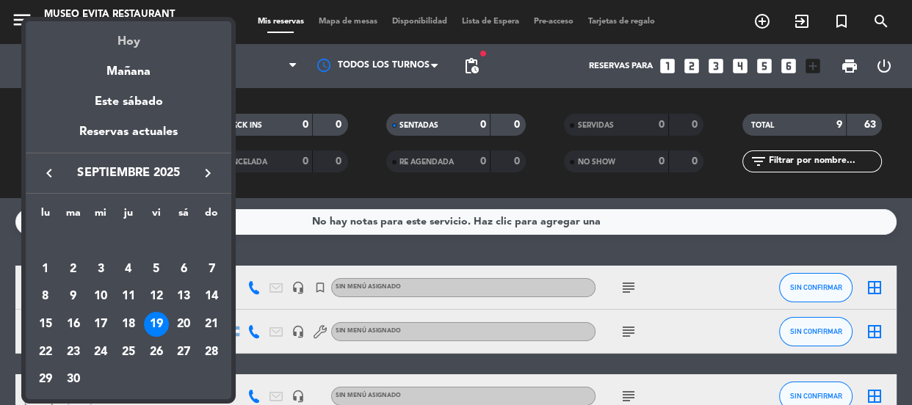
click at [122, 44] on div "Hoy" at bounding box center [129, 36] width 206 height 30
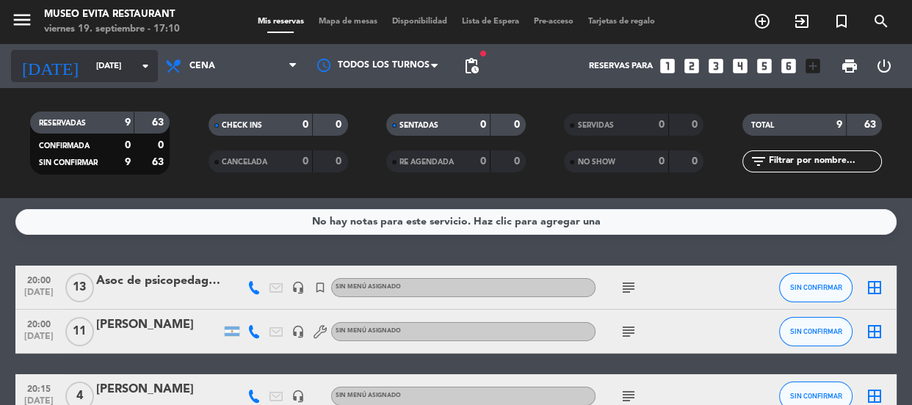
click at [90, 60] on input "[DATE]" at bounding box center [145, 66] width 113 height 24
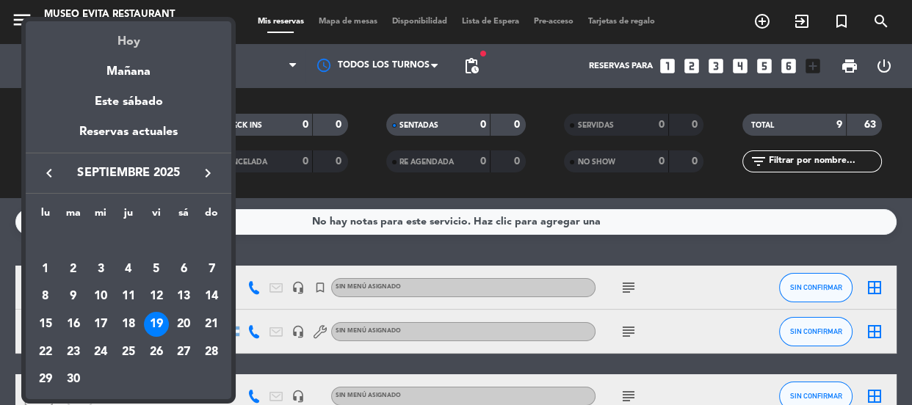
click at [128, 35] on div "Hoy" at bounding box center [129, 36] width 206 height 30
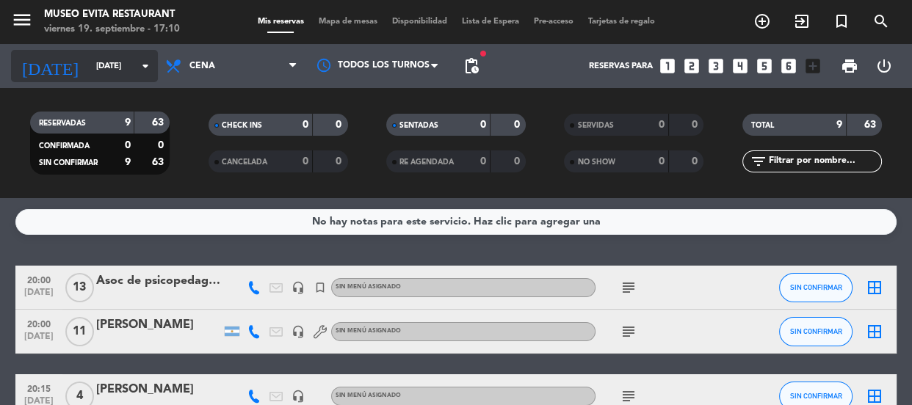
click at [94, 69] on input "[DATE]" at bounding box center [145, 66] width 113 height 24
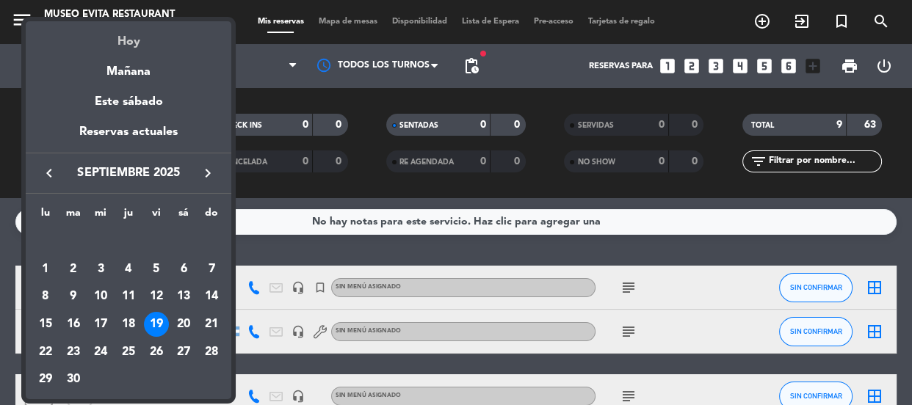
click at [125, 35] on div "Hoy" at bounding box center [129, 36] width 206 height 30
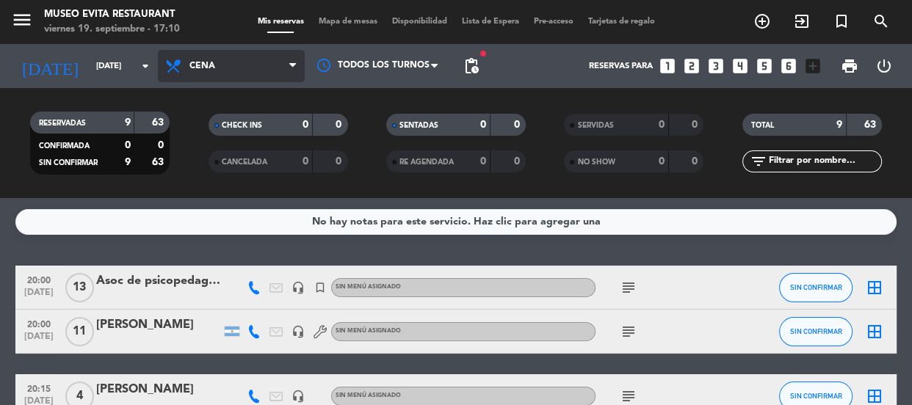
click at [232, 61] on span "Cena" at bounding box center [231, 66] width 147 height 32
click at [203, 228] on ng-component "menu [GEOGRAPHIC_DATA] [DATE] 19. septiembre - 17:10 Mis reservas Mapa de mesas…" at bounding box center [456, 202] width 912 height 405
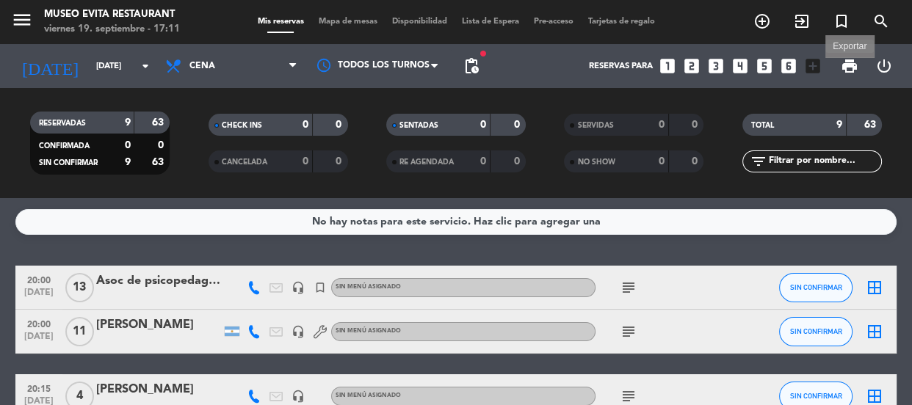
click at [844, 72] on span "print" at bounding box center [850, 66] width 18 height 18
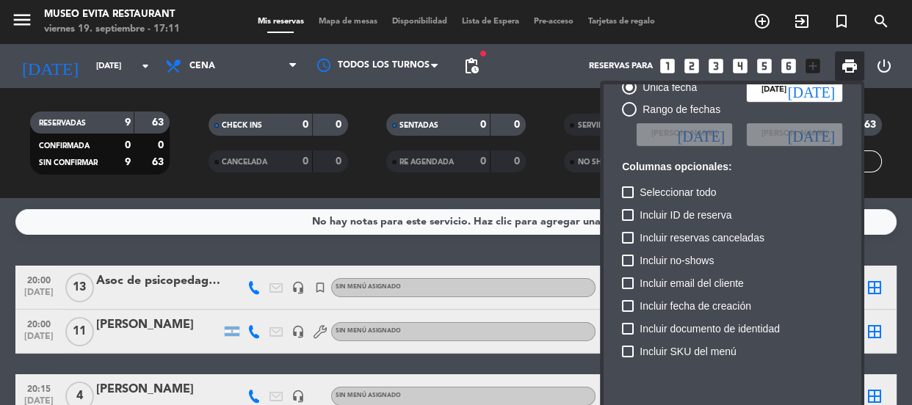
scroll to position [89, 0]
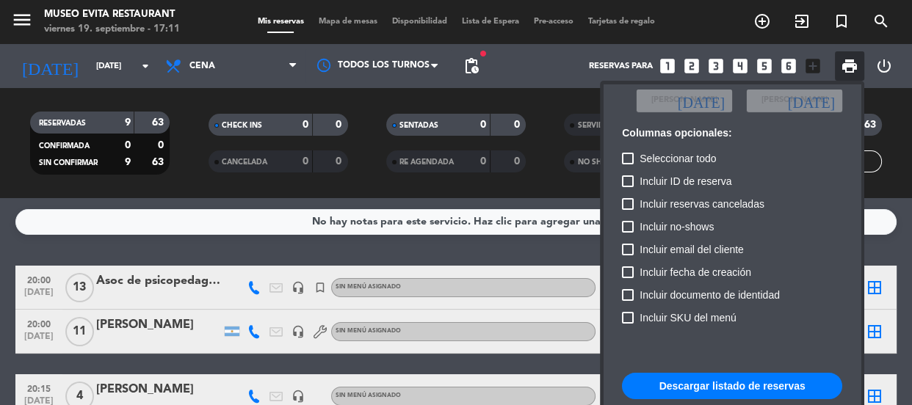
click at [692, 376] on button "Descargar listado de reservas" at bounding box center [732, 386] width 220 height 26
